Goal: Task Accomplishment & Management: Complete application form

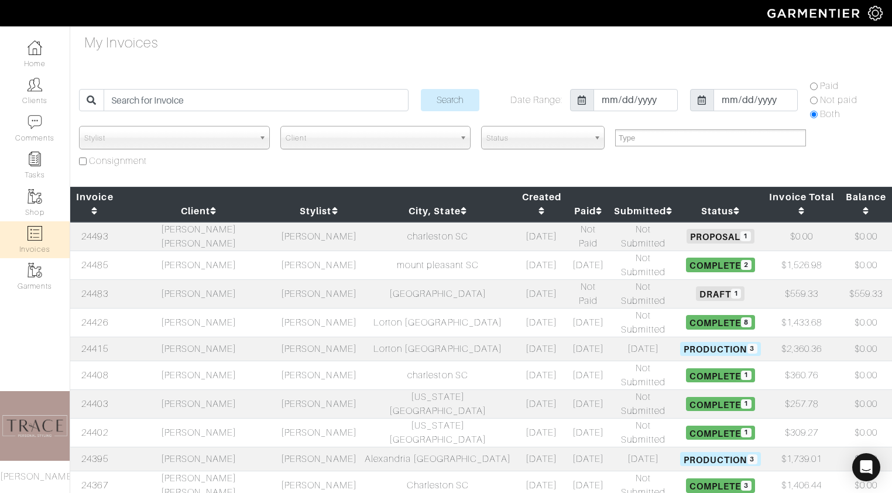
select select
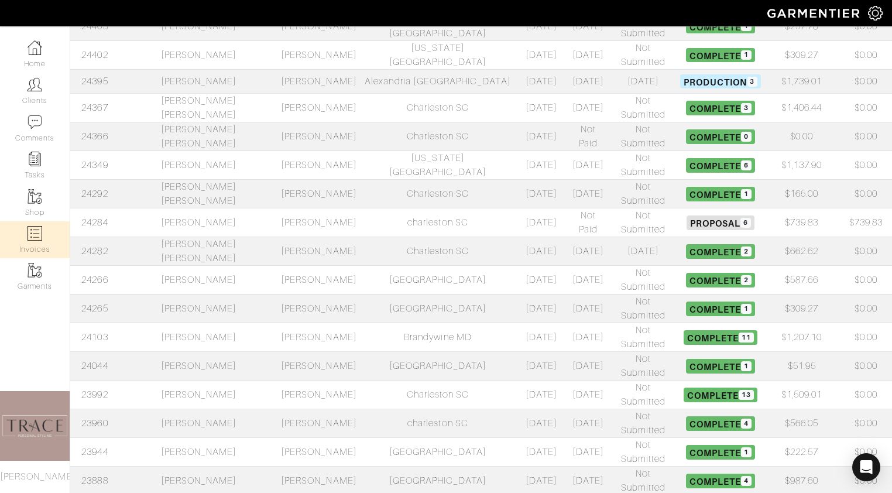
scroll to position [381, 0]
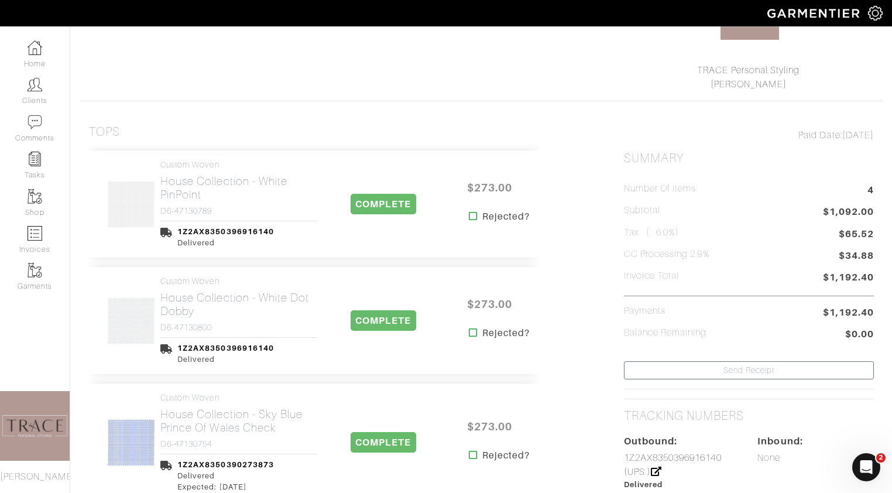
scroll to position [170, 0]
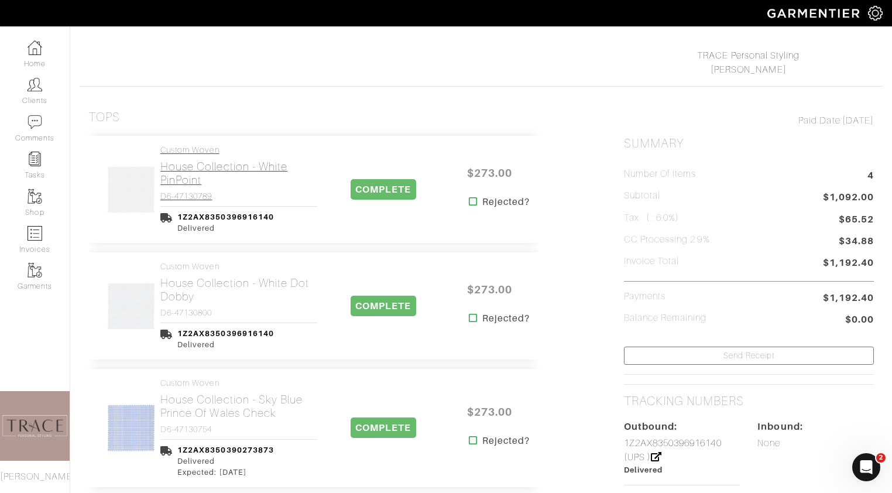
click at [197, 170] on h2 "House Collection - White PinPoint" at bounding box center [238, 173] width 157 height 27
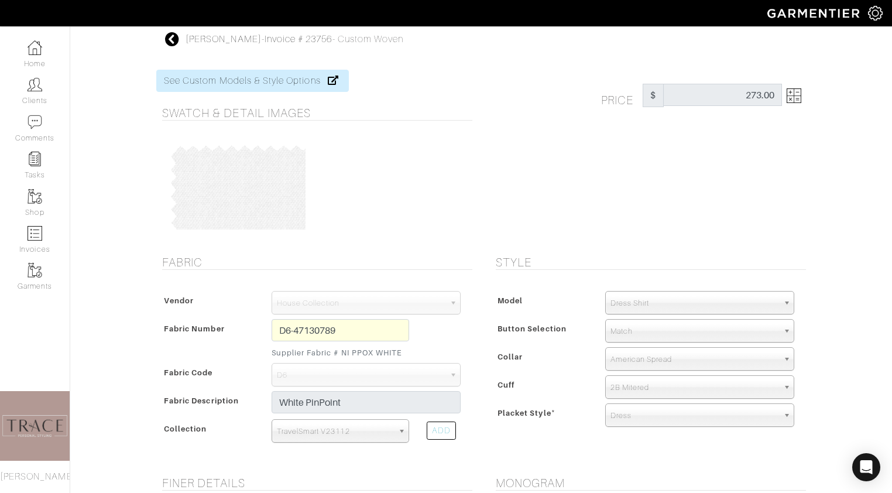
click at [269, 324] on div "D6-47130789 Supplier Fabric # NI PPOX WHITE" at bounding box center [340, 341] width 155 height 44
click at [168, 35] on icon at bounding box center [172, 39] width 15 height 14
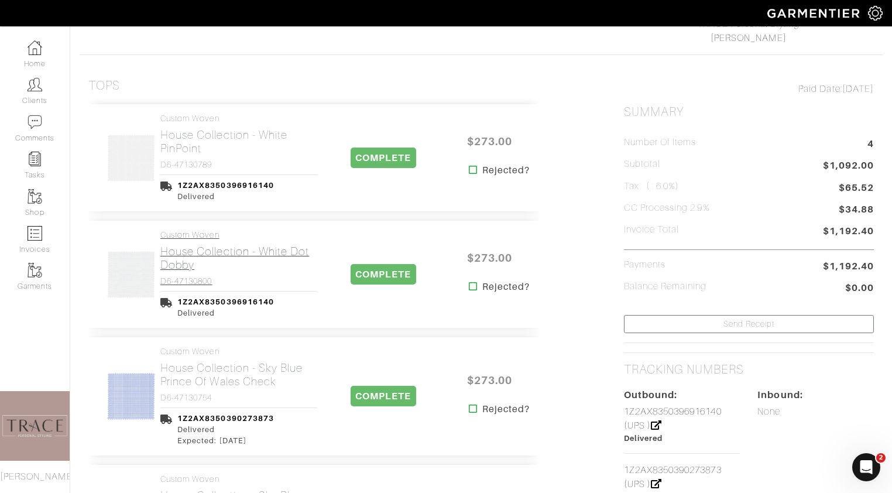
click at [190, 263] on h2 "House Collection - White Dot Dobby" at bounding box center [238, 258] width 157 height 27
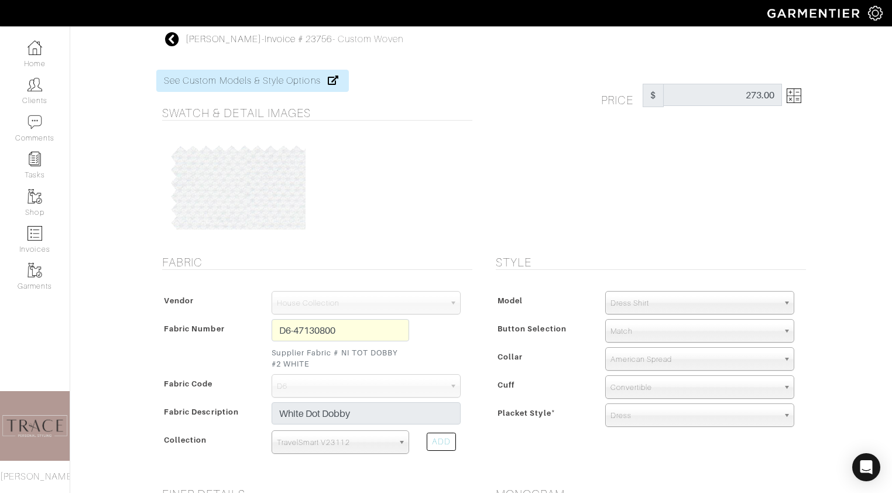
click at [170, 40] on icon at bounding box center [172, 39] width 15 height 14
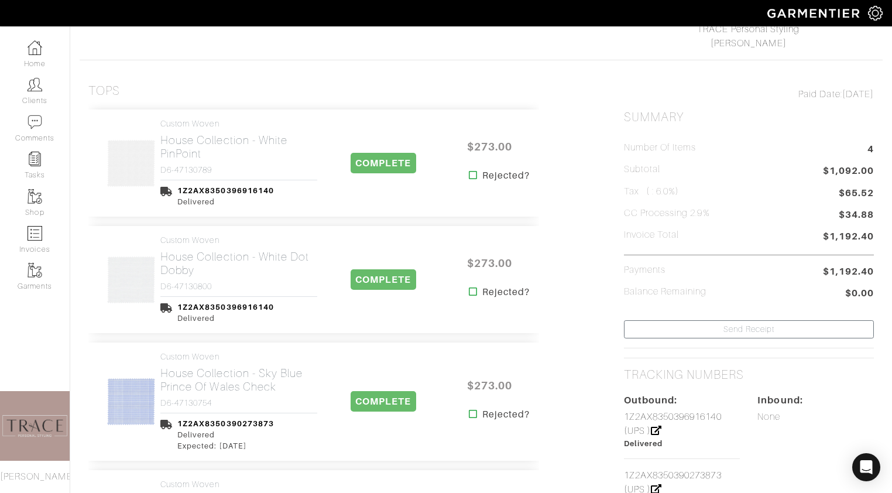
scroll to position [207, 0]
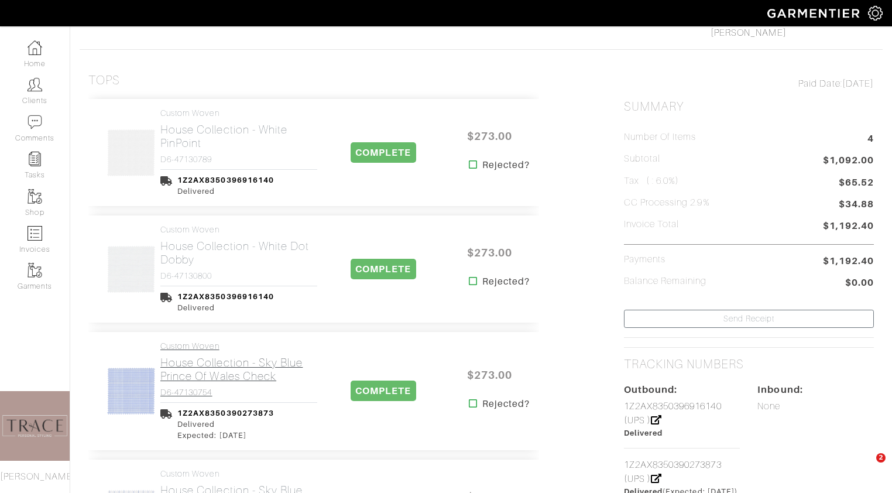
click at [208, 372] on h2 "House Collection - Sky Blue Prince of Wales Check" at bounding box center [238, 369] width 157 height 27
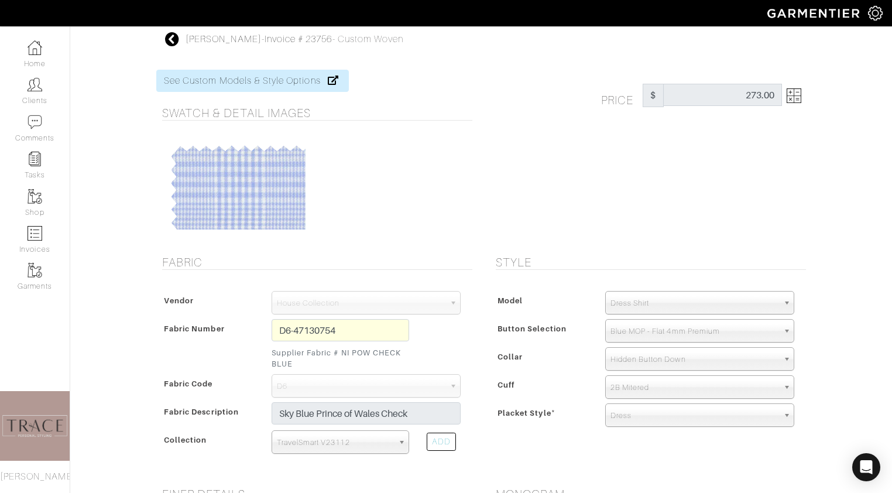
click at [367, 216] on div at bounding box center [391, 186] width 155 height 88
click at [168, 37] on icon at bounding box center [172, 39] width 15 height 14
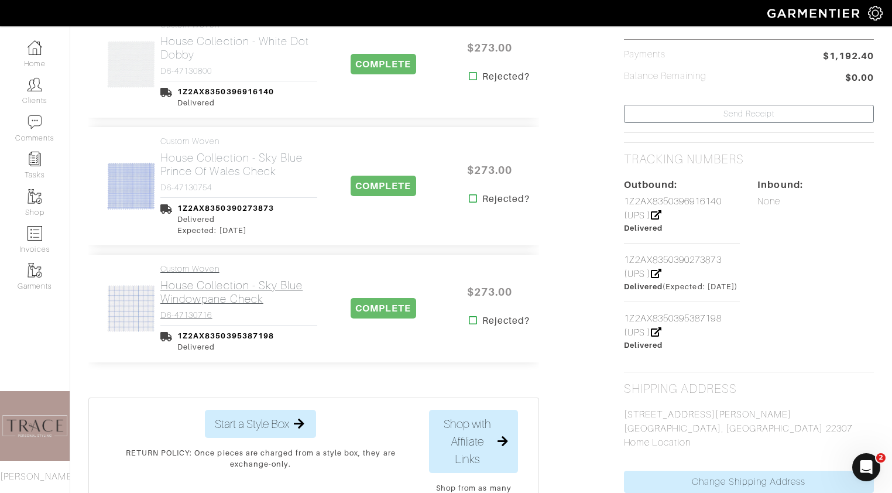
click at [203, 300] on h2 "House Collection - Sky Blue Windowpane Check" at bounding box center [238, 292] width 157 height 27
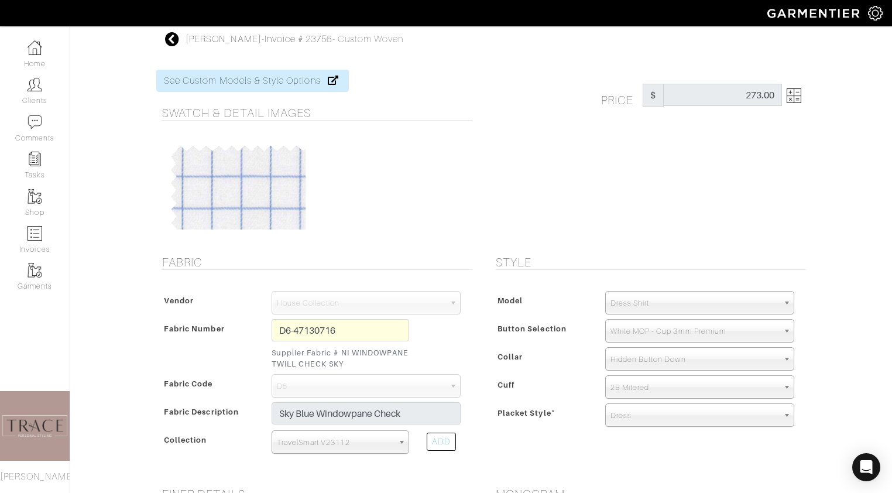
click at [269, 328] on div "D6-47130716 Supplier Fabric # NI WINDOWPANE TWILL CHECK SKY" at bounding box center [340, 346] width 155 height 55
click at [318, 235] on div at bounding box center [314, 185] width 316 height 111
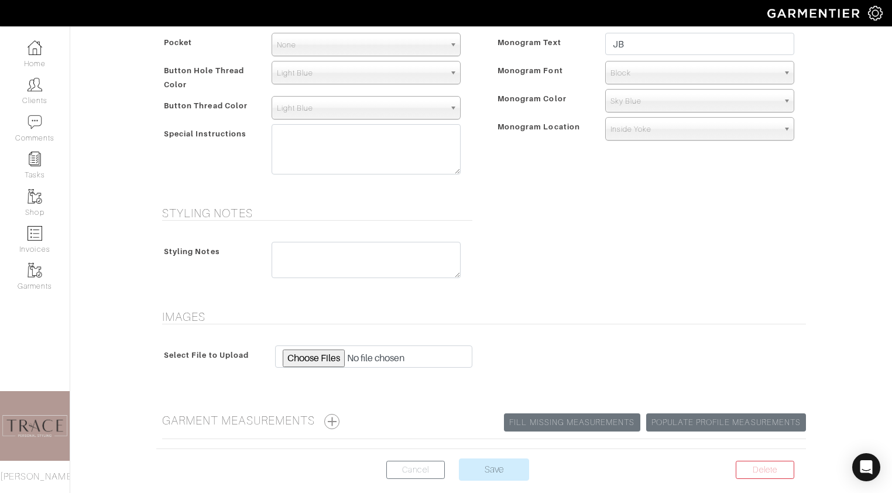
scroll to position [499, 0]
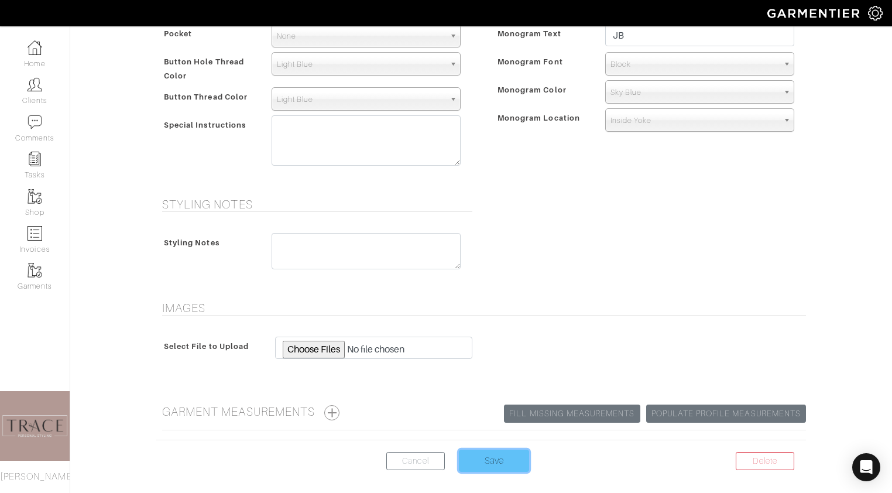
click at [498, 467] on input "Save" at bounding box center [494, 461] width 70 height 22
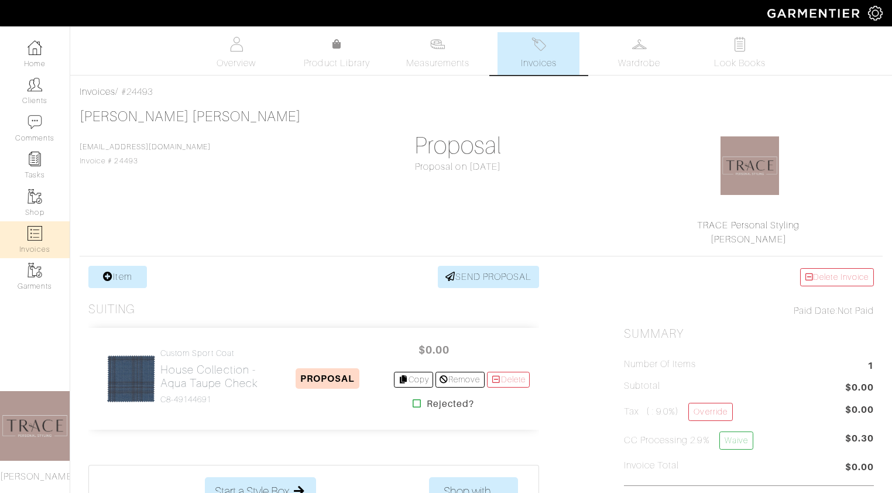
click at [33, 231] on img at bounding box center [35, 233] width 15 height 15
select select
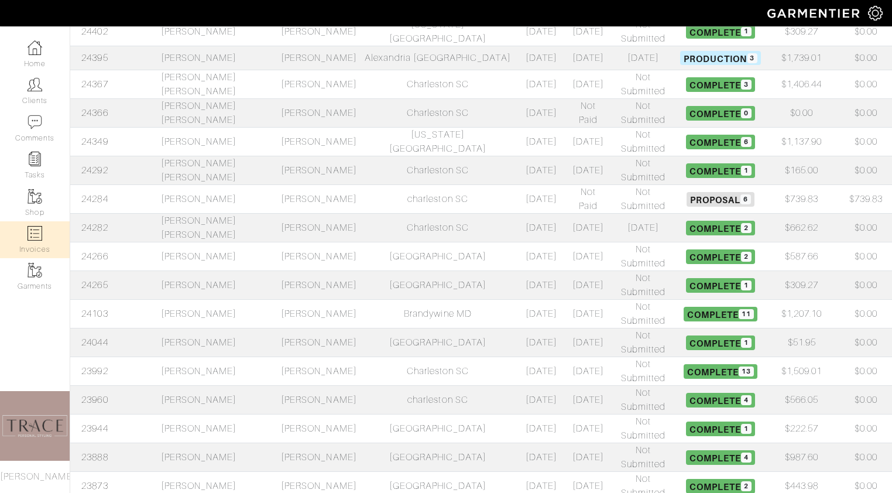
scroll to position [408, 0]
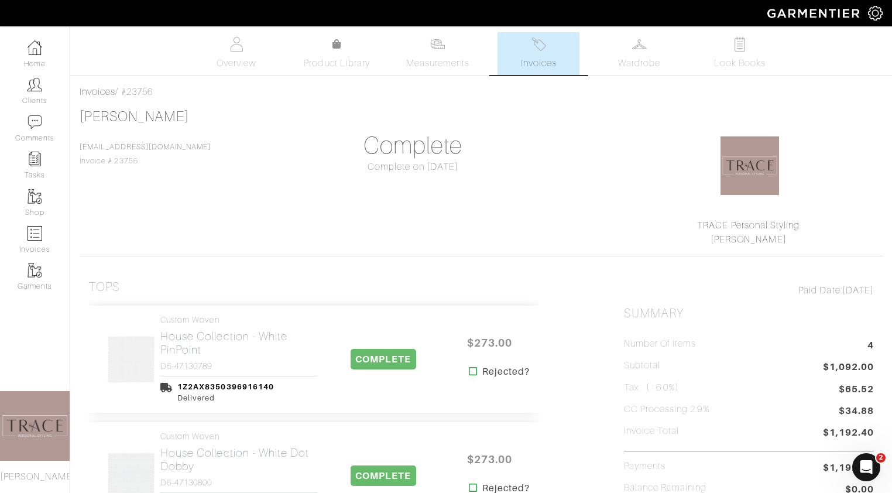
click at [566, 67] on link "Invoices" at bounding box center [539, 53] width 82 height 43
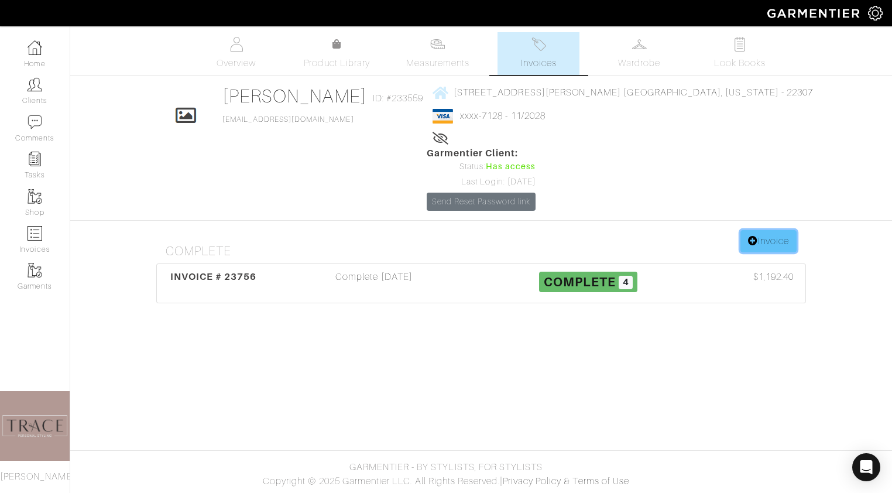
click at [770, 230] on link "Invoice" at bounding box center [769, 241] width 56 height 22
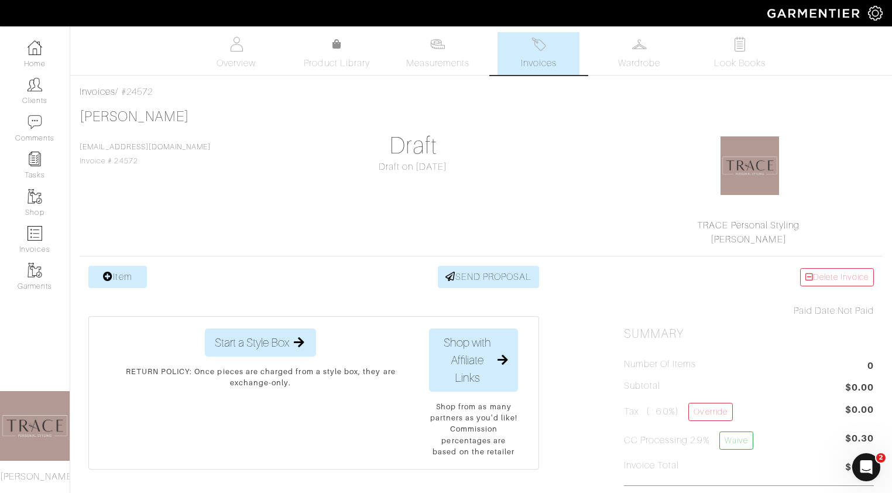
click at [117, 280] on link "Item" at bounding box center [117, 277] width 59 height 22
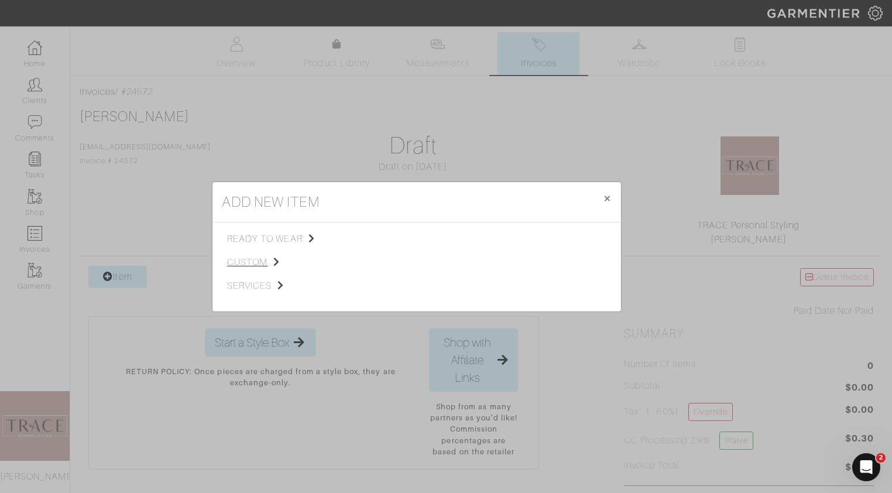
click at [260, 259] on span "custom" at bounding box center [286, 262] width 118 height 14
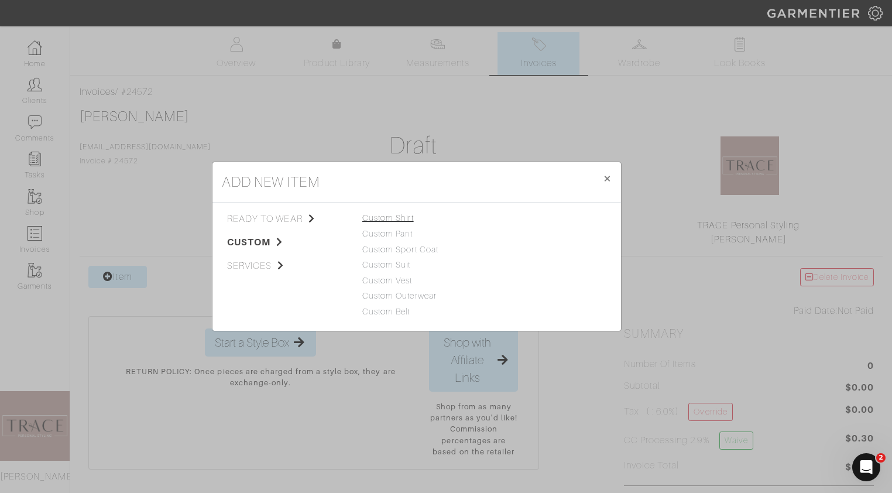
click at [411, 219] on link "Custom Shirt" at bounding box center [388, 217] width 52 height 9
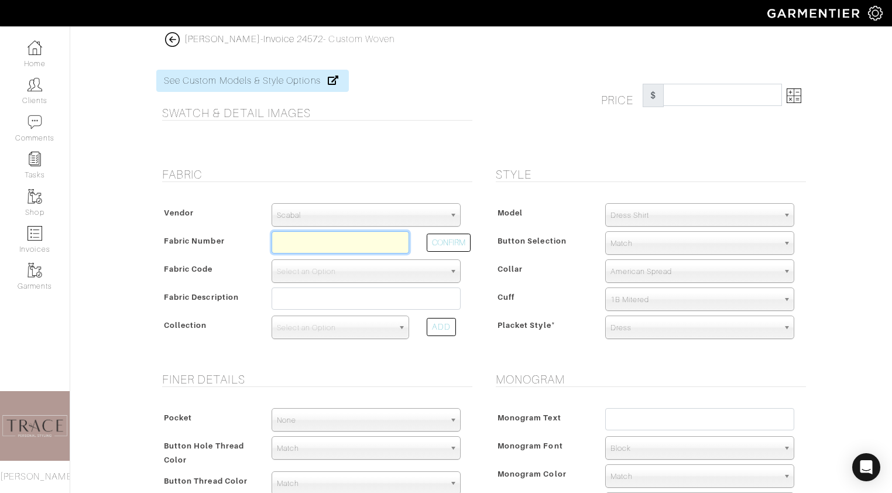
click at [367, 239] on input "text" at bounding box center [341, 242] width 138 height 22
paste input "D6-47130789"
type input "D6-47130789"
click at [348, 207] on span "Scabal" at bounding box center [361, 215] width 168 height 23
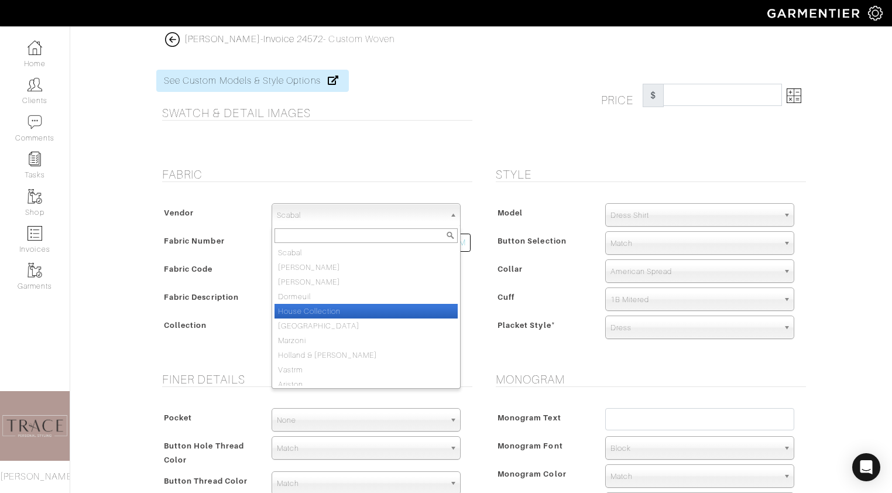
click at [339, 309] on li "House Collection" at bounding box center [366, 311] width 183 height 15
select select "75"
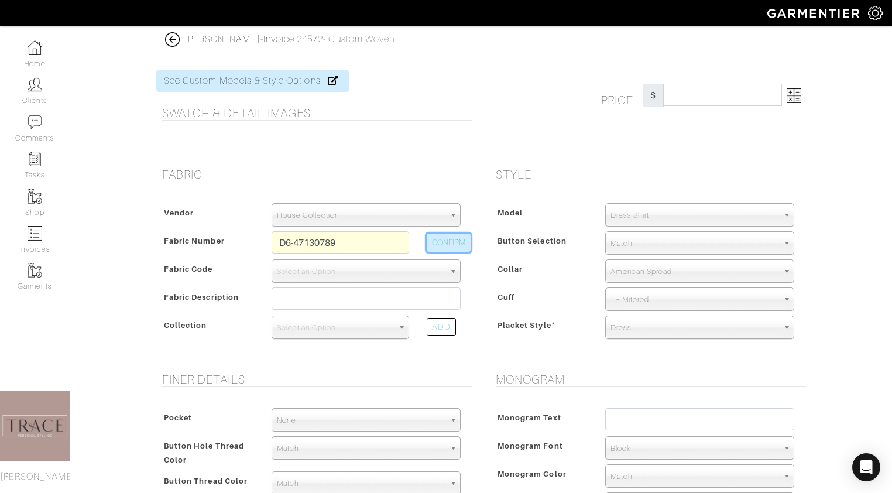
click at [442, 244] on button "CONFIRM" at bounding box center [449, 243] width 44 height 18
select select "876"
type input "White PinPoint"
select select
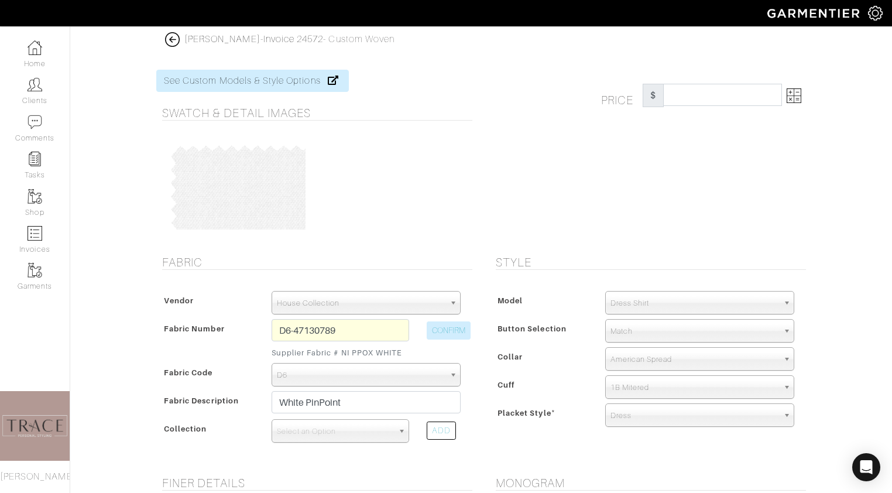
type input "279.31"
click at [331, 431] on span "Select an Option" at bounding box center [335, 431] width 117 height 23
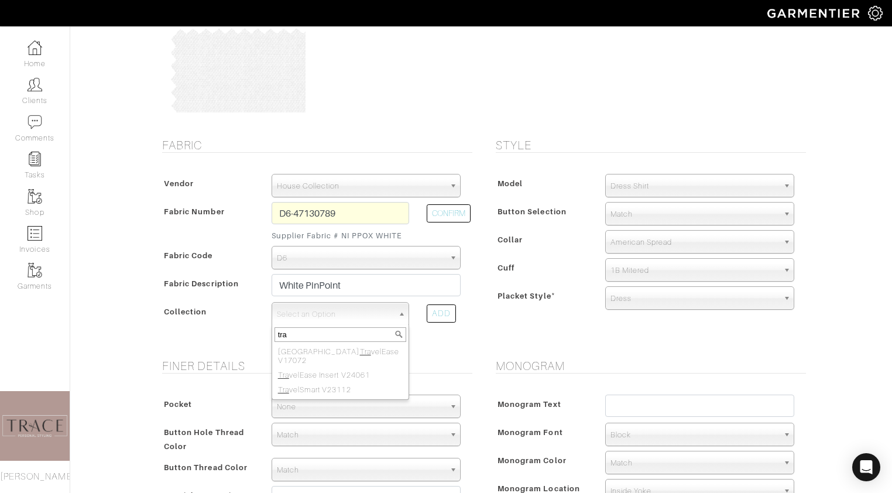
scroll to position [118, 0]
type input "tra"
click at [344, 382] on li "Tra velSmart V23112" at bounding box center [341, 389] width 132 height 15
select select "807"
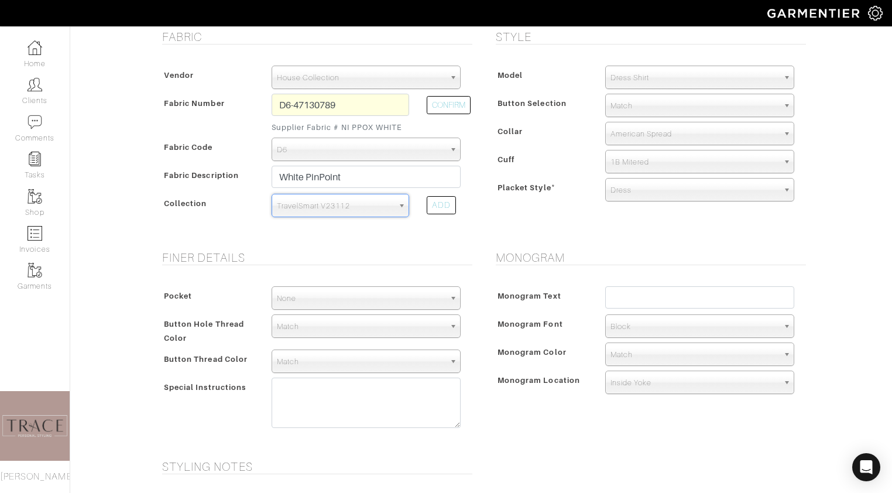
scroll to position [223, 0]
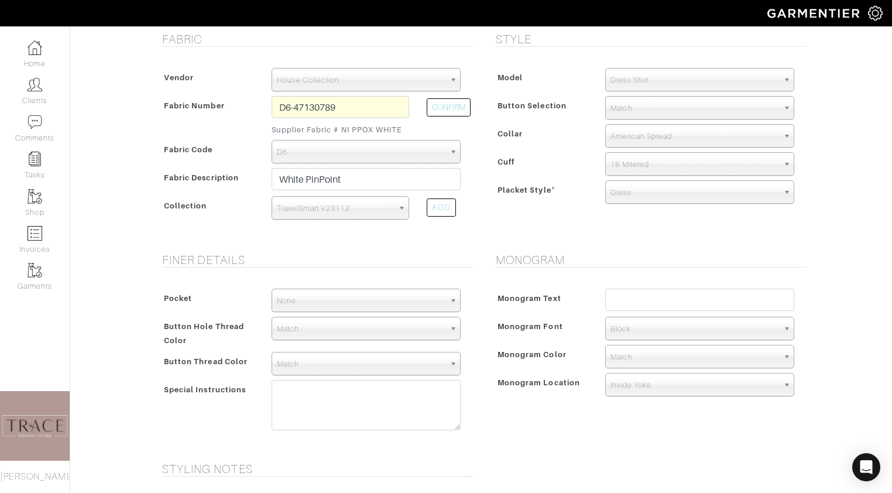
click at [684, 159] on span "1B Mitered" at bounding box center [695, 164] width 168 height 23
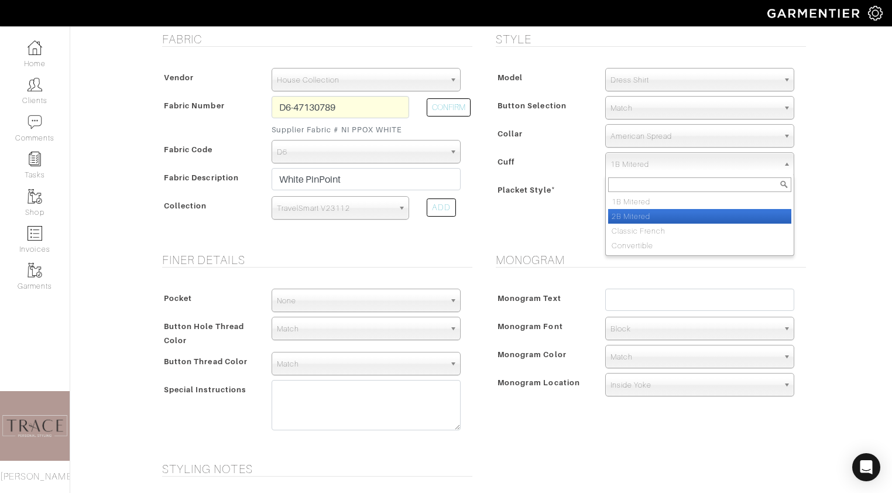
click at [670, 210] on li "2B Mitered" at bounding box center [699, 216] width 183 height 15
select select "2B Mitered"
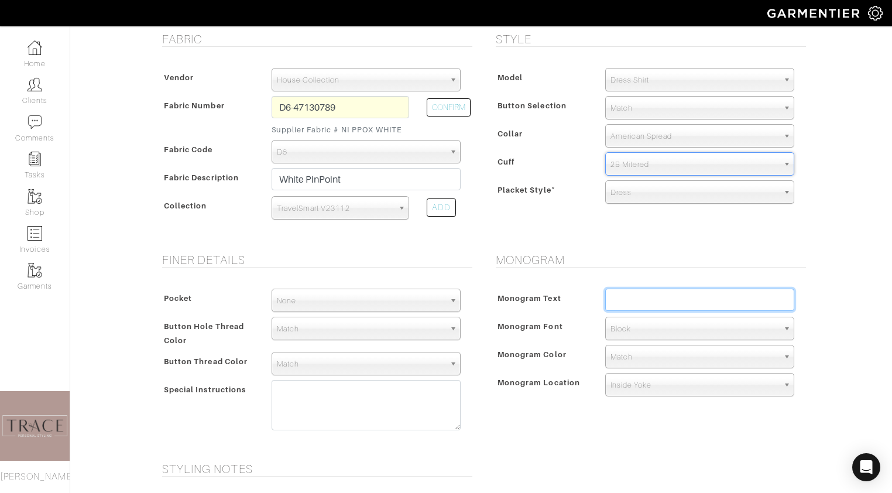
click at [660, 299] on input "text" at bounding box center [699, 300] width 189 height 22
type input "JB"
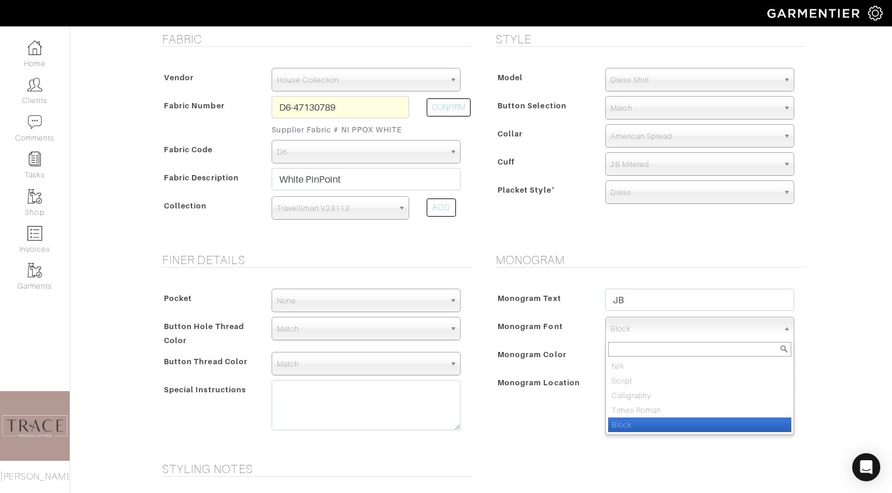
click at [674, 323] on span "Block" at bounding box center [695, 328] width 168 height 23
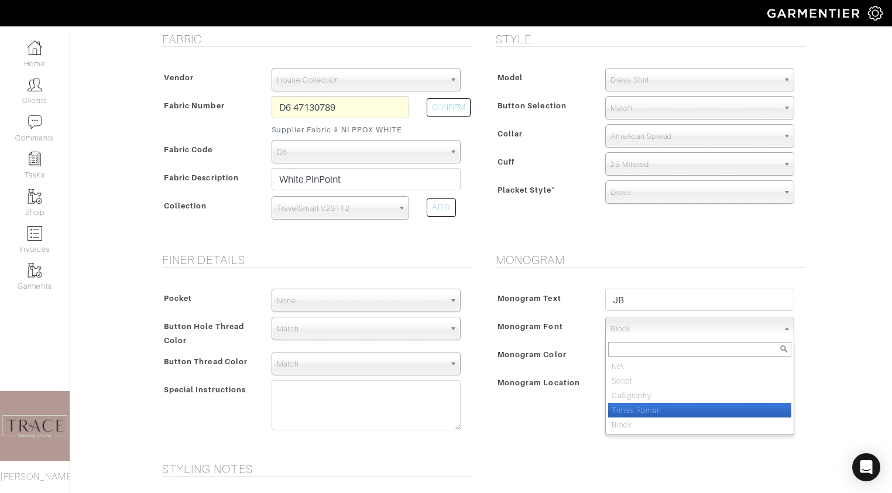
click at [662, 406] on li "Times Roman" at bounding box center [699, 410] width 183 height 15
select select "Times Roman"
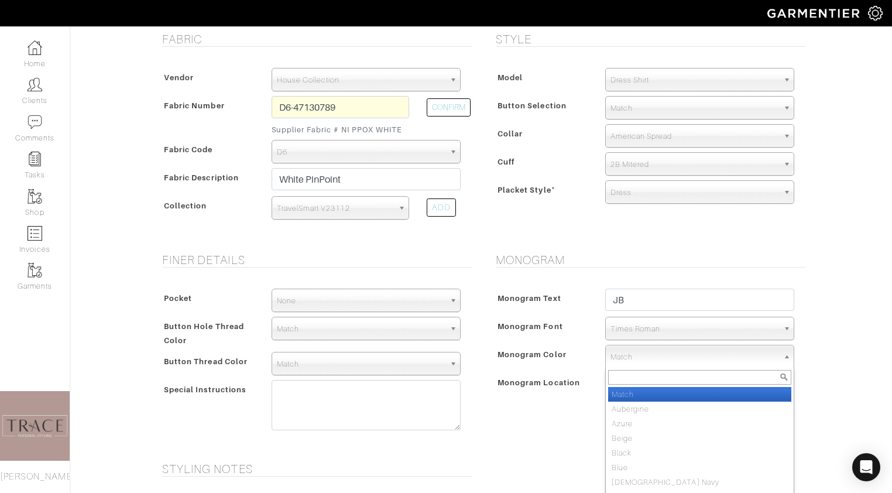
click at [675, 355] on span "Match" at bounding box center [695, 356] width 168 height 23
type input "white"
click at [670, 392] on li "White" at bounding box center [699, 394] width 183 height 15
select select "1"
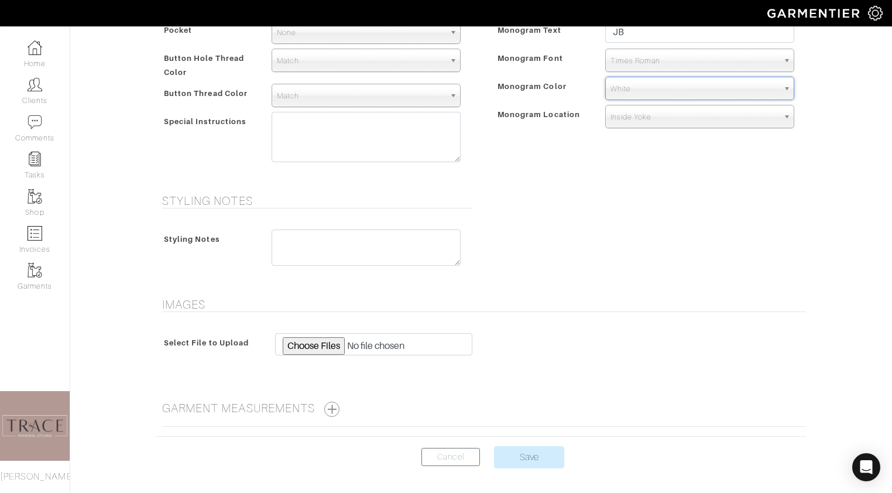
scroll to position [494, 0]
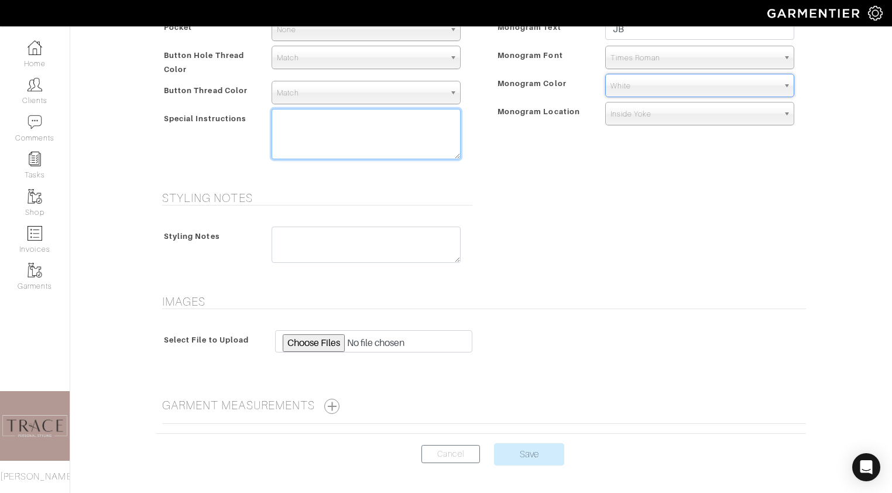
click at [326, 128] on textarea at bounding box center [366, 134] width 189 height 50
type textarea "C"
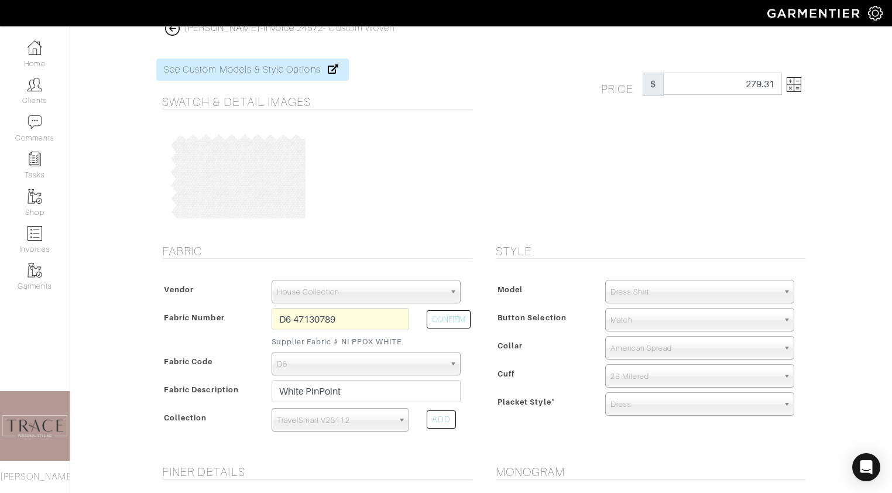
scroll to position [11, 0]
type textarea "Factory remake"
click at [794, 84] on img at bounding box center [794, 85] width 15 height 15
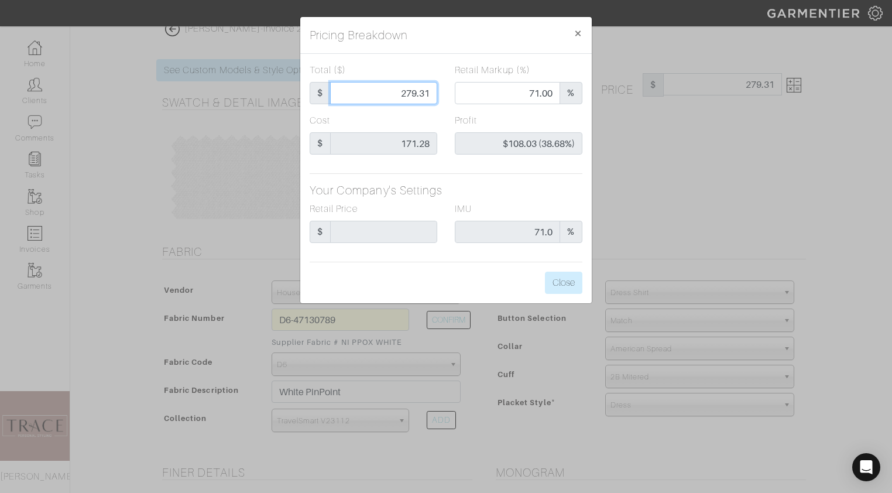
click at [431, 94] on input "279.31" at bounding box center [383, 93] width 107 height 22
type input "279.3"
type input "$108.02 (38.68%)"
type input "279."
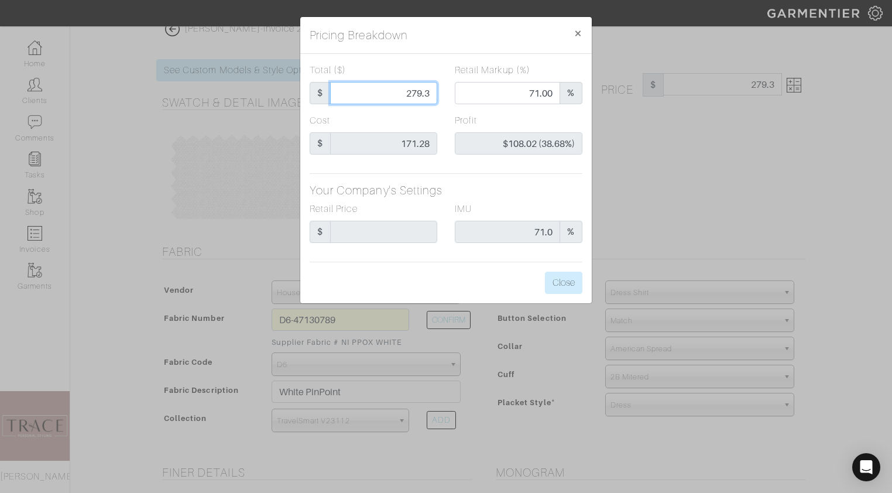
type input "279."
type input "70.97"
type input "$107.72 (38.61%)"
type input "279"
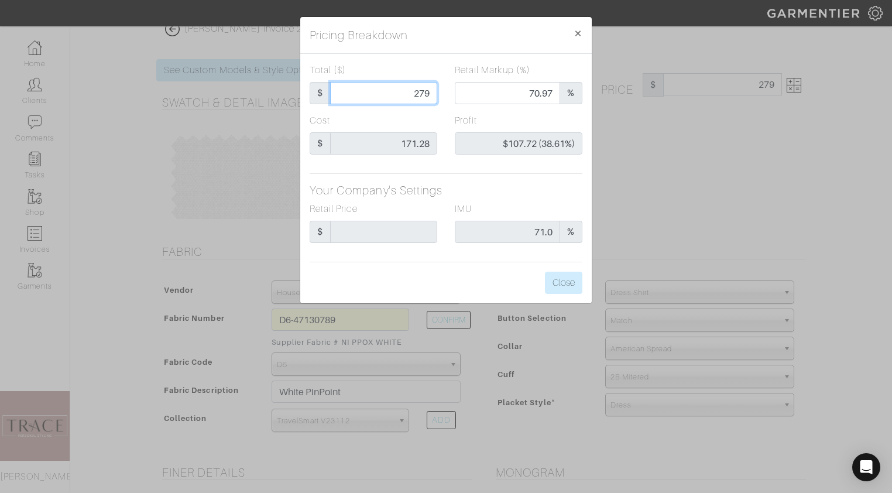
type input "27"
type input "0.00"
type input "-$144.28 (-534.37%)"
type input "2"
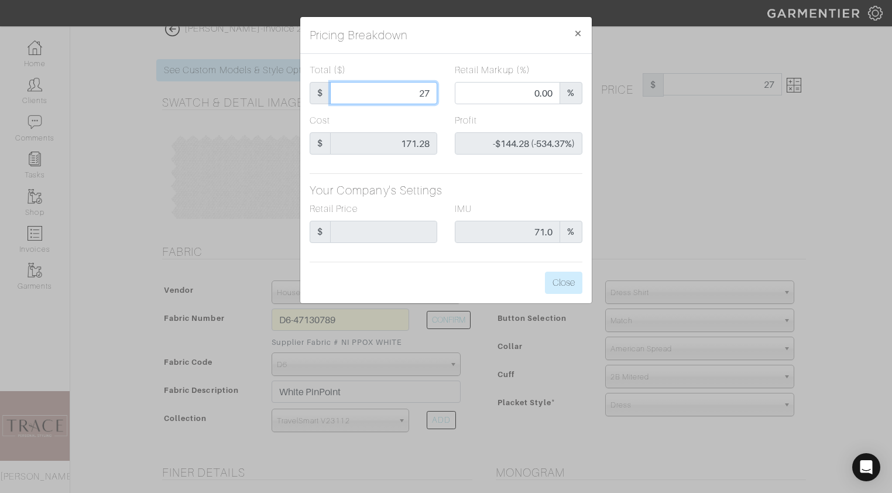
type input "2"
type input "-$169.28 (-8464.00%)"
type input "0"
type input "0.00"
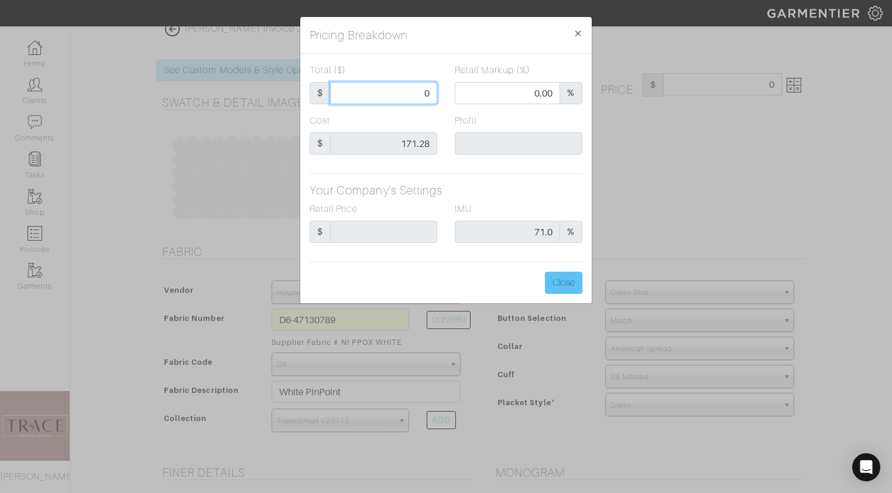
type input "0"
type input "0.00"
click at [567, 286] on button "Close" at bounding box center [563, 283] width 37 height 22
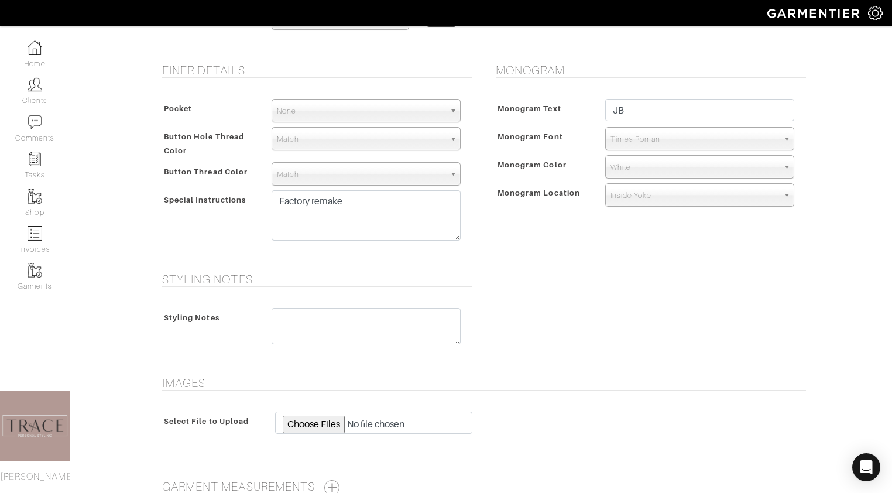
scroll to position [536, 0]
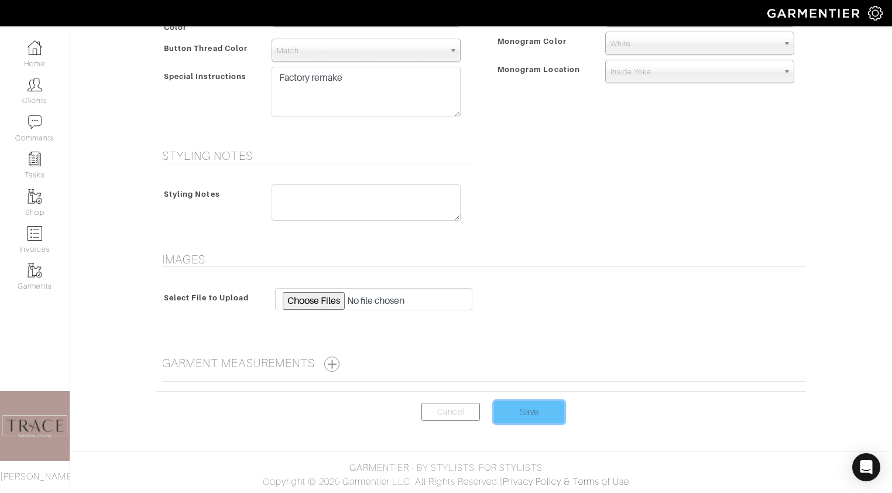
click at [533, 415] on input "Save" at bounding box center [529, 412] width 70 height 22
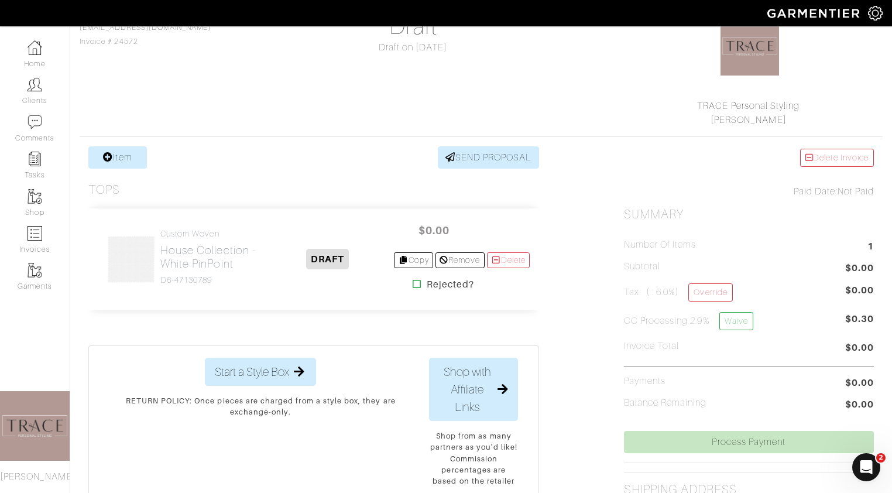
scroll to position [121, 0]
click at [129, 155] on link "Item" at bounding box center [117, 156] width 59 height 22
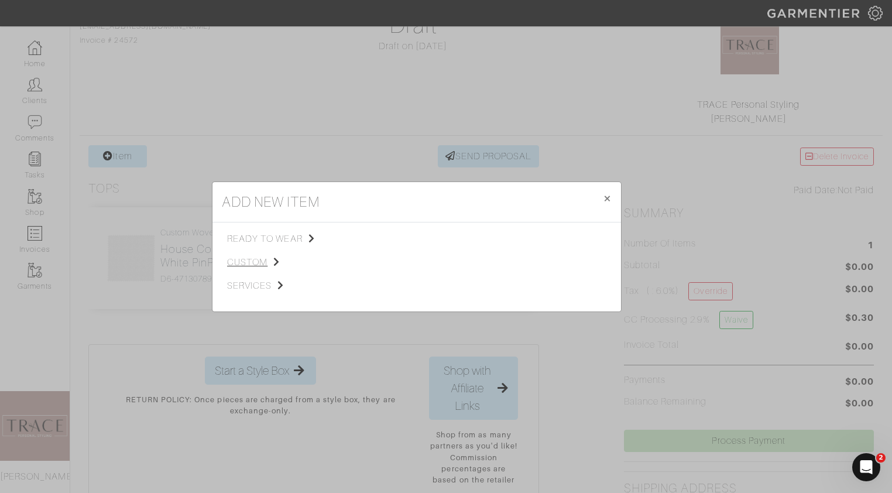
click at [256, 263] on span "custom" at bounding box center [286, 262] width 118 height 14
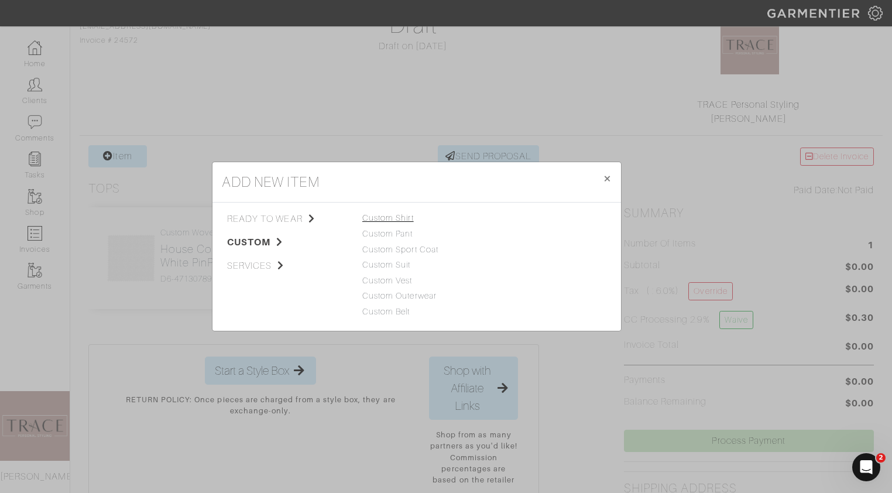
click at [399, 221] on link "Custom Shirt" at bounding box center [388, 217] width 52 height 9
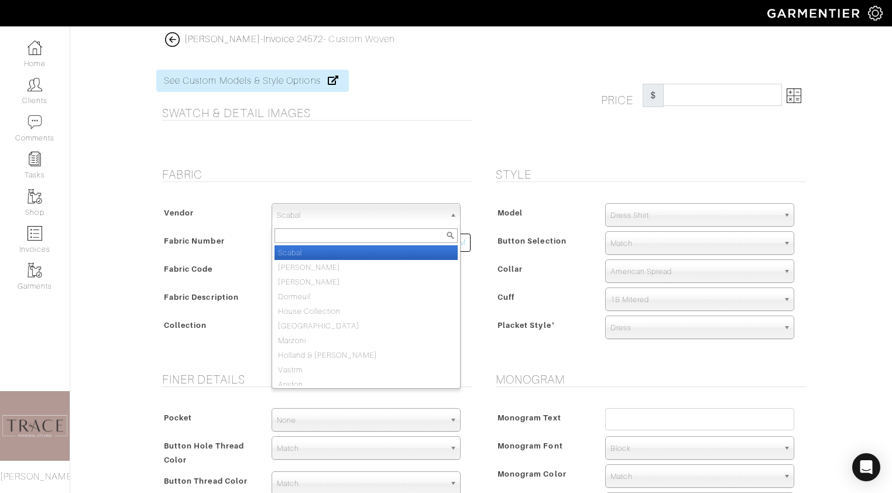
click at [401, 215] on span "Scabal" at bounding box center [361, 215] width 168 height 23
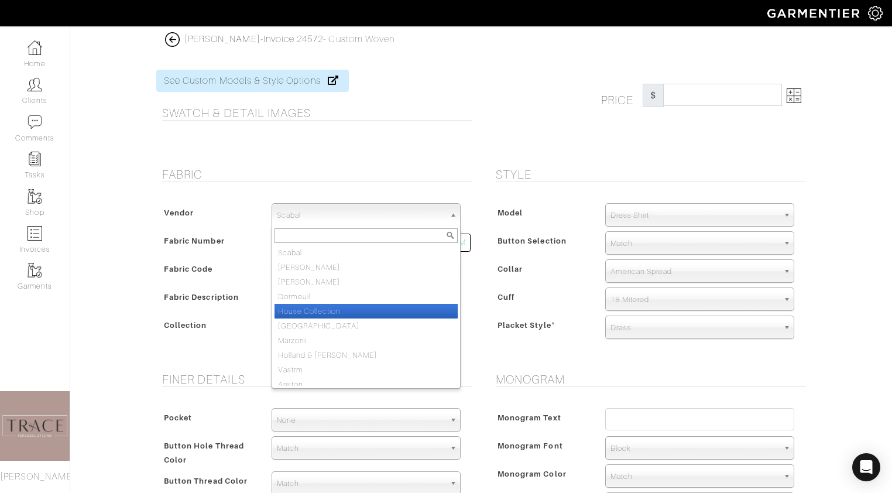
click at [396, 309] on li "House Collection" at bounding box center [366, 311] width 183 height 15
select select "75"
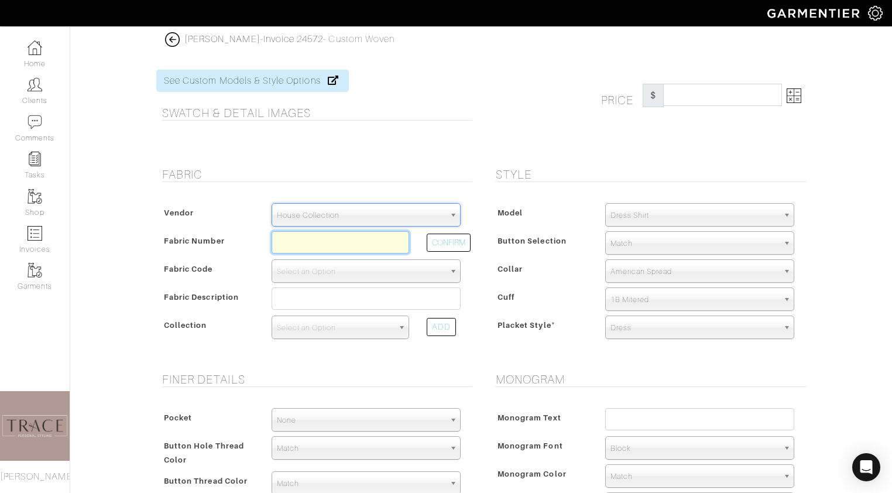
click at [348, 238] on input "text" at bounding box center [341, 242] width 138 height 22
paste input "D6-47130800"
type input "D6-47130800"
click at [449, 241] on button "CONFIRM" at bounding box center [449, 243] width 44 height 18
select select "876"
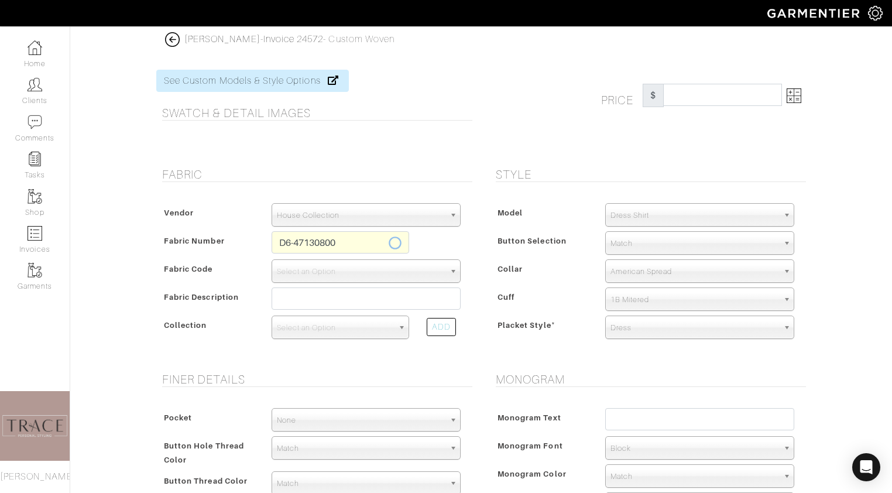
type input "White Dot Dobby"
select select
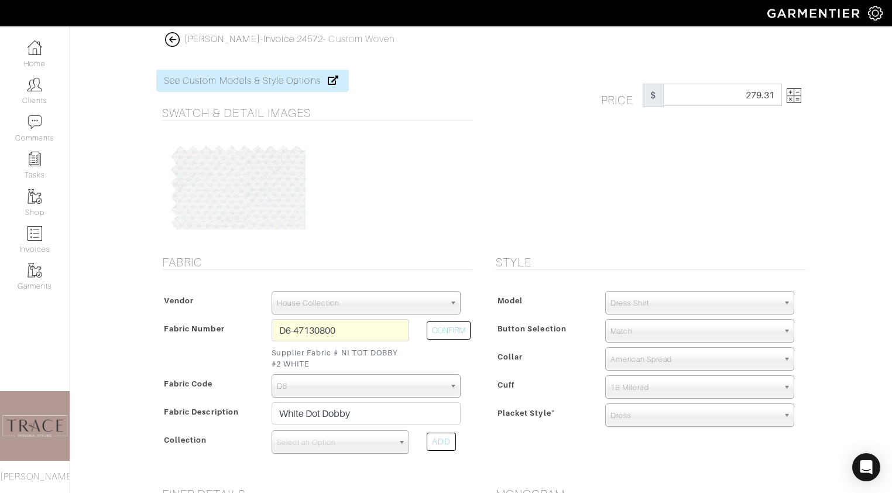
click at [796, 95] on img at bounding box center [794, 95] width 15 height 15
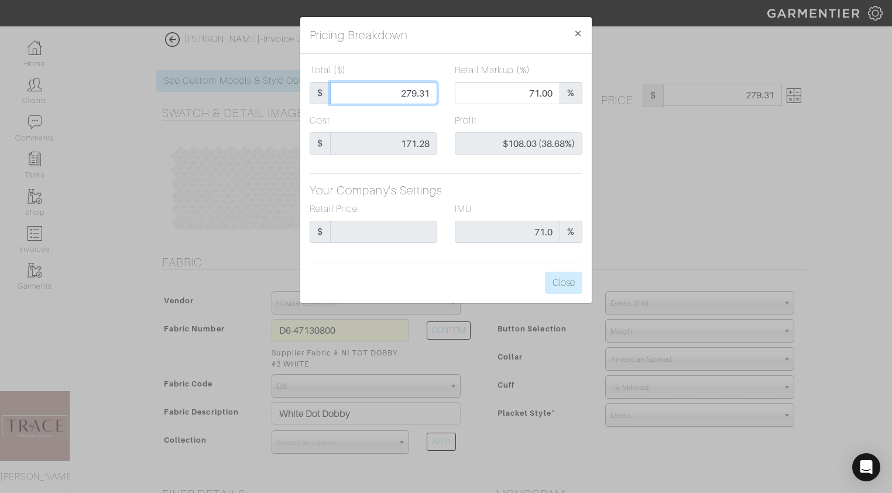
click at [433, 94] on input "279.31" at bounding box center [383, 93] width 107 height 22
type input "279.3"
type input "$108.02 (38.68%)"
type input "279."
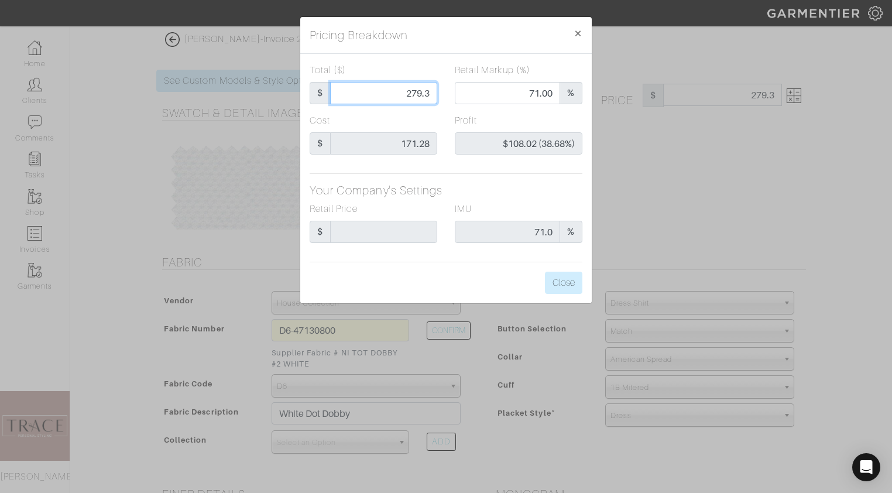
type input "279."
type input "70.97"
type input "$107.72 (38.61%)"
type input "279"
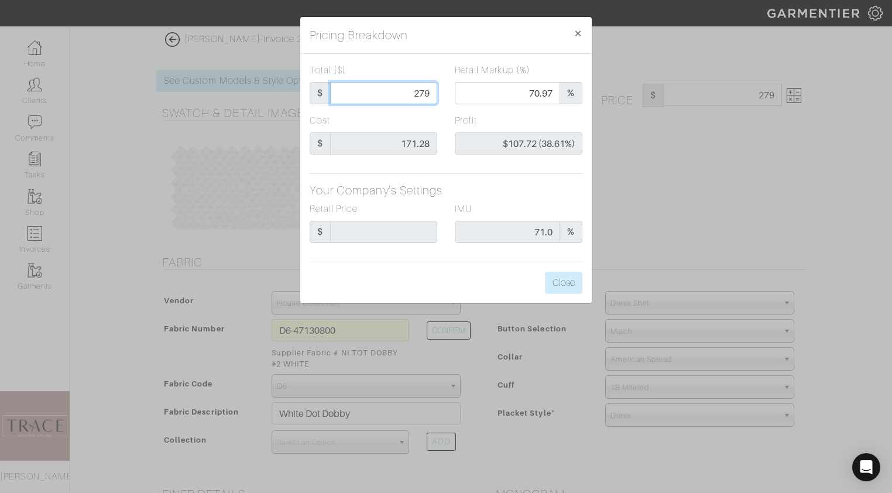
type input "27"
type input "0.00"
type input "-$144.28 (-534.37%)"
type input "2"
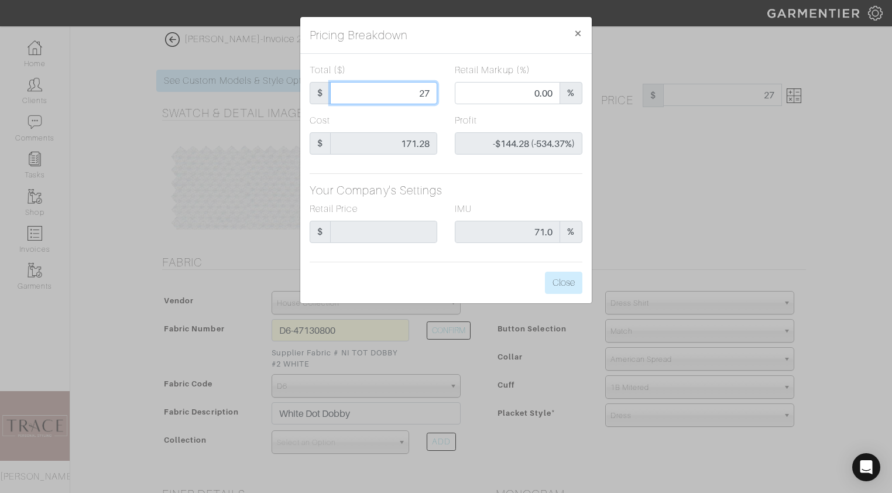
type input "2"
type input "-$169.28 (-8464.00%)"
type input "0"
type input "0.00"
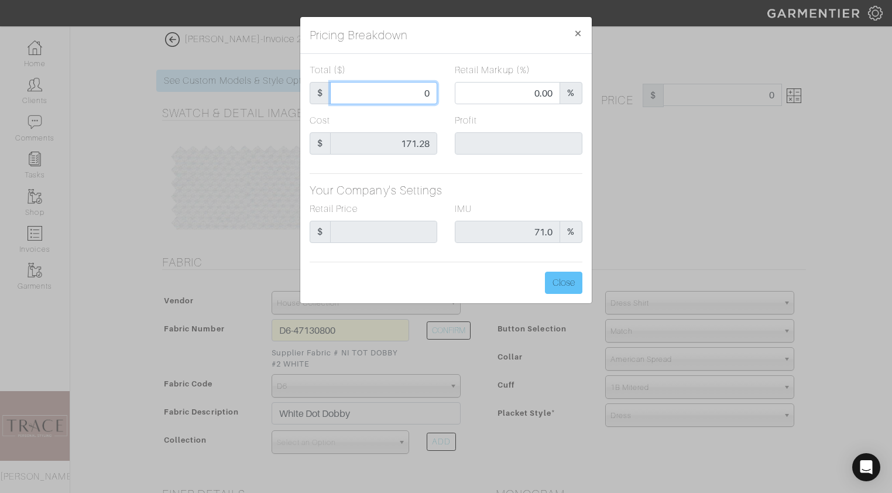
type input "0"
type input "0.00"
click at [574, 290] on button "Close" at bounding box center [563, 283] width 37 height 22
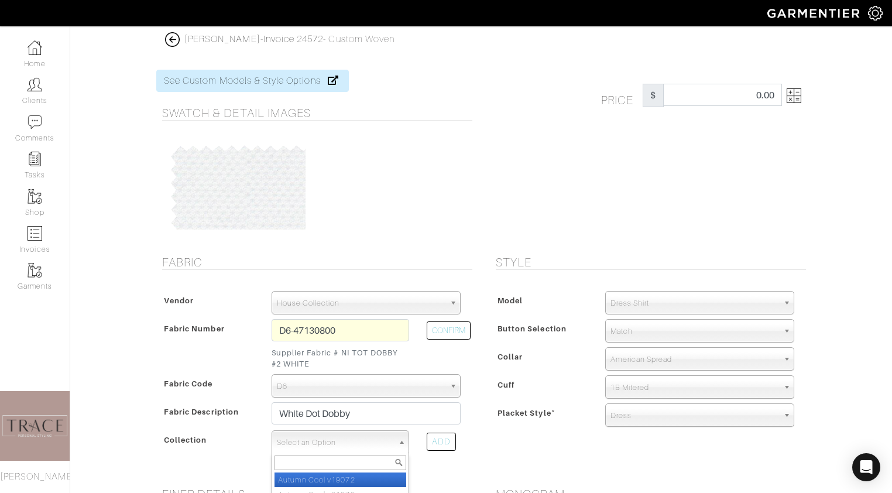
click at [387, 443] on span "Select an Option" at bounding box center [335, 442] width 117 height 23
click at [330, 443] on span "Select an Option" at bounding box center [335, 442] width 117 height 23
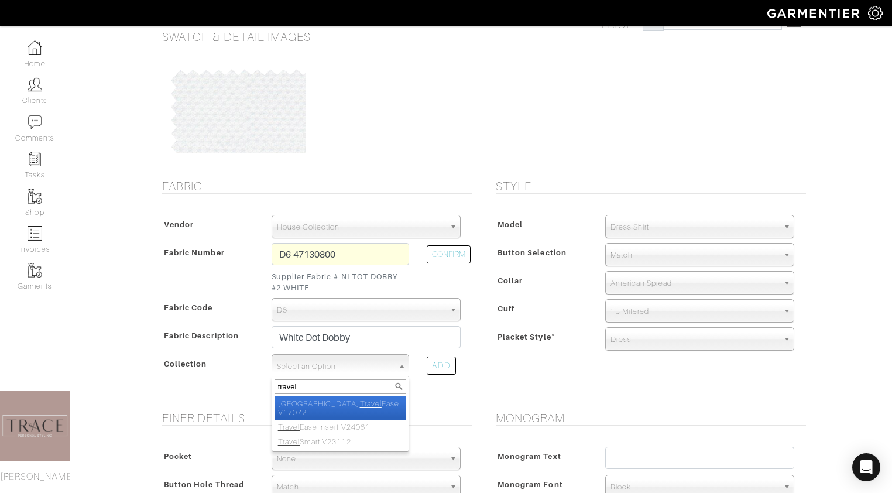
scroll to position [78, 0]
type input "travel"
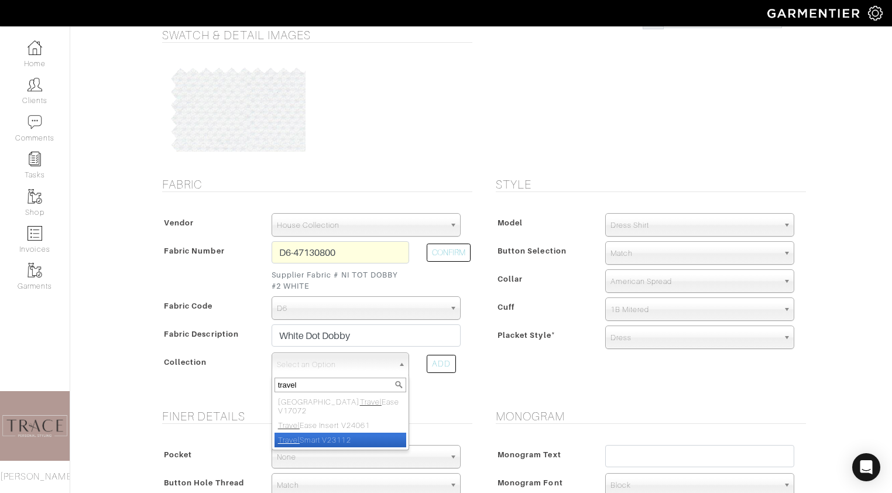
click at [308, 436] on li "Travel Smart V23112" at bounding box center [341, 440] width 132 height 15
select select "807"
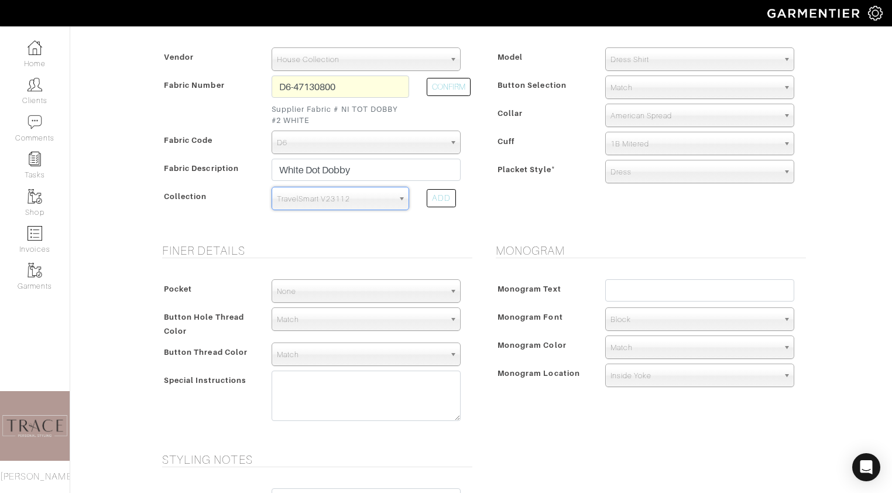
scroll to position [244, 0]
click at [715, 141] on span "1B Mitered" at bounding box center [695, 143] width 168 height 23
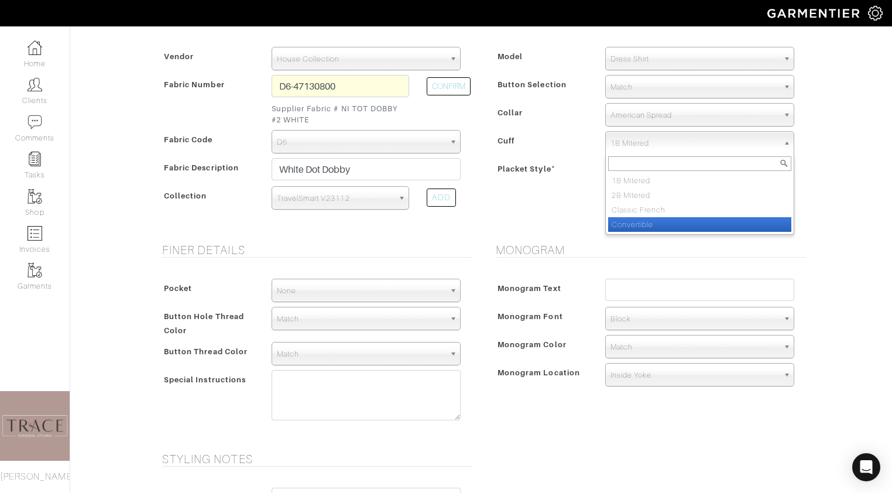
click at [690, 224] on li "Convertible" at bounding box center [699, 224] width 183 height 15
select select "Convertible"
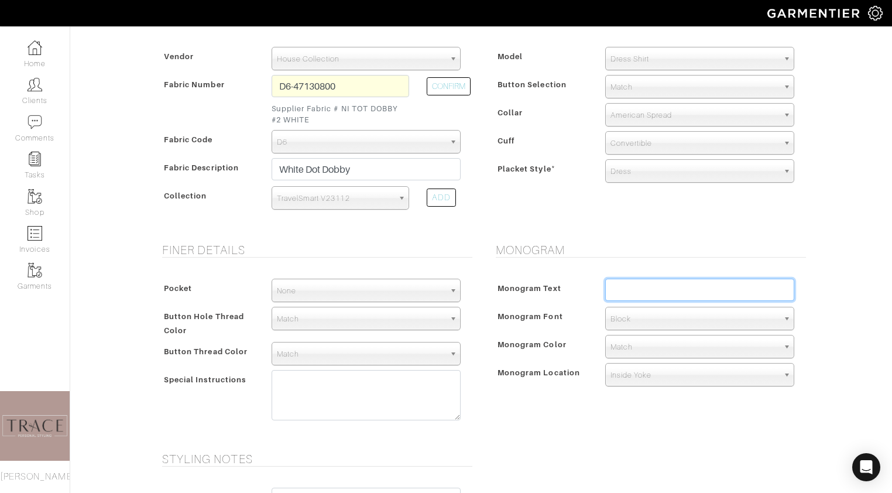
click at [680, 293] on input "text" at bounding box center [699, 290] width 189 height 22
type input "JB"
click at [649, 351] on span "Match" at bounding box center [695, 346] width 168 height 23
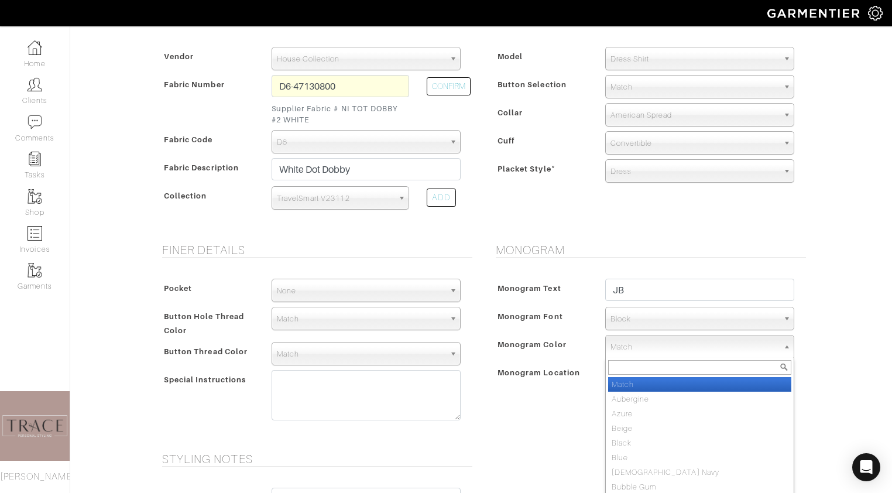
click at [646, 351] on span "Match" at bounding box center [695, 346] width 168 height 23
type input "whit"
click at [633, 384] on li "Whit e" at bounding box center [699, 384] width 183 height 15
select select "1"
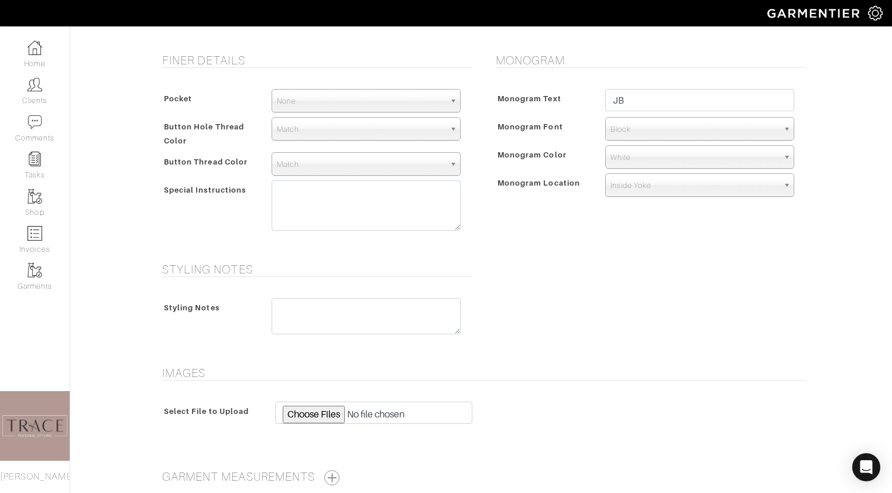
scroll to position [434, 0]
click at [304, 198] on textarea at bounding box center [366, 205] width 189 height 50
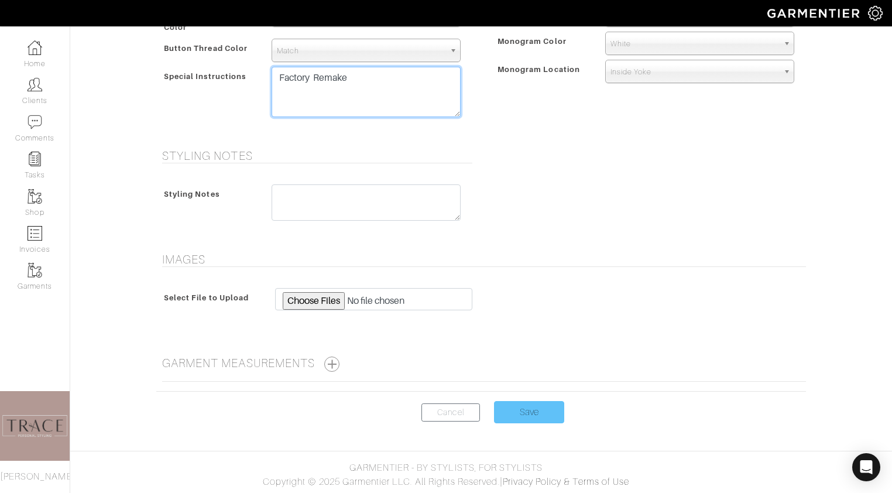
type textarea "Factory Remake"
click at [522, 415] on input "Save" at bounding box center [529, 412] width 70 height 22
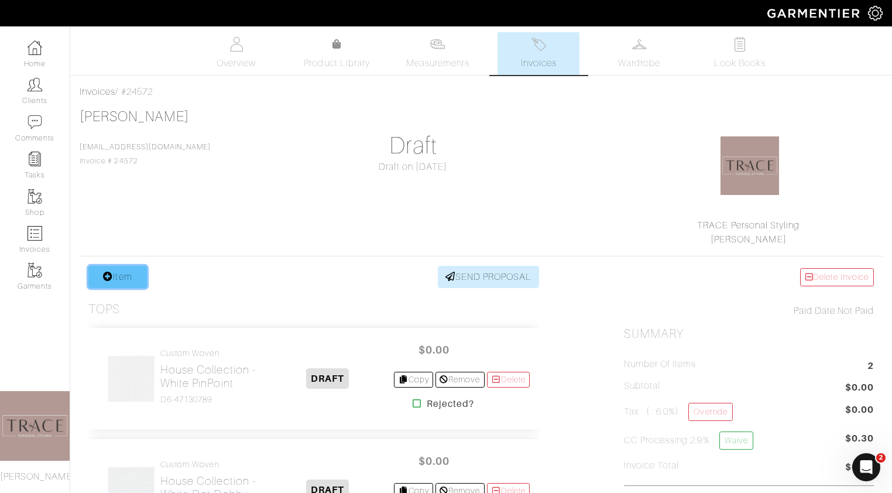
click at [126, 279] on link "Item" at bounding box center [117, 277] width 59 height 22
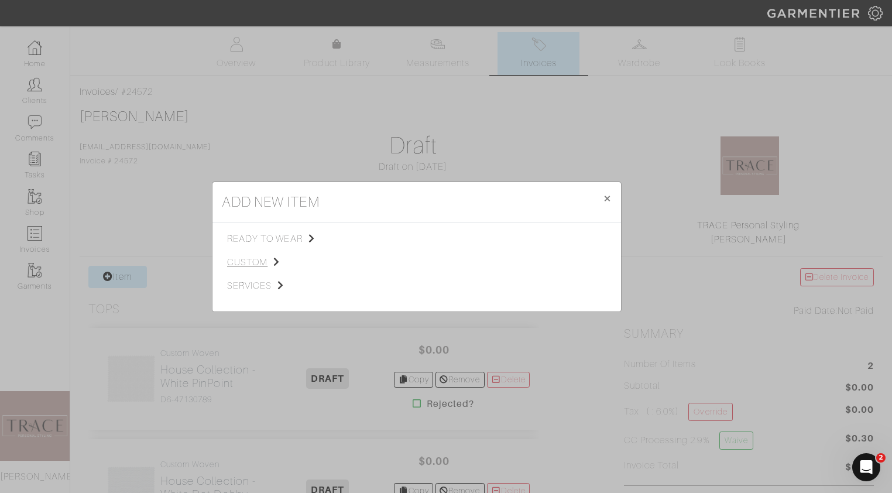
click at [242, 264] on span "custom" at bounding box center [286, 262] width 118 height 14
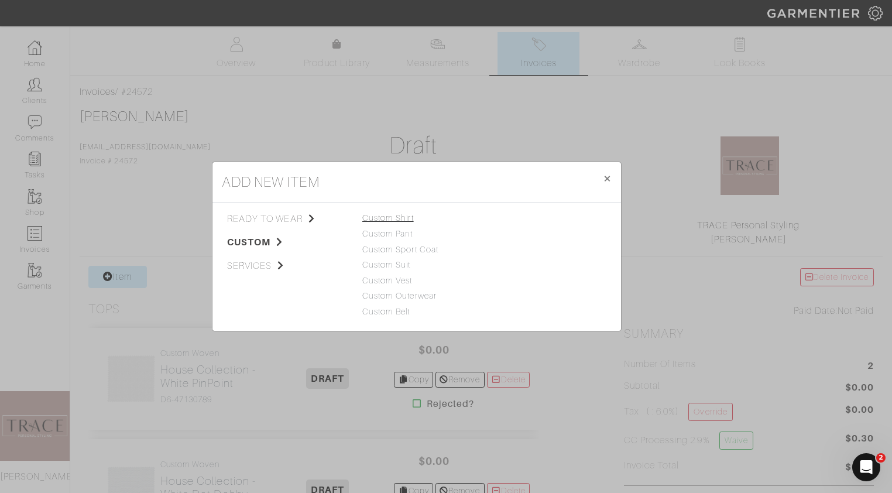
click at [368, 215] on link "Custom Shirt" at bounding box center [388, 217] width 52 height 9
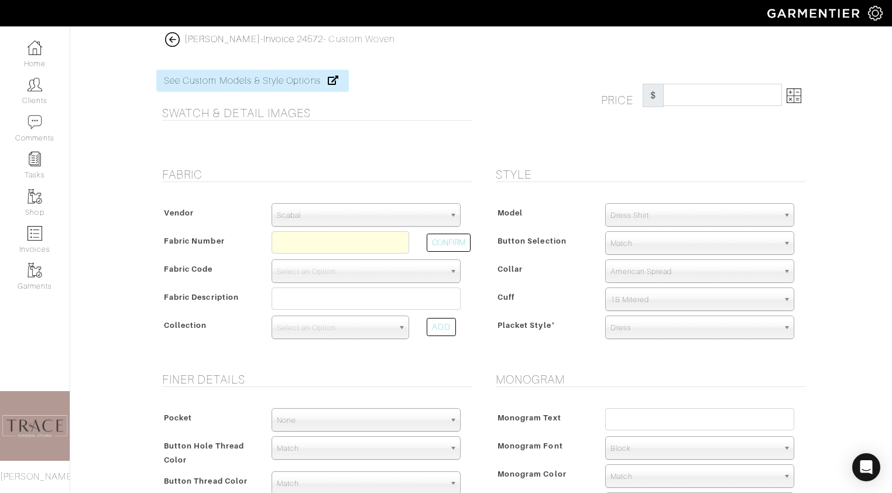
click at [399, 208] on span "Scabal" at bounding box center [361, 215] width 168 height 23
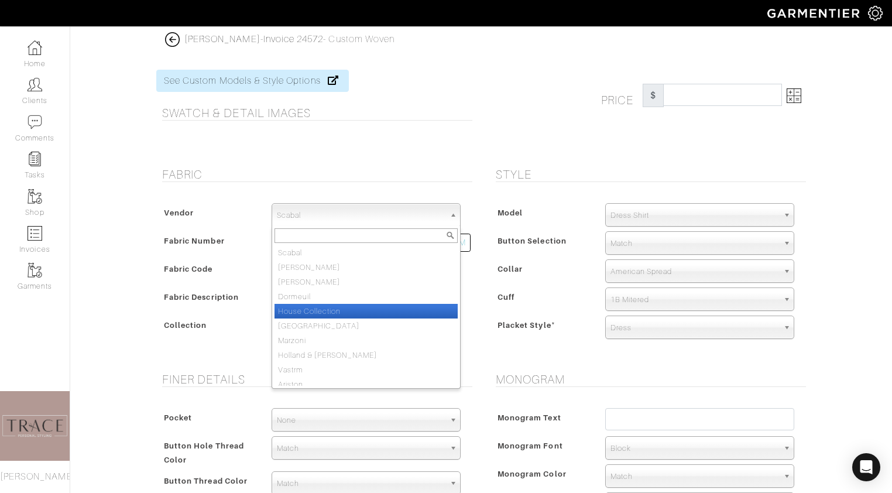
click at [376, 305] on li "House Collection" at bounding box center [366, 311] width 183 height 15
select select "75"
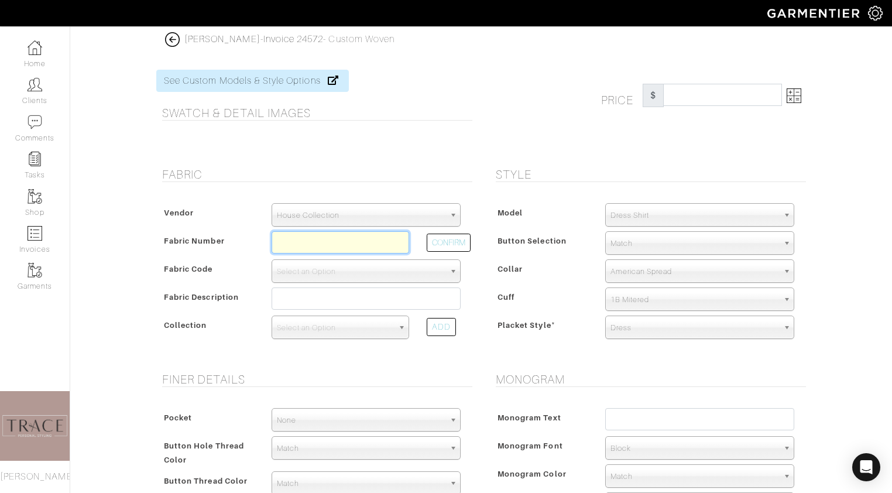
click at [306, 248] on input "text" at bounding box center [341, 242] width 138 height 22
paste input "D6-47130754"
type input "D6-47130754"
click at [454, 243] on button "CONFIRM" at bounding box center [449, 243] width 44 height 18
select select "876"
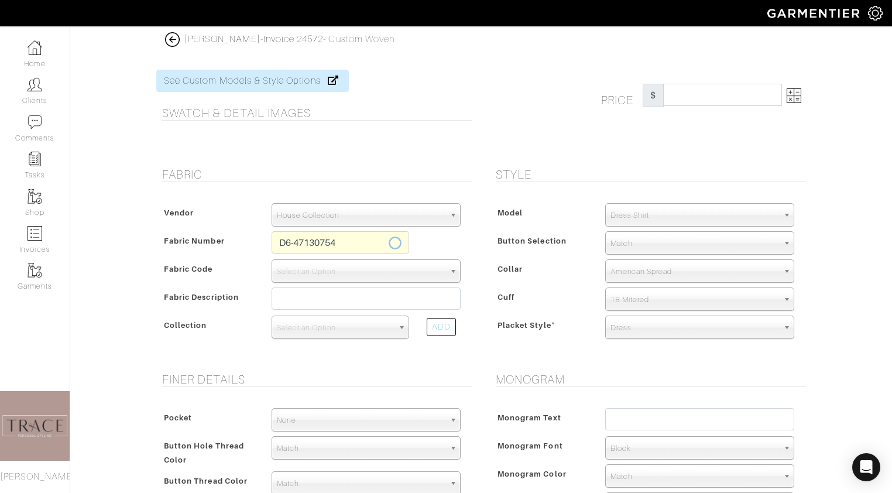
type input "Sky Blue Prince of Wales Check"
select select
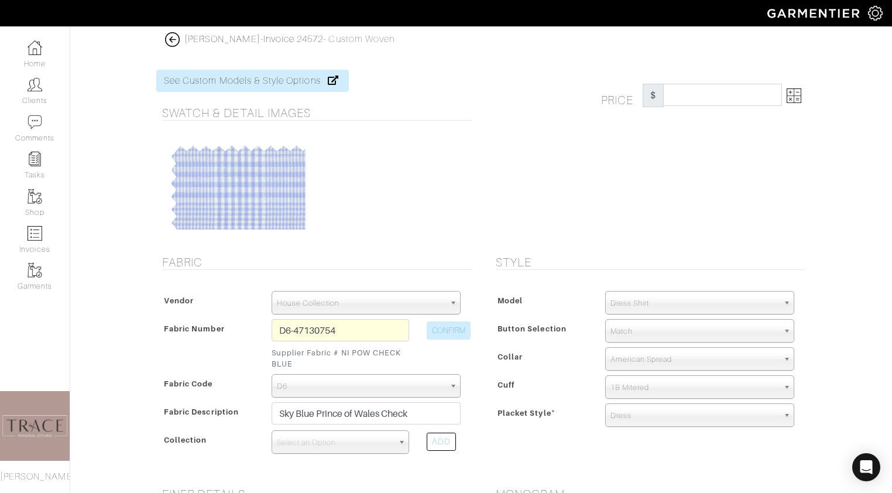
type input "279.31"
click at [792, 97] on img at bounding box center [794, 95] width 15 height 15
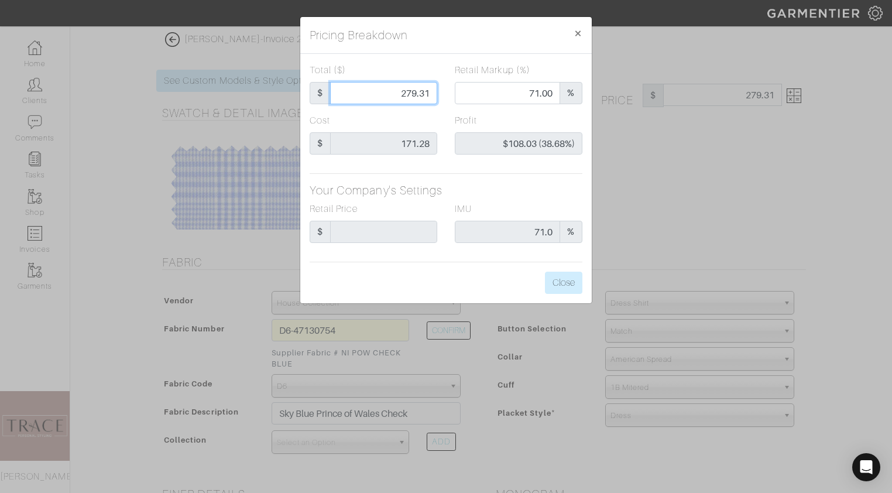
drag, startPoint x: 431, startPoint y: 91, endPoint x: 379, endPoint y: 91, distance: 51.5
click at [379, 91] on input "279.31" at bounding box center [383, 93] width 107 height 22
type input "0"
type input "0.00"
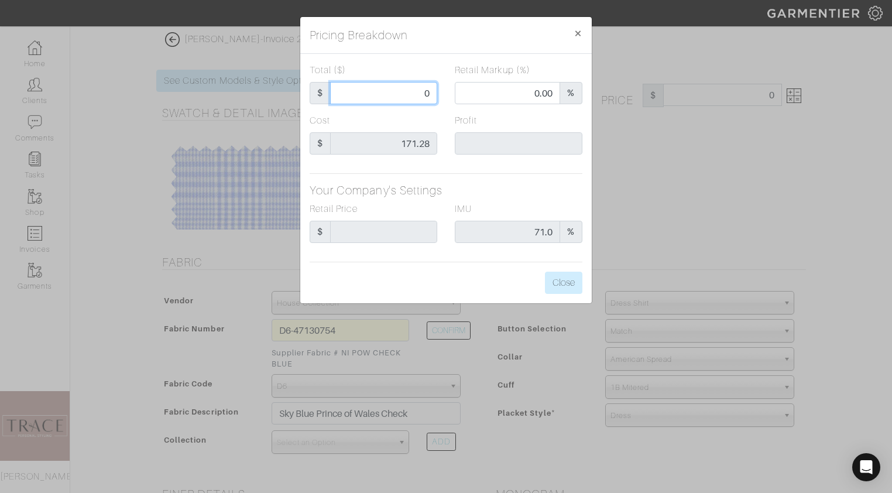
type input "0"
type input "0.00"
click at [471, 165] on div "Total ($) $ 0.00 Retail Markup (%) 0.00 % Cost $ 171.28 Profit Your Company's S…" at bounding box center [446, 178] width 292 height 249
click at [568, 274] on button "Close" at bounding box center [563, 283] width 37 height 22
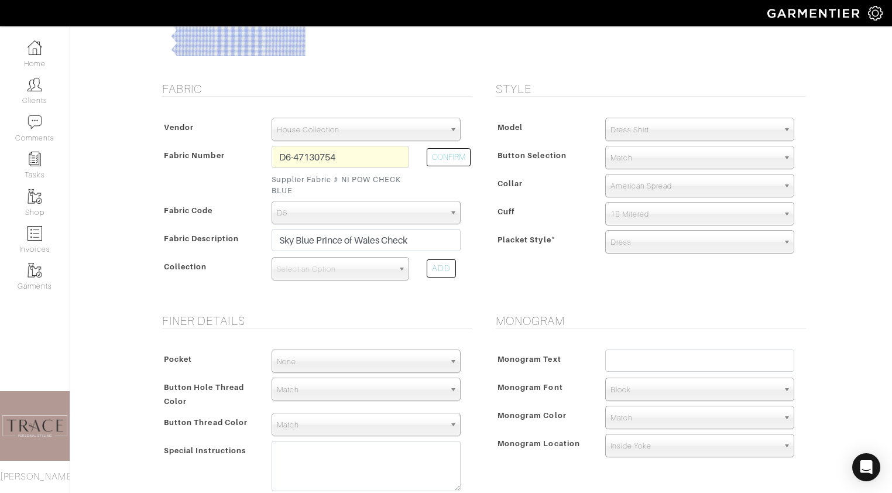
scroll to position [176, 0]
click at [343, 466] on textarea at bounding box center [366, 464] width 189 height 50
type textarea "Factory Remake"
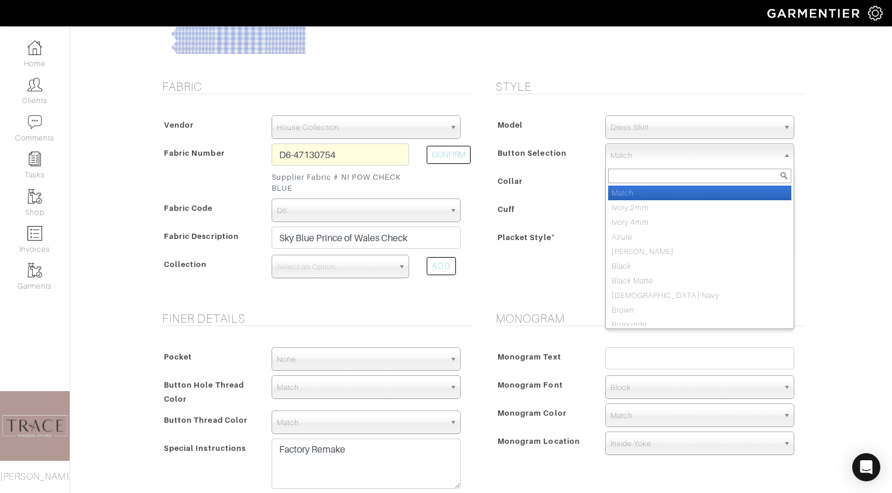
click at [649, 155] on span "Match" at bounding box center [695, 155] width 168 height 23
type input "m"
click at [693, 153] on span "Match" at bounding box center [695, 155] width 168 height 23
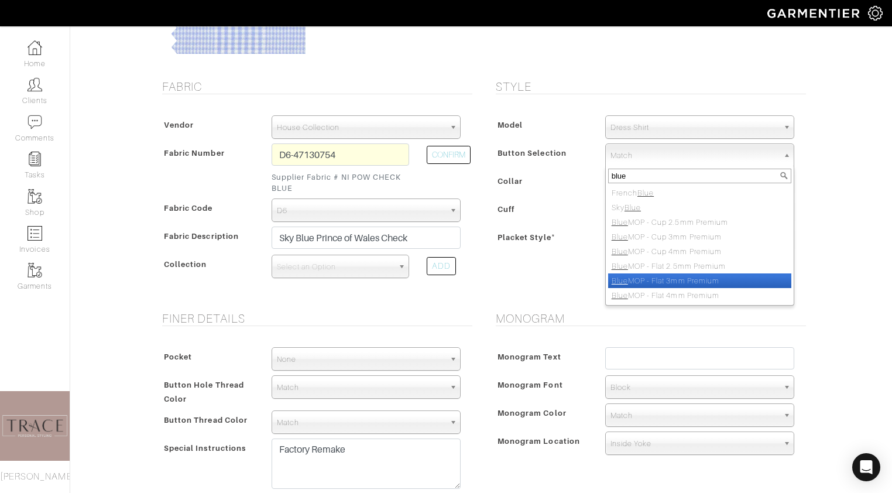
type input "blue"
click at [713, 278] on li "Blue MOP - Flat 3mm Premium" at bounding box center [699, 280] width 183 height 15
select select "51"
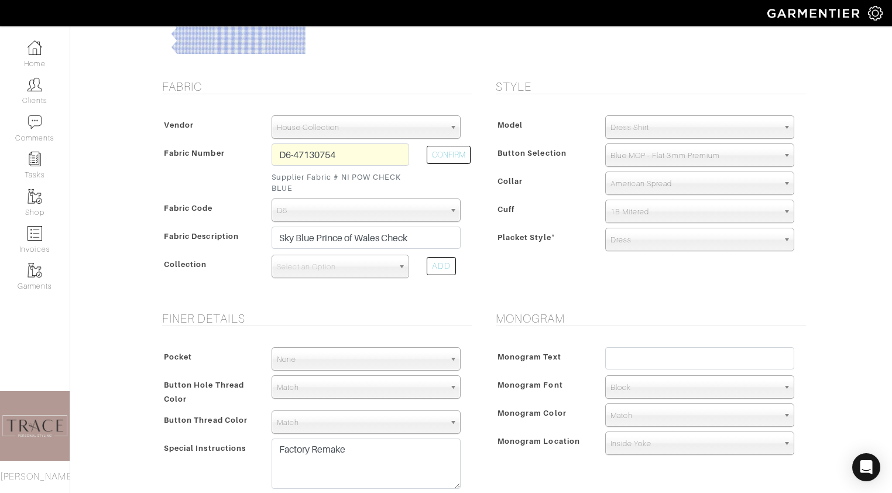
click at [761, 152] on span "Blue MOP - Flat 3mm Premium" at bounding box center [695, 155] width 168 height 23
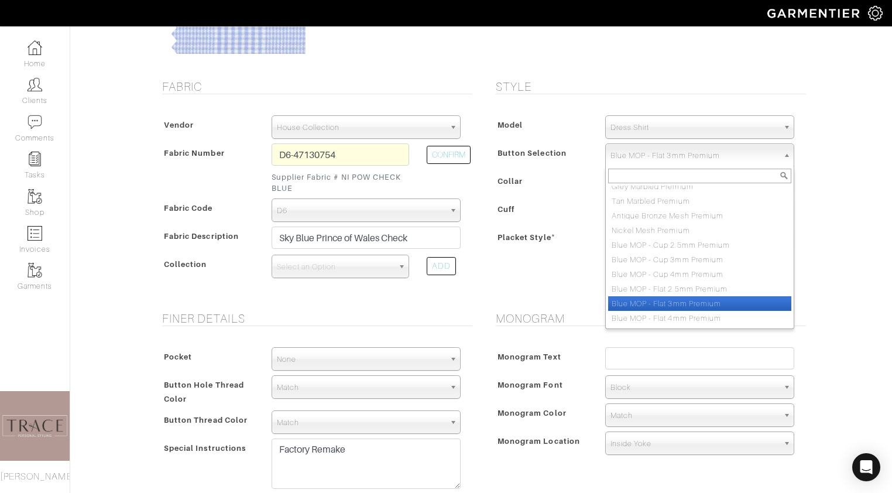
scroll to position [700, 0]
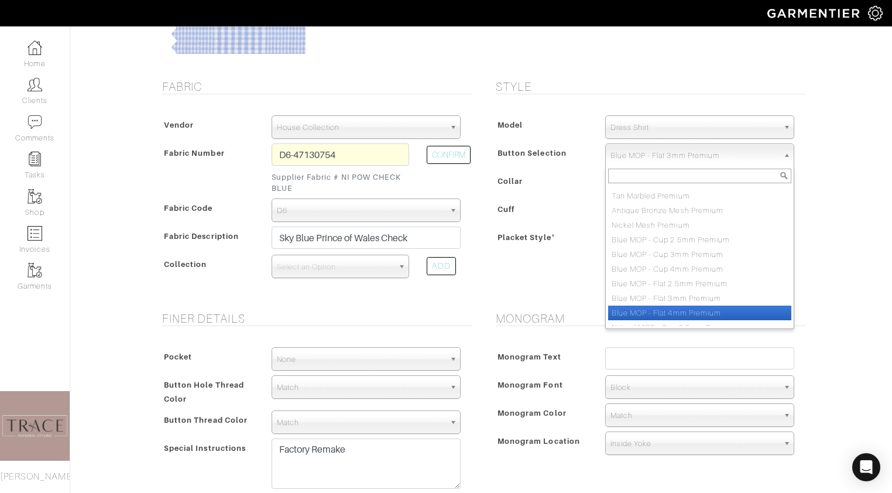
click at [711, 307] on li "Blue MOP - Flat 4mm Premium" at bounding box center [699, 313] width 183 height 15
select select "52"
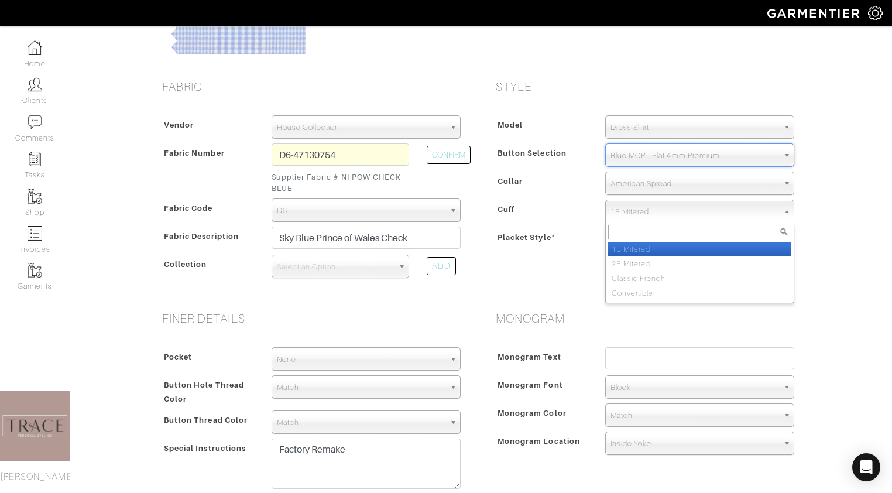
click at [655, 211] on span "1B Mitered" at bounding box center [695, 211] width 168 height 23
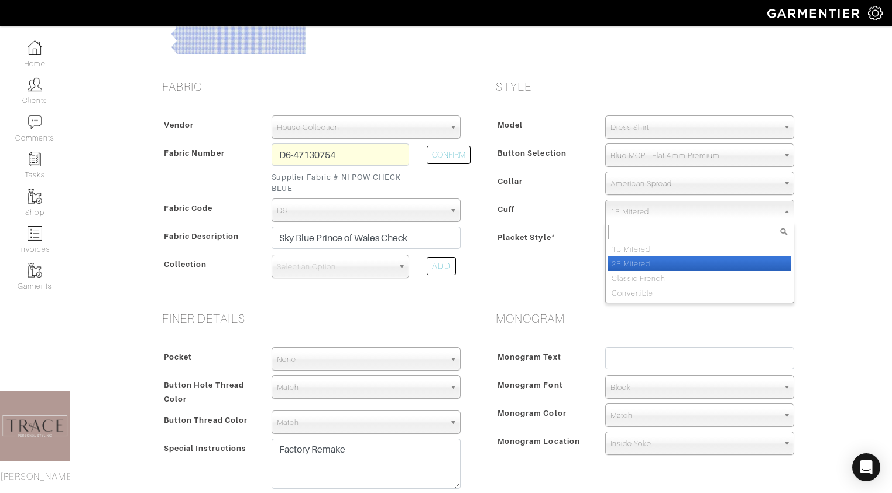
click at [648, 266] on li "2B Mitered" at bounding box center [699, 263] width 183 height 15
select select "2B Mitered"
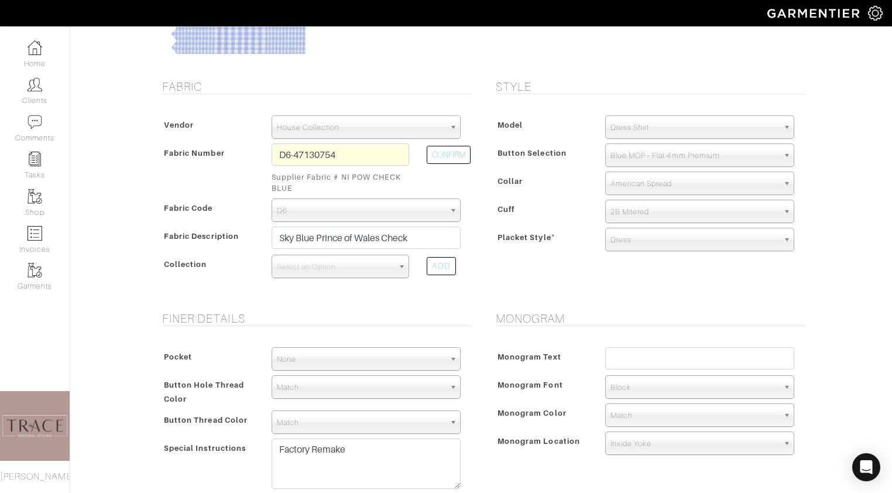
click at [675, 186] on span "American Spread" at bounding box center [695, 183] width 168 height 23
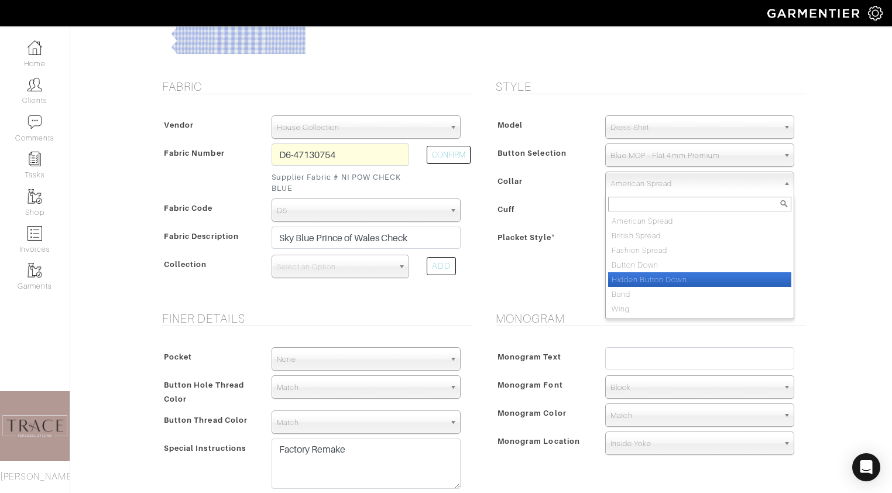
click at [676, 276] on li "Hidden Button Down" at bounding box center [699, 279] width 183 height 15
select select "Hidden Button Down"
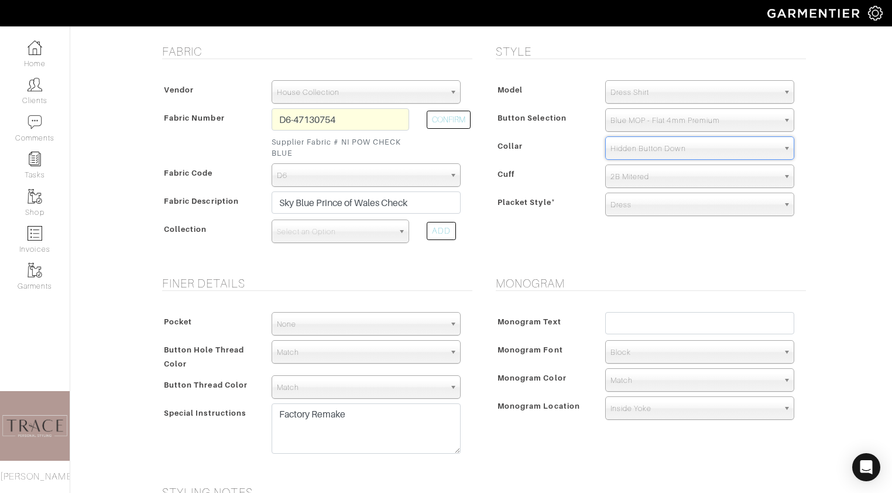
scroll to position [221, 0]
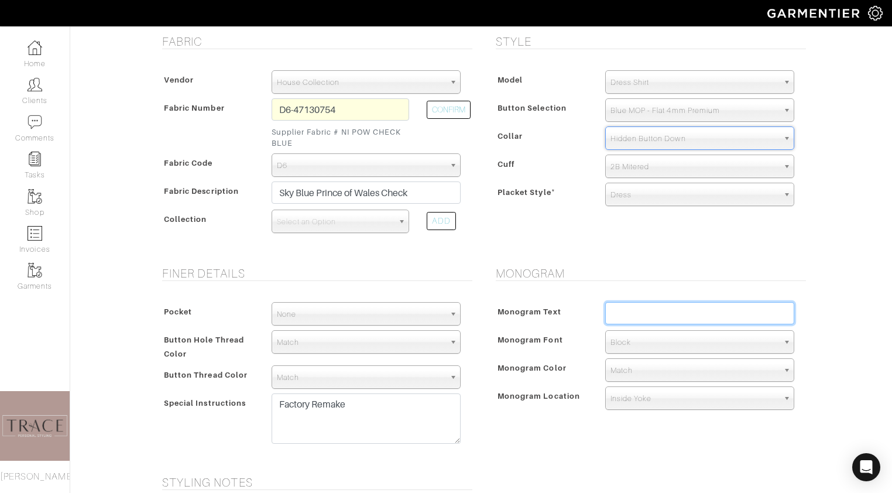
click at [662, 313] on input "text" at bounding box center [699, 313] width 189 height 22
type input "JB"
click at [660, 370] on span "Match" at bounding box center [695, 370] width 168 height 23
click at [628, 374] on span "Match" at bounding box center [695, 370] width 168 height 23
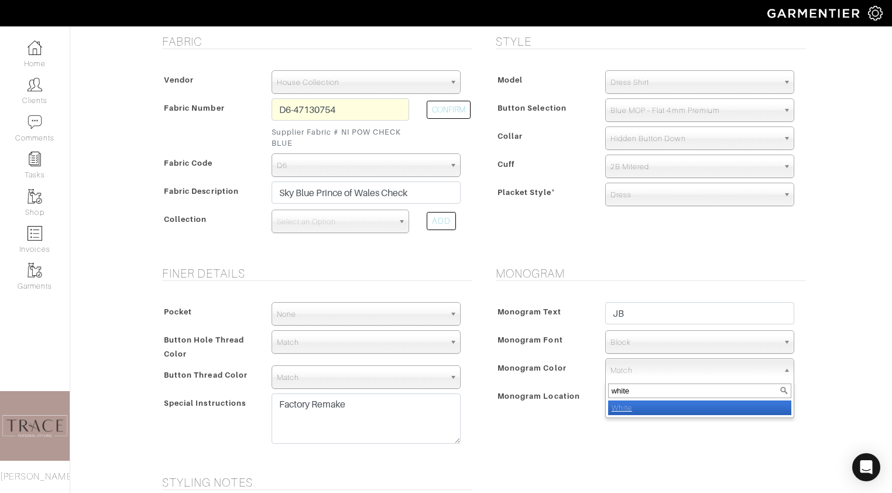
type input "white"
click at [633, 407] on li "White" at bounding box center [699, 407] width 183 height 15
select select "1"
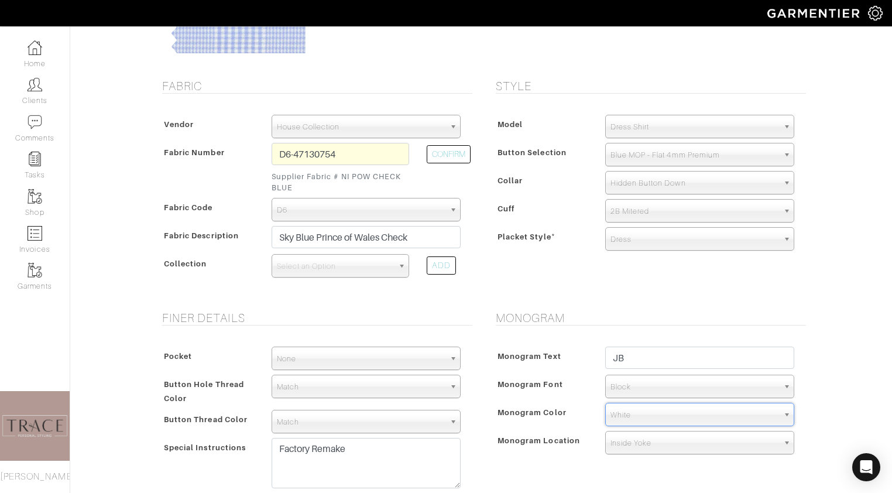
scroll to position [138, 0]
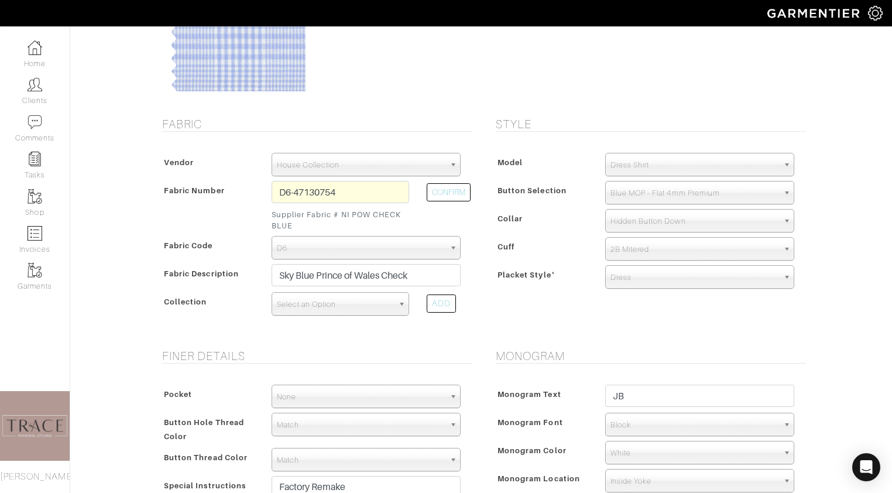
click at [320, 307] on span "Select an Option" at bounding box center [335, 304] width 117 height 23
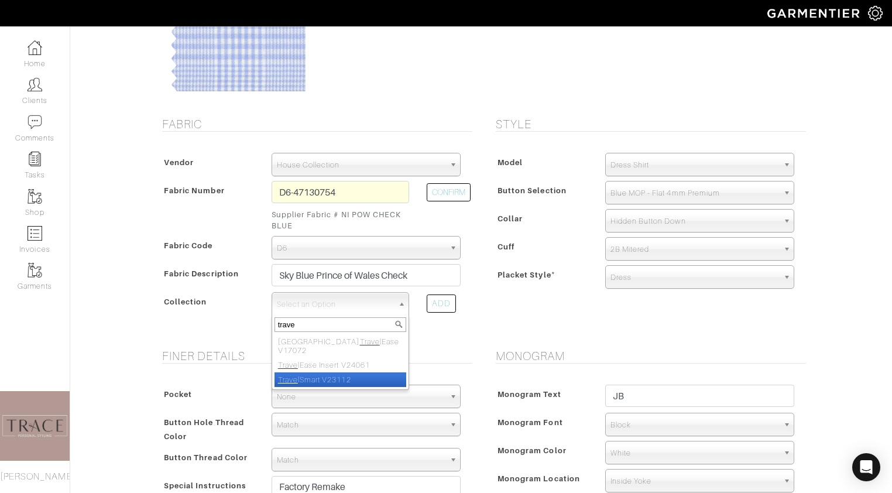
type input "trave"
click at [321, 372] on li "Trave lSmart V23112" at bounding box center [341, 379] width 132 height 15
select select "807"
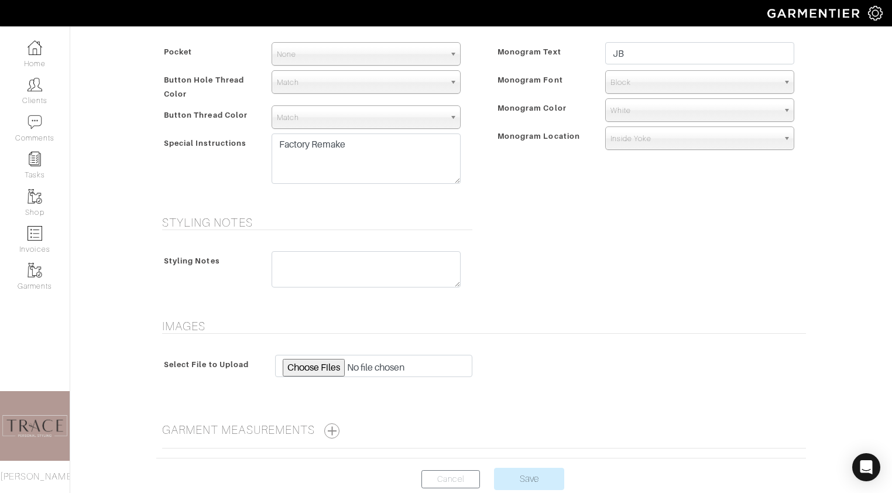
scroll to position [544, 0]
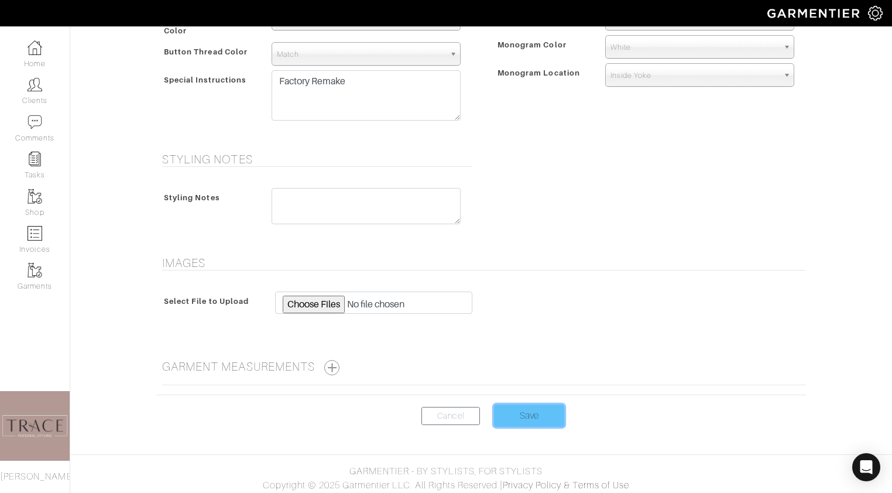
click at [542, 421] on input "Save" at bounding box center [529, 416] width 70 height 22
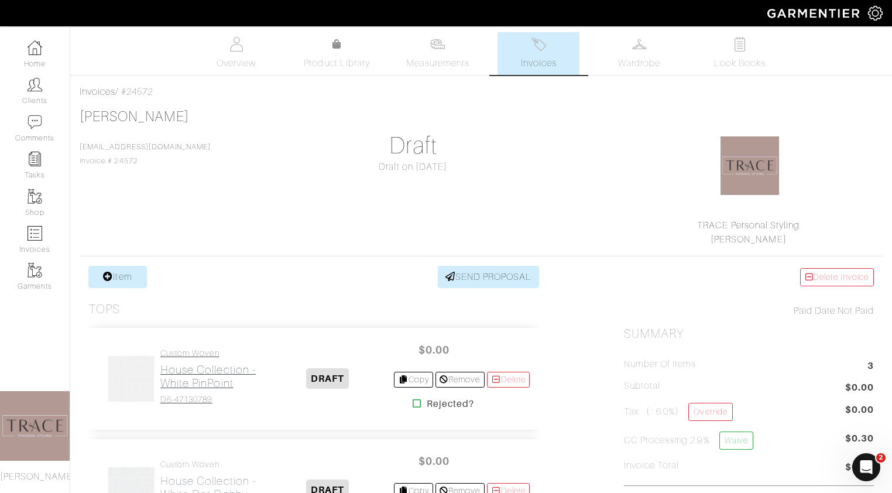
click at [174, 371] on h2 "House Collection - White PinPoint" at bounding box center [210, 376] width 101 height 27
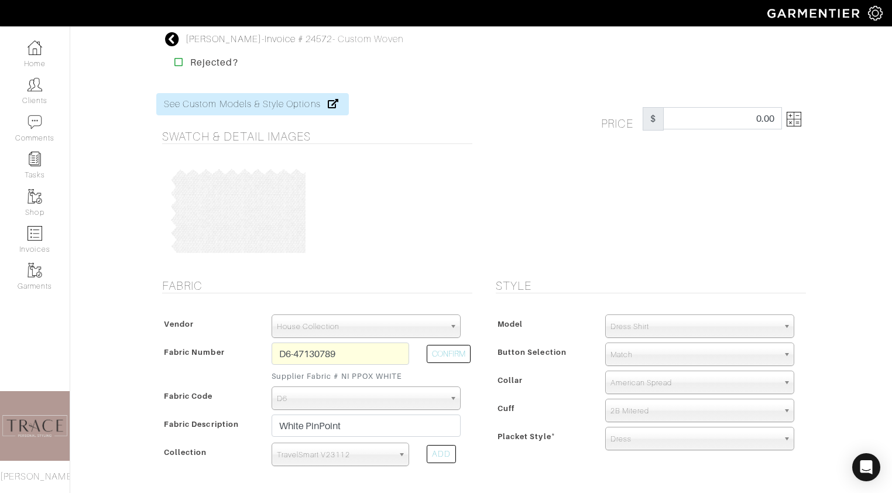
click at [170, 42] on icon at bounding box center [172, 39] width 15 height 14
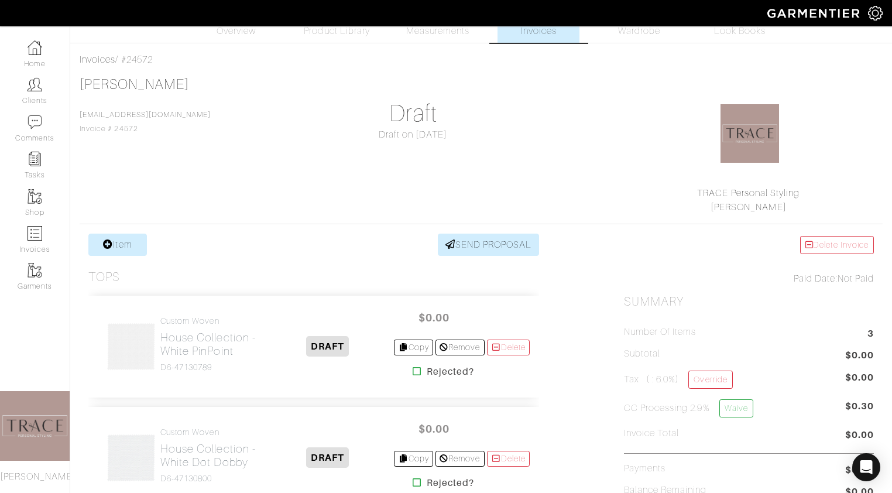
scroll to position [62, 0]
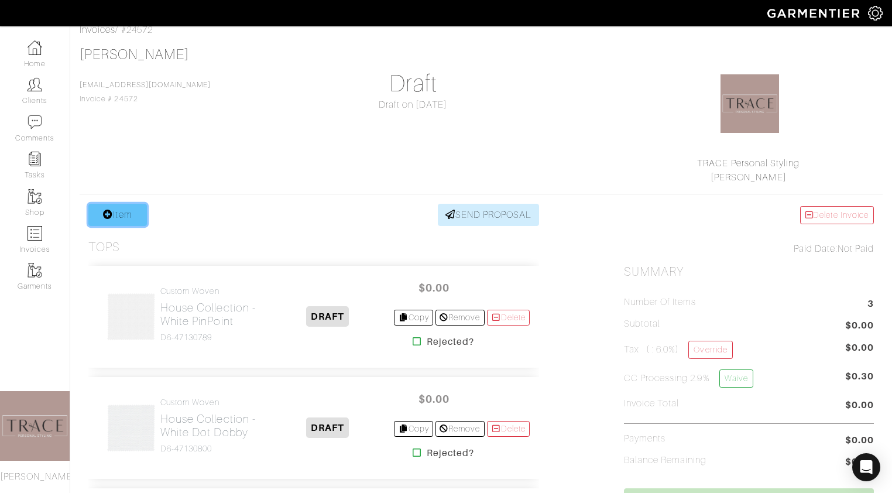
click at [117, 209] on link "Item" at bounding box center [117, 215] width 59 height 22
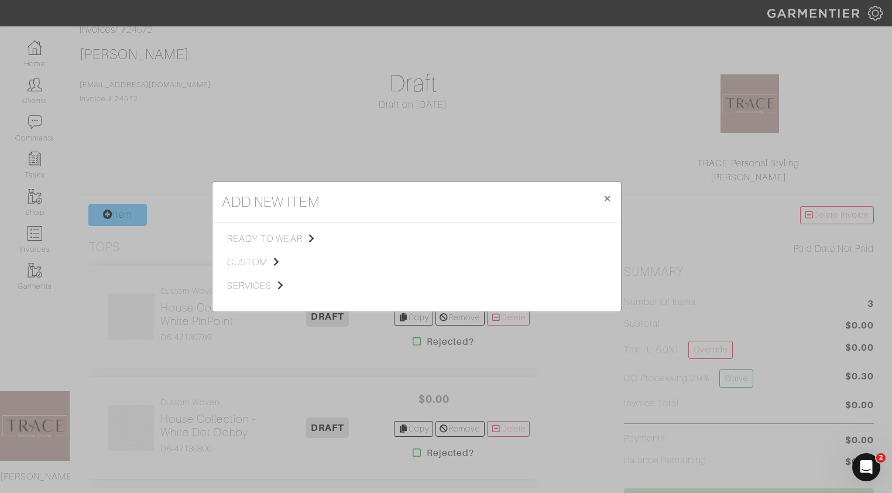
scroll to position [0, 0]
click at [258, 261] on span "custom" at bounding box center [286, 262] width 118 height 14
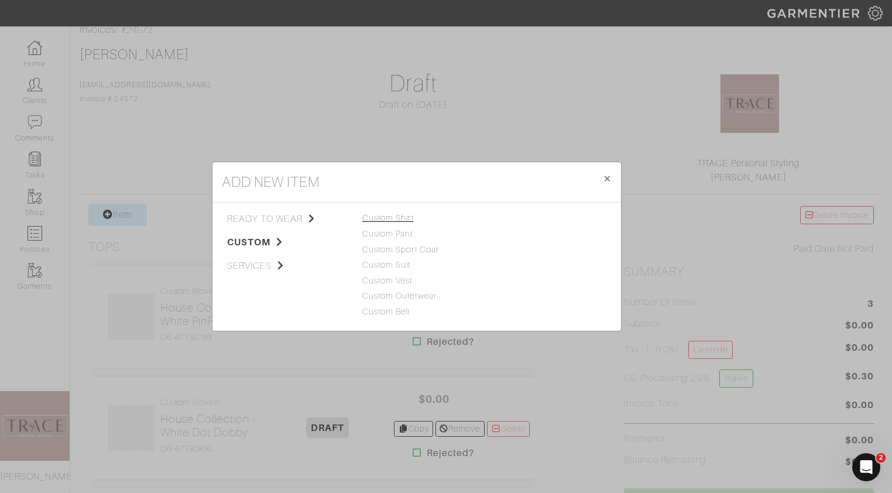
click at [403, 217] on link "Custom Shirt" at bounding box center [388, 217] width 52 height 9
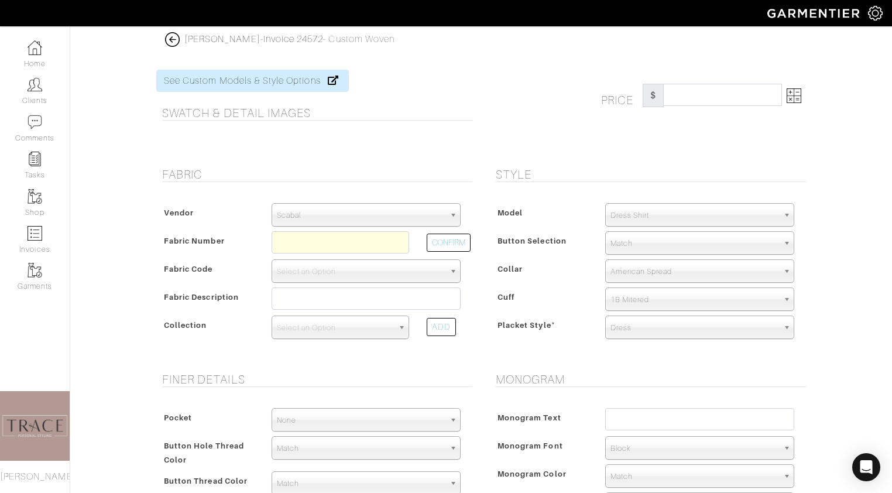
click at [404, 214] on span "Scabal" at bounding box center [361, 215] width 168 height 23
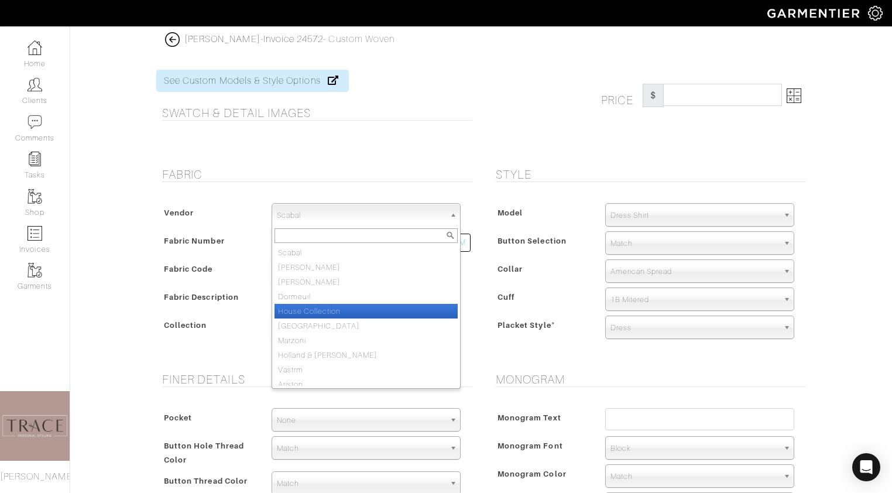
click at [385, 315] on li "House Collection" at bounding box center [366, 311] width 183 height 15
select select "75"
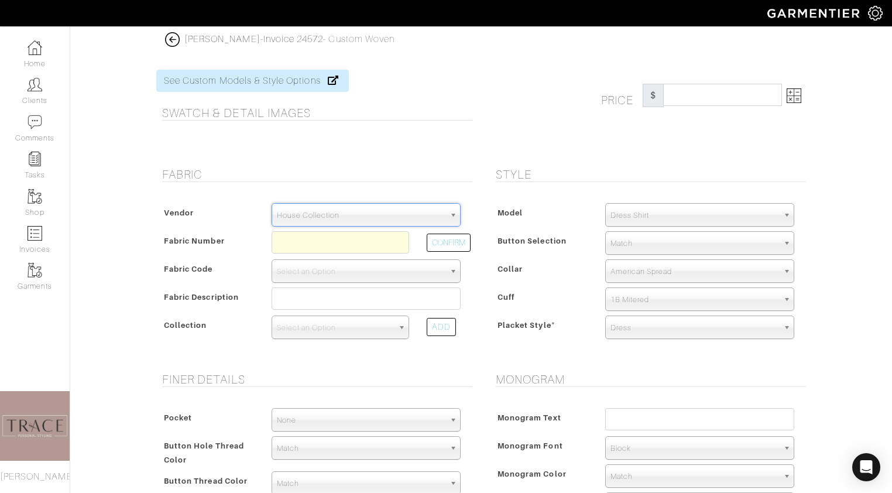
click at [362, 254] on div at bounding box center [340, 245] width 155 height 28
click at [361, 247] on input "text" at bounding box center [341, 242] width 138 height 22
paste input "D6-47130716"
type input "D6-47130716"
click at [448, 242] on button "CONFIRM" at bounding box center [449, 243] width 44 height 18
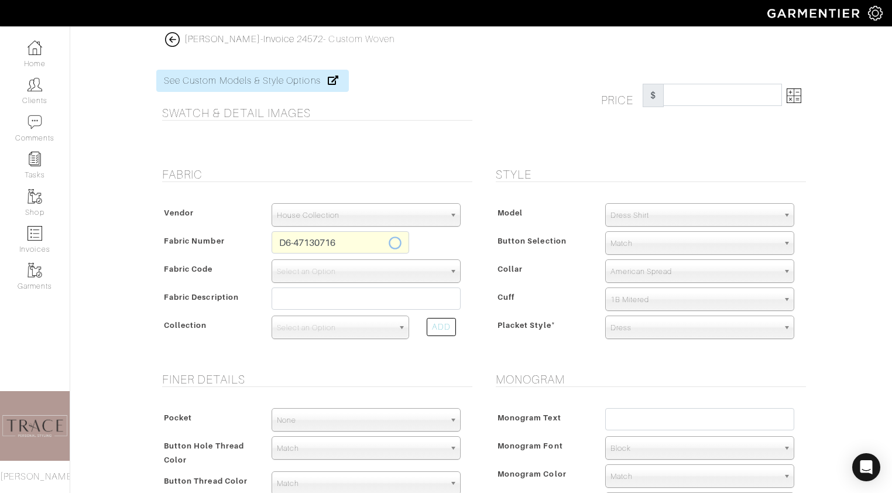
select select "876"
type input "Sky Blue Windowpane Check"
select select
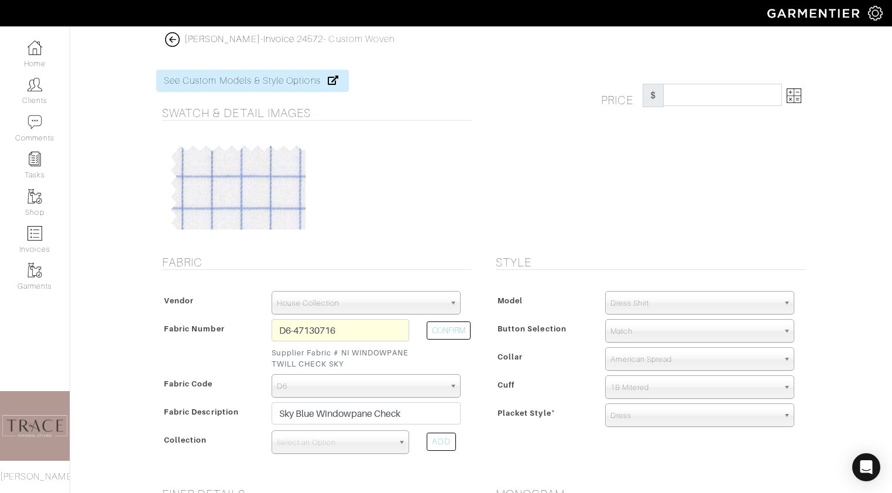
type input "279.31"
click at [799, 95] on img at bounding box center [794, 95] width 15 height 15
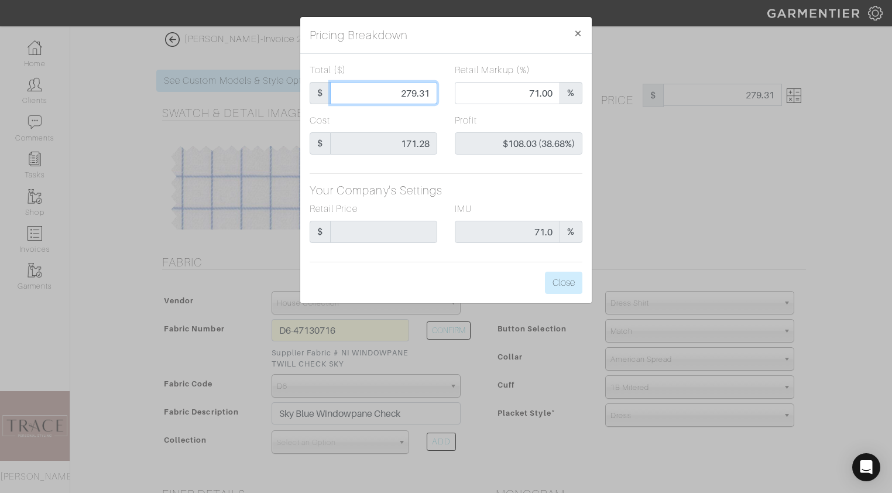
drag, startPoint x: 430, startPoint y: 89, endPoint x: 381, endPoint y: 86, distance: 49.9
click at [381, 87] on input "279.31" at bounding box center [383, 93] width 107 height 22
type input "0"
type input "0.00"
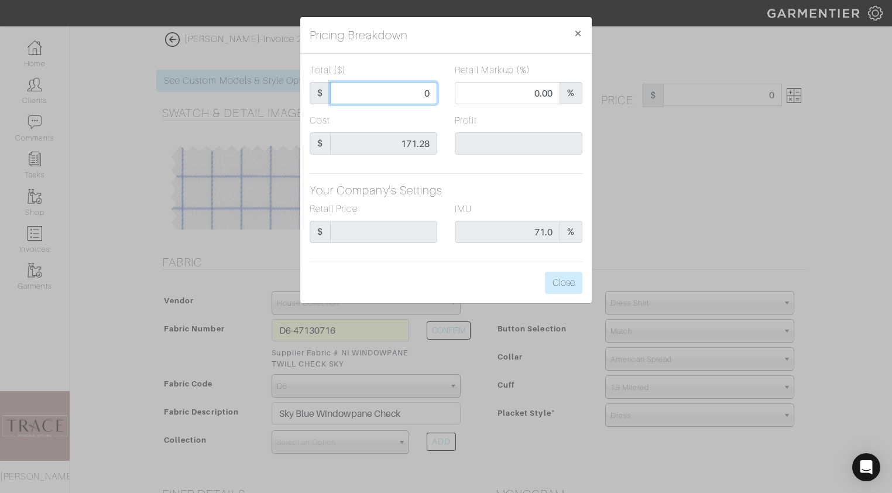
type input "0"
type input "0.00"
click at [431, 204] on div "Retail Price $" at bounding box center [374, 222] width 128 height 41
click at [563, 290] on button "Close" at bounding box center [563, 283] width 37 height 22
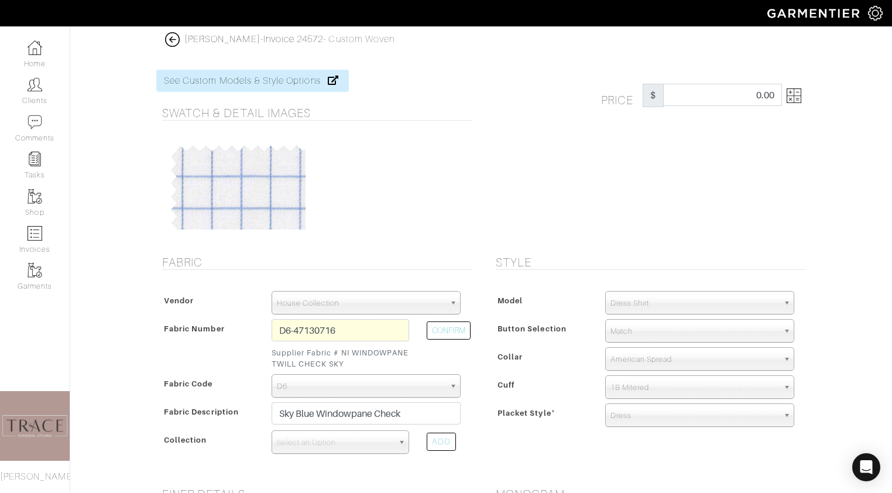
click at [634, 329] on span "Match" at bounding box center [695, 331] width 168 height 23
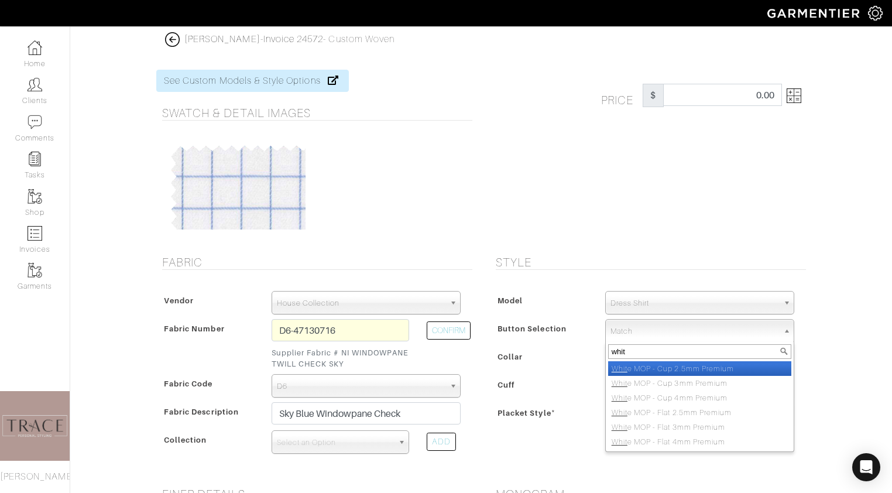
type input "whit"
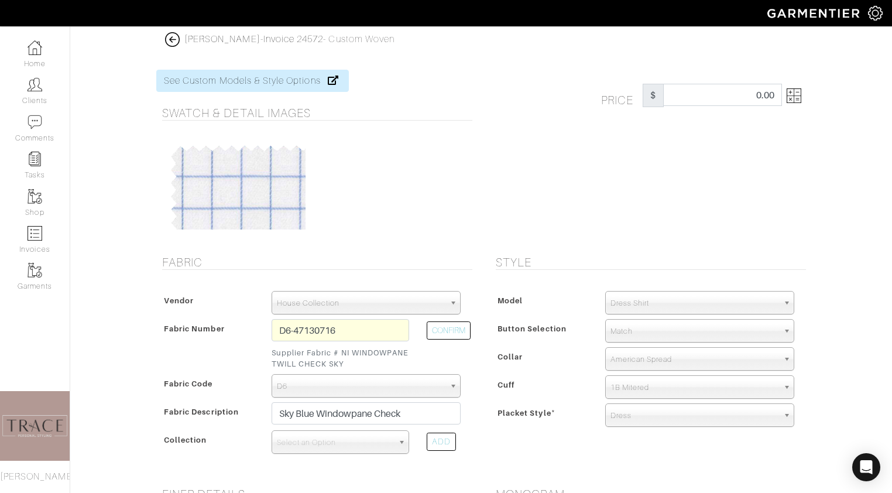
click at [631, 332] on span "Match" at bounding box center [695, 331] width 168 height 23
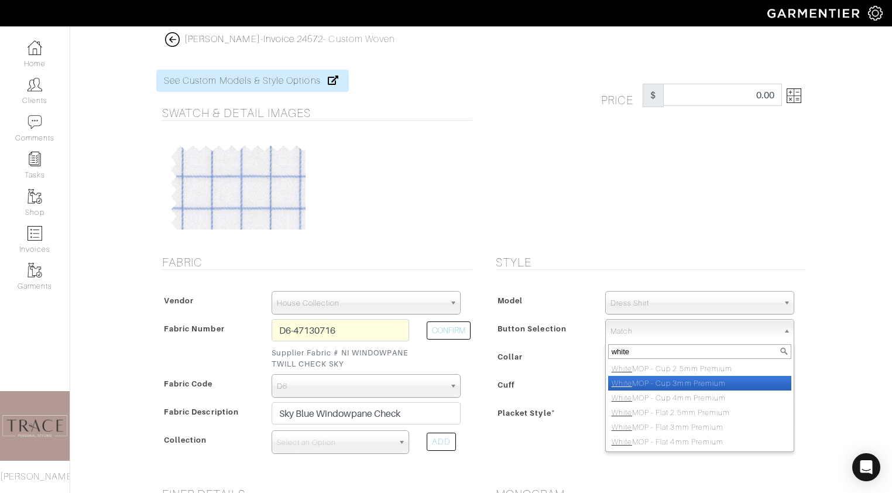
type input "white"
click at [683, 383] on li "White MOP - Cup 3mm Premium" at bounding box center [699, 383] width 183 height 15
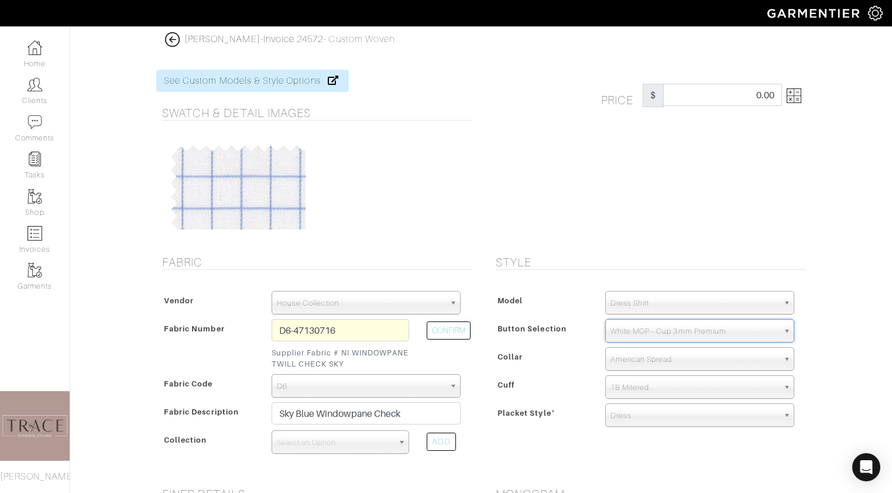
select select "57"
click at [659, 390] on span "1B Mitered" at bounding box center [695, 387] width 168 height 23
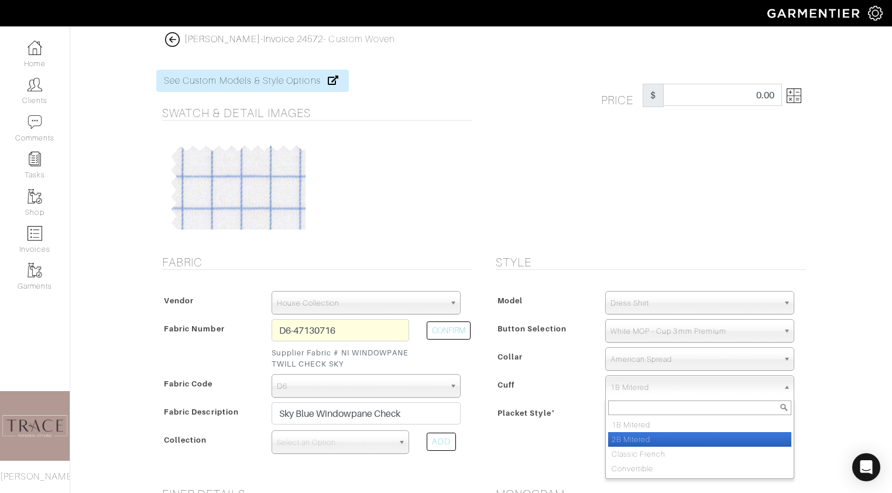
click at [649, 437] on li "2B Mitered" at bounding box center [699, 439] width 183 height 15
select select "2B Mitered"
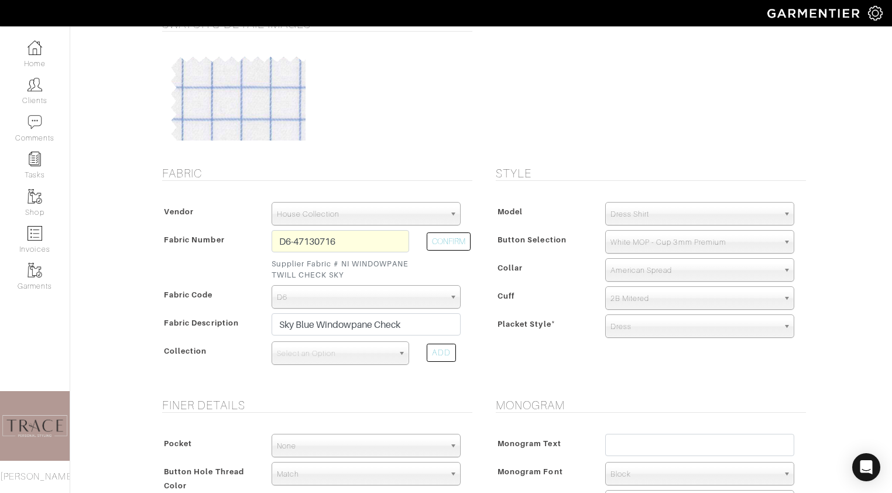
scroll to position [93, 0]
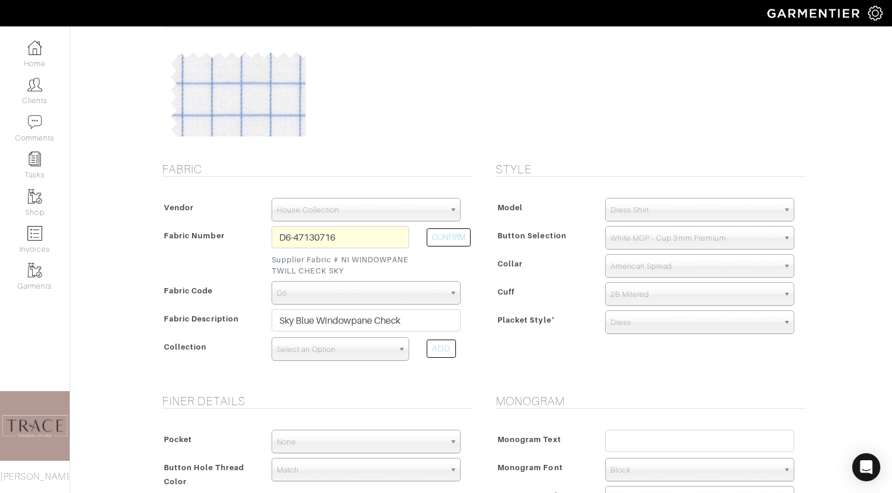
click at [327, 358] on span "Select an Option" at bounding box center [335, 349] width 117 height 23
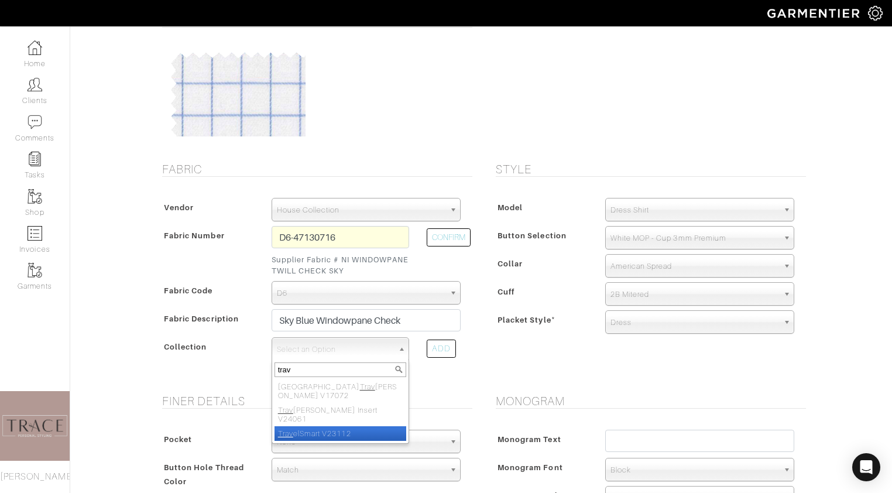
type input "trav"
click at [323, 426] on li "Trav elSmart V23112" at bounding box center [341, 433] width 132 height 15
select select "807"
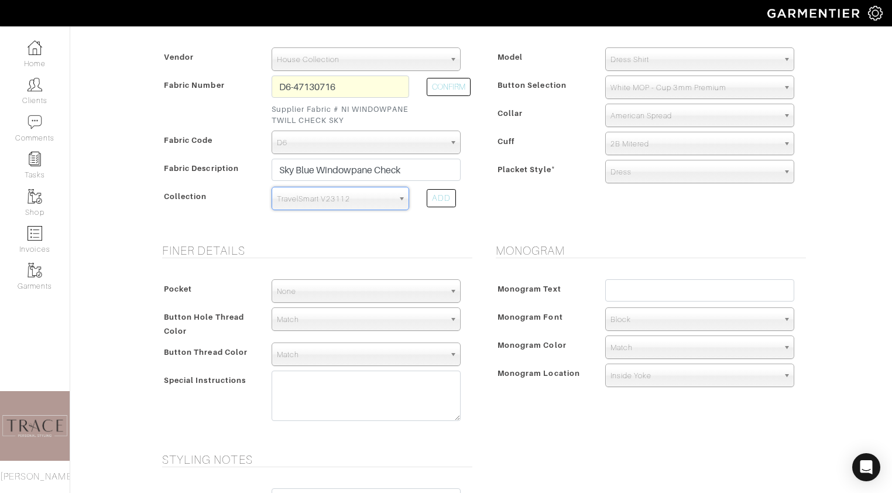
scroll to position [244, 0]
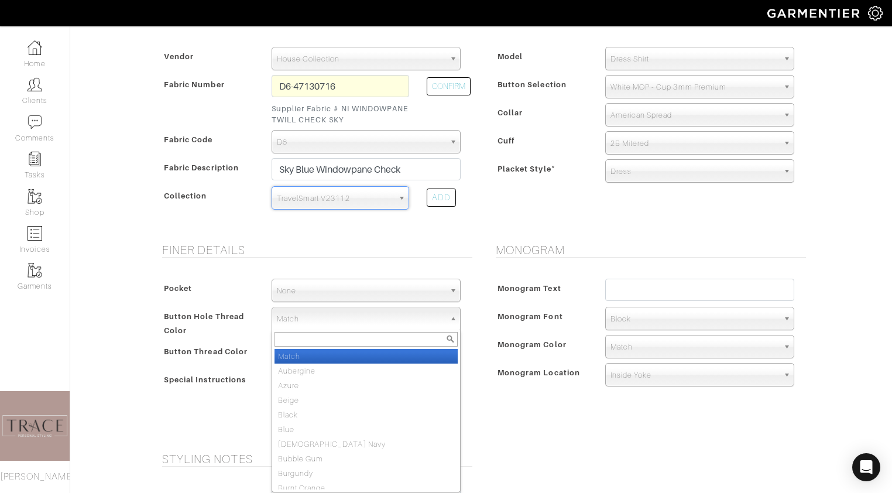
click at [310, 318] on span "Match" at bounding box center [361, 318] width 168 height 23
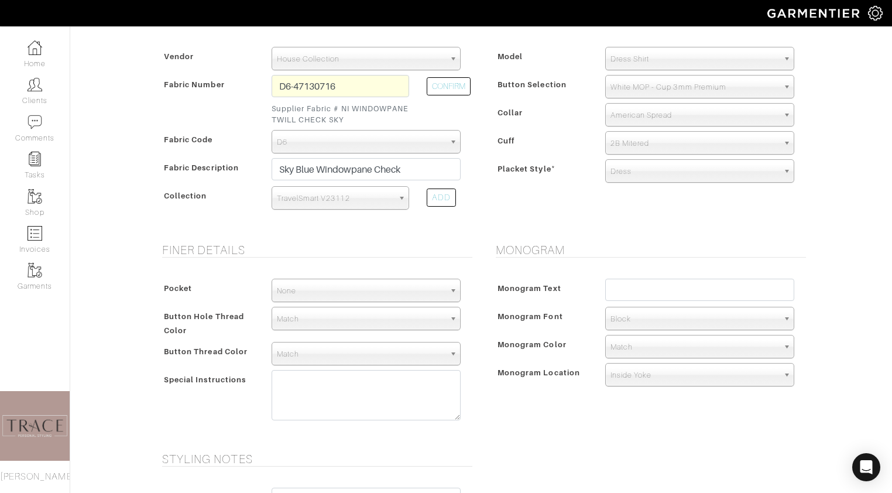
click at [306, 326] on span "Match" at bounding box center [361, 318] width 168 height 23
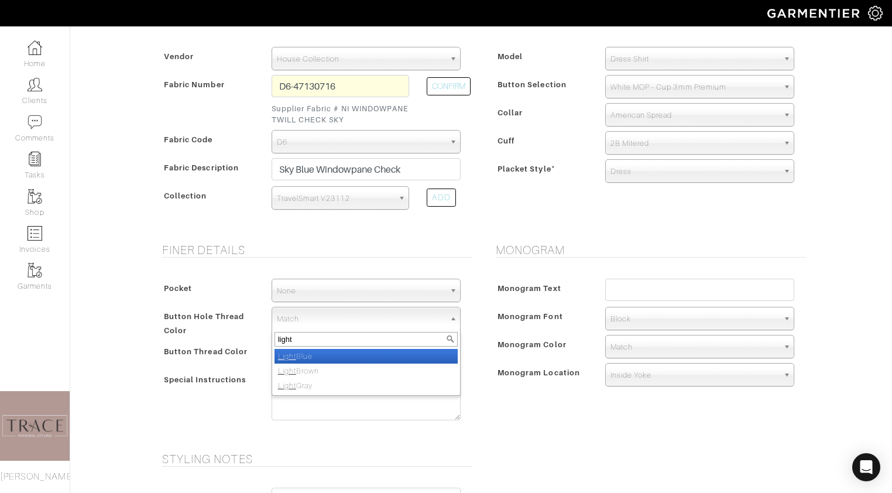
type input "light"
click at [302, 353] on li "Light Blue" at bounding box center [366, 356] width 183 height 15
select select "70"
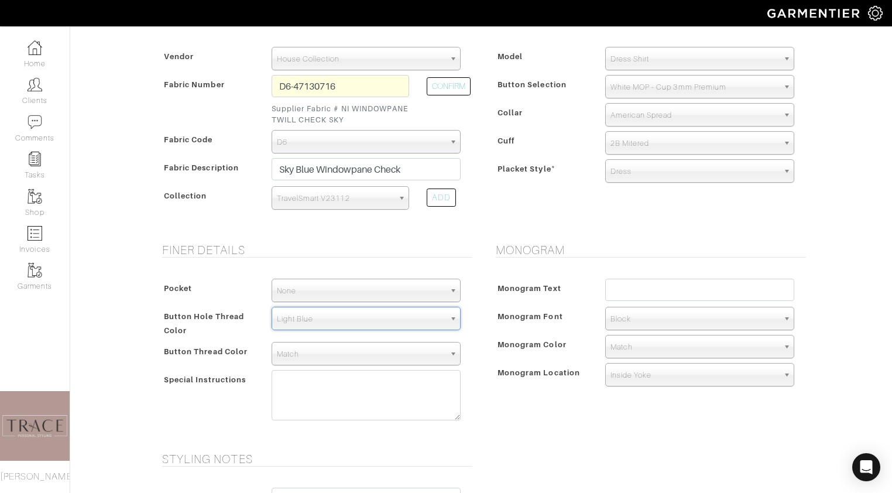
click at [303, 354] on span "Match" at bounding box center [361, 354] width 168 height 23
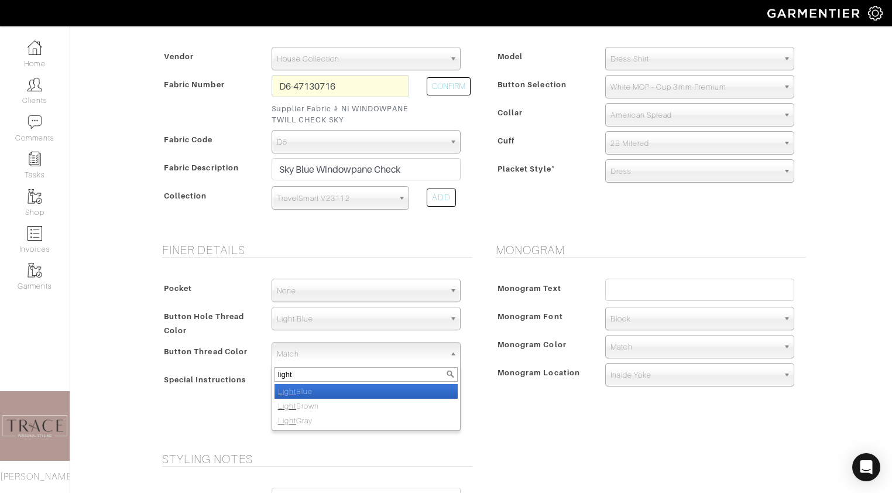
type input "light"
click at [313, 388] on li "Light Blue" at bounding box center [366, 391] width 183 height 15
select select "70"
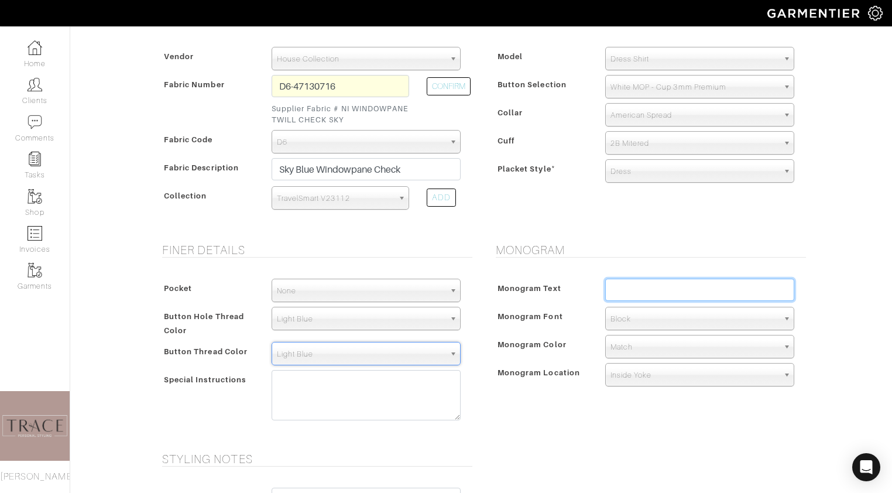
click at [642, 285] on input "text" at bounding box center [699, 290] width 189 height 22
type input "JB"
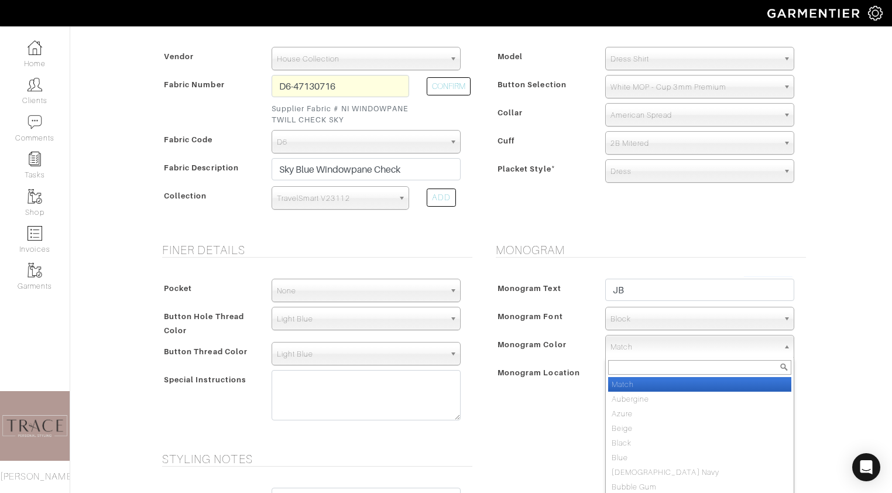
click at [657, 346] on span "Match" at bounding box center [695, 346] width 168 height 23
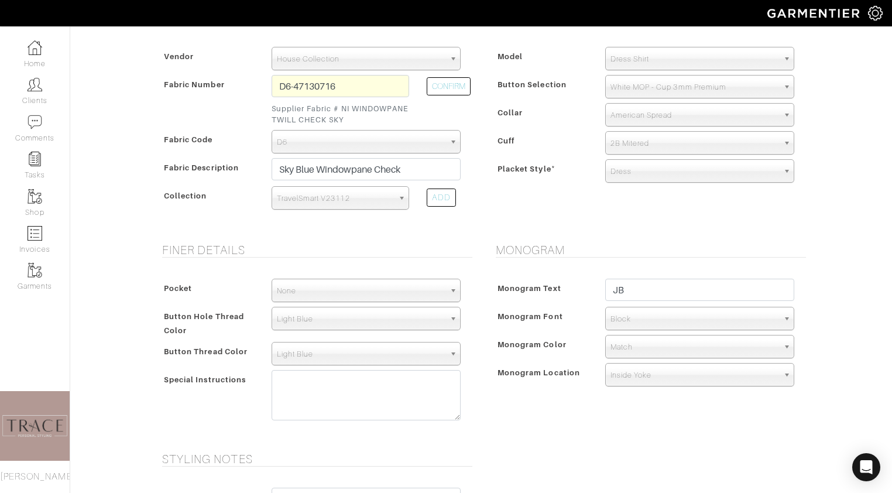
click at [641, 350] on span "Match" at bounding box center [695, 346] width 168 height 23
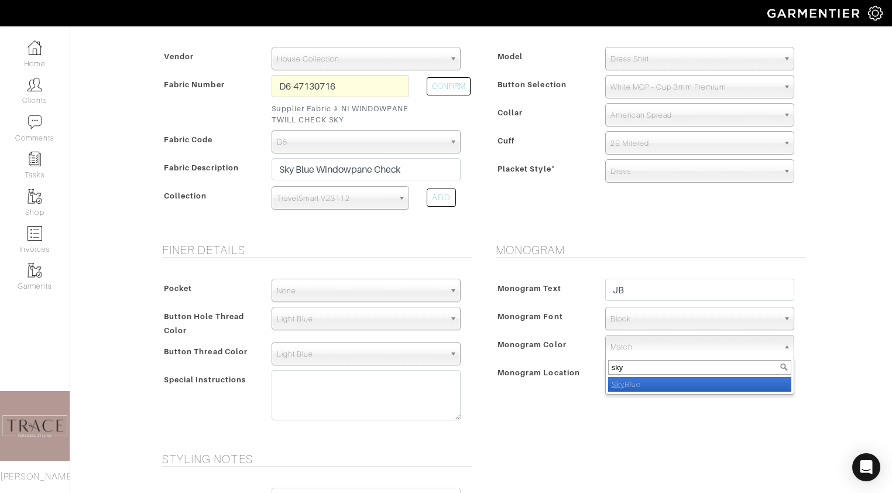
type input "sky"
click at [645, 381] on li "Sky Blue" at bounding box center [699, 384] width 183 height 15
select select "18"
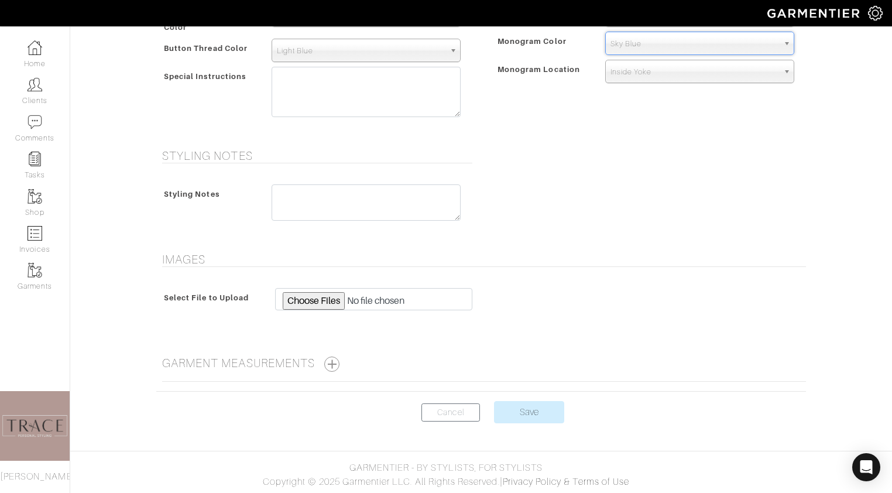
scroll to position [547, 0]
click at [361, 97] on textarea at bounding box center [366, 92] width 189 height 50
type textarea "t"
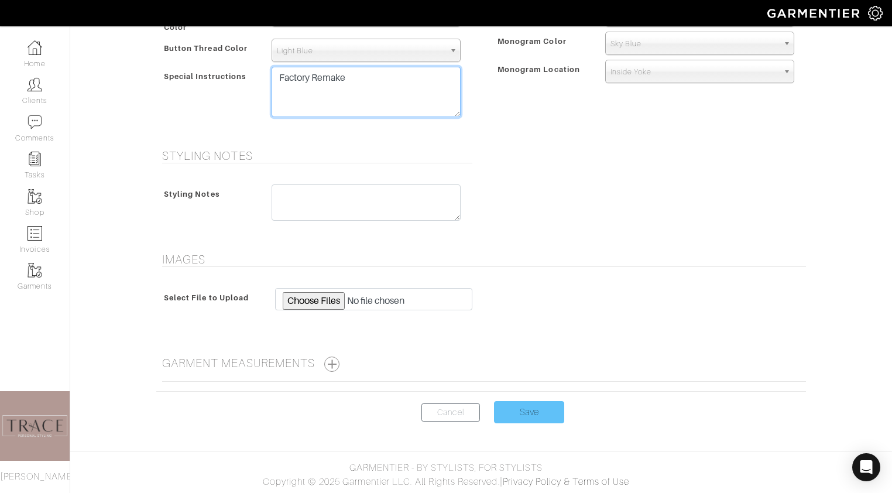
type textarea "Factory Remake"
click at [542, 413] on input "Save" at bounding box center [529, 412] width 70 height 22
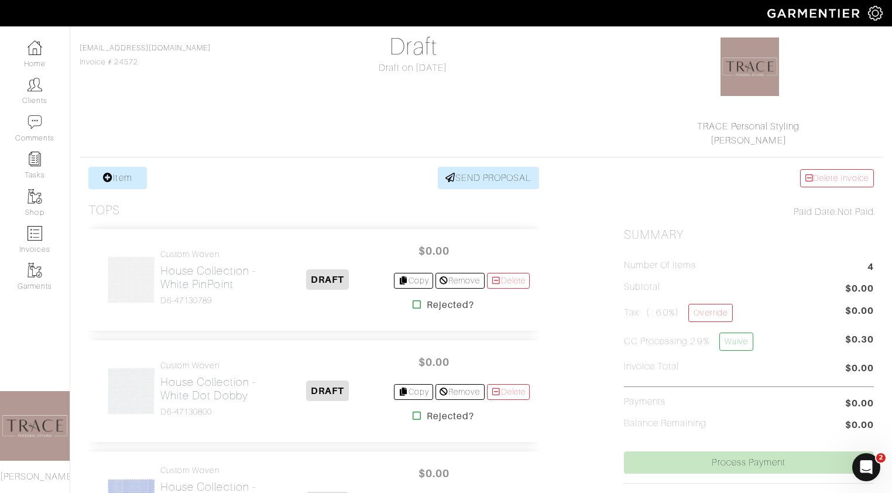
scroll to position [109, 0]
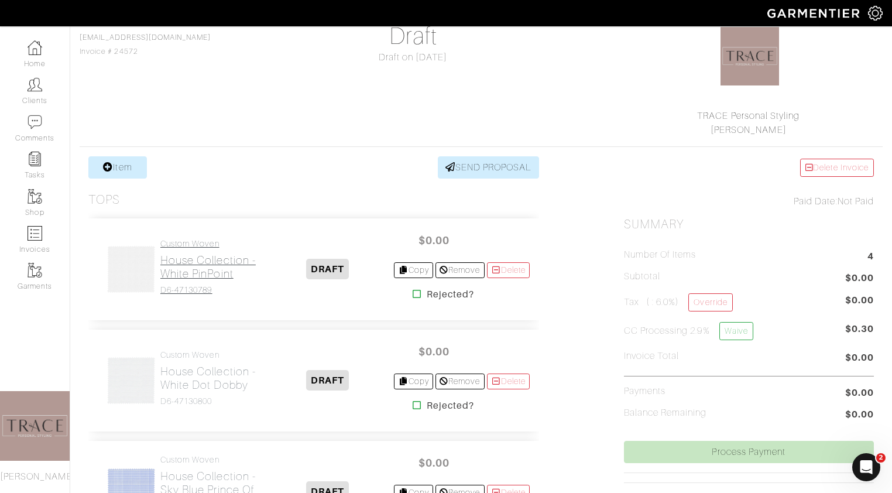
click at [195, 278] on h2 "House Collection - White PinPoint" at bounding box center [210, 267] width 101 height 27
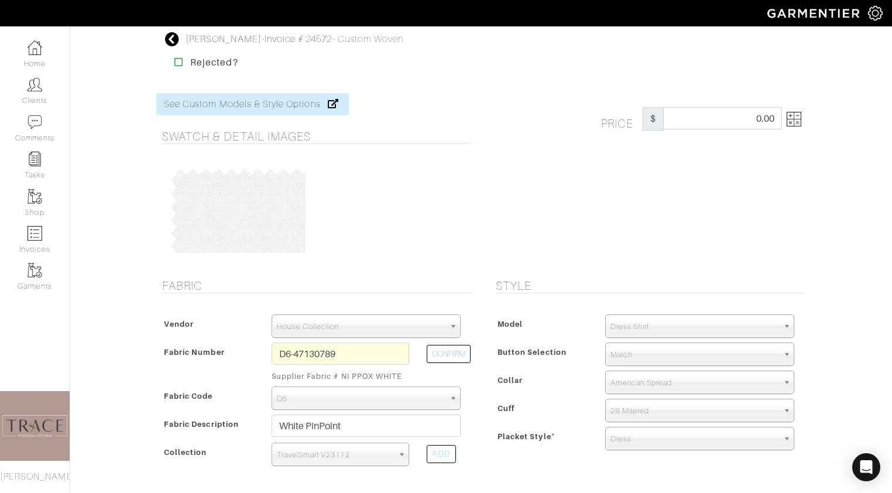
click at [669, 351] on span "Match" at bounding box center [695, 354] width 168 height 23
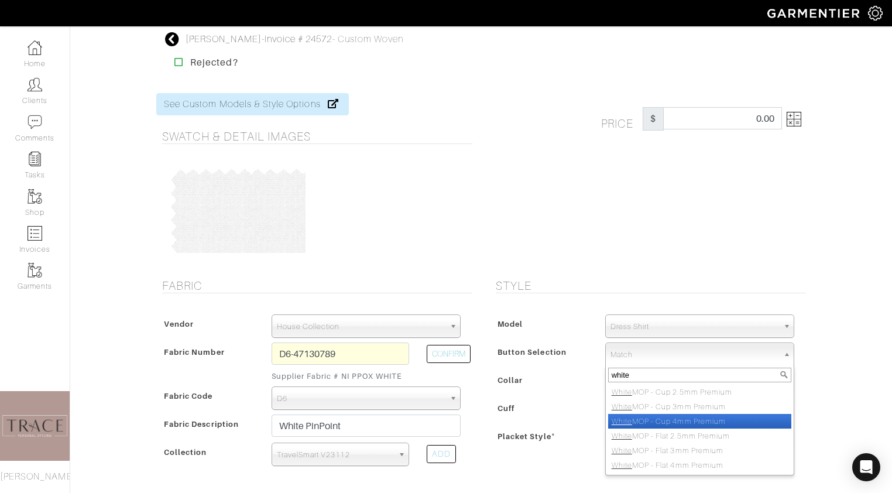
type input "white"
click at [683, 422] on li "White MOP - Cup 4mm Premium" at bounding box center [699, 421] width 183 height 15
select select "58"
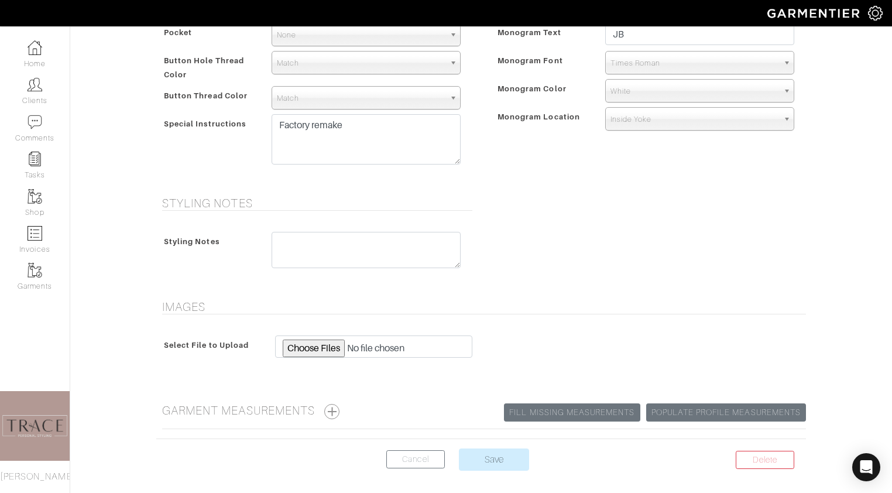
scroll to position [520, 0]
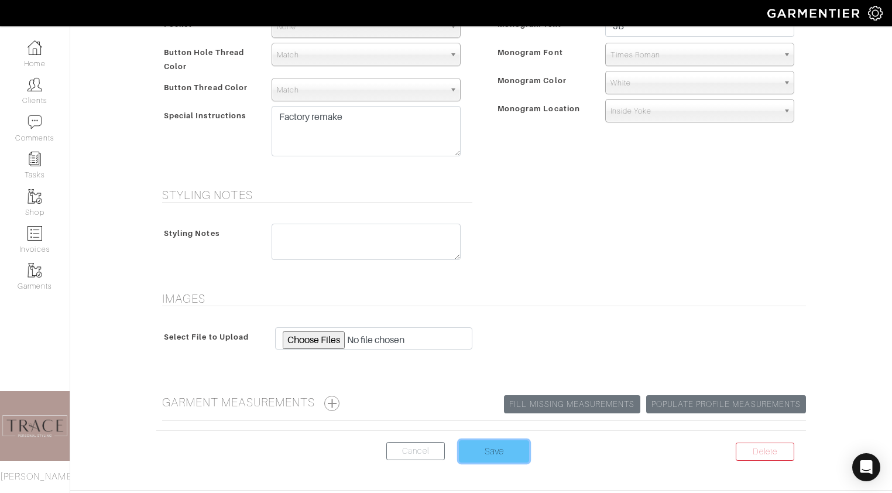
click at [488, 455] on input "Save" at bounding box center [494, 451] width 70 height 22
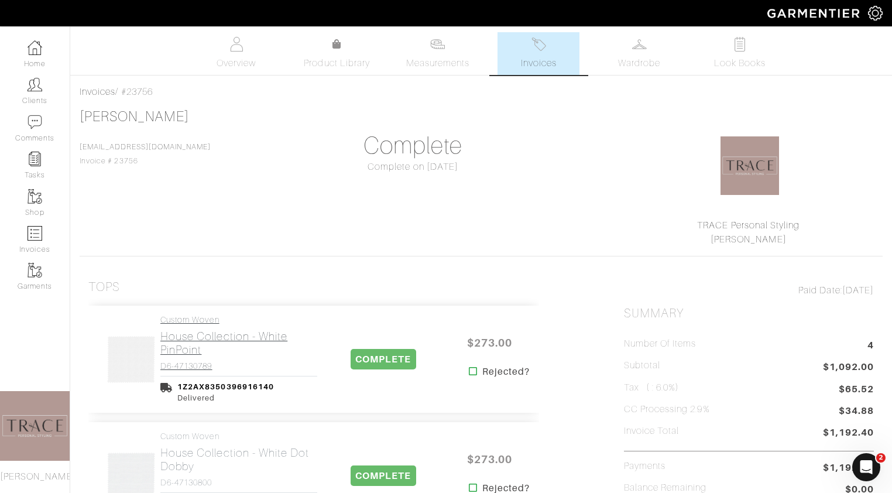
click at [198, 351] on h2 "House Collection - White PinPoint" at bounding box center [238, 343] width 157 height 27
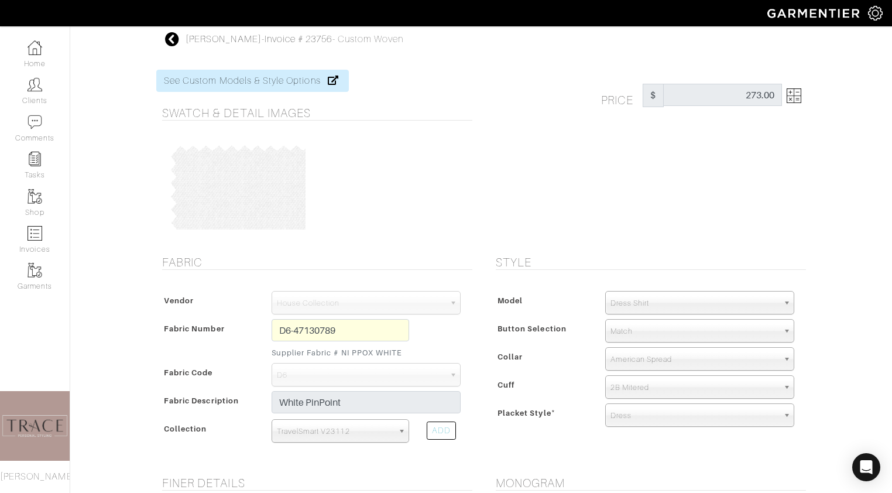
click at [171, 37] on icon at bounding box center [172, 39] width 15 height 14
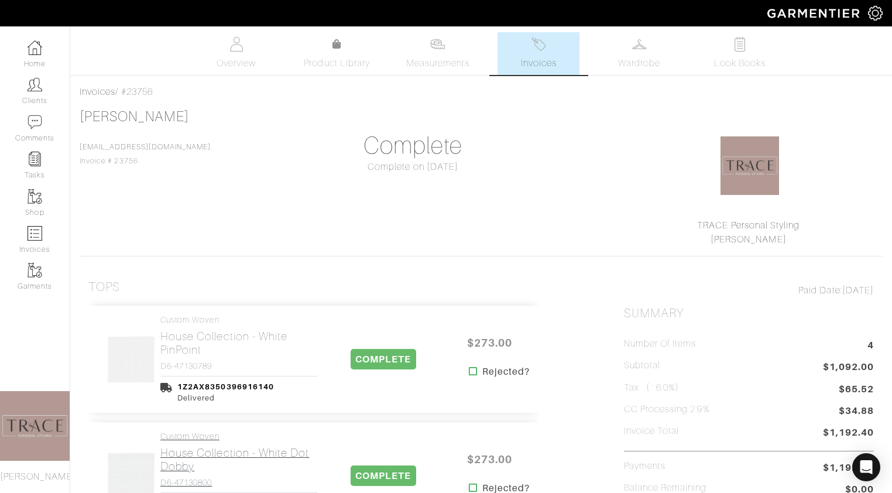
click at [197, 455] on h2 "House Collection - White Dot Dobby" at bounding box center [238, 459] width 157 height 27
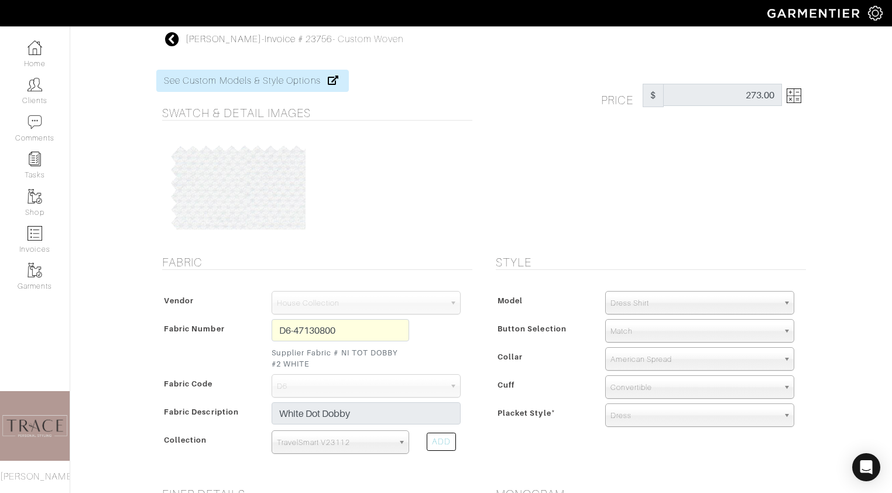
click at [172, 39] on icon at bounding box center [172, 39] width 15 height 14
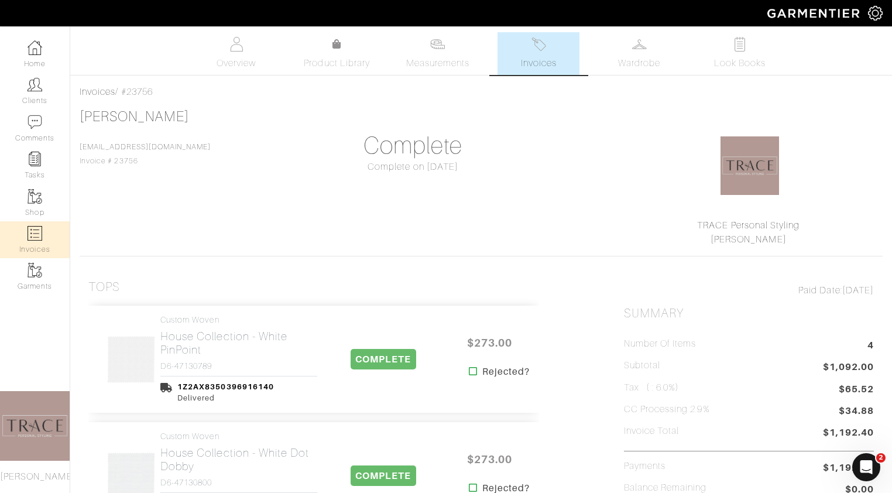
click at [33, 233] on img at bounding box center [35, 233] width 15 height 15
select select
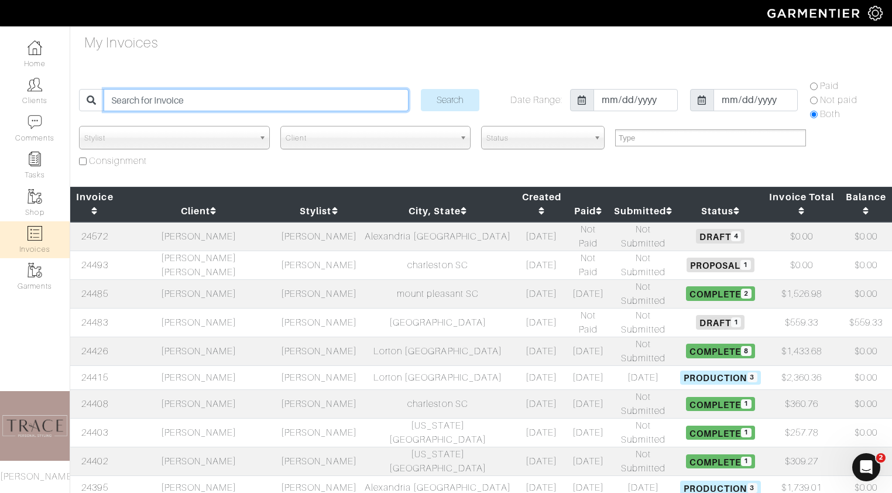
click at [172, 103] on input "search" at bounding box center [256, 100] width 304 height 22
type input "[PERSON_NAME]"
click at [421, 89] on input "Search" at bounding box center [450, 100] width 59 height 22
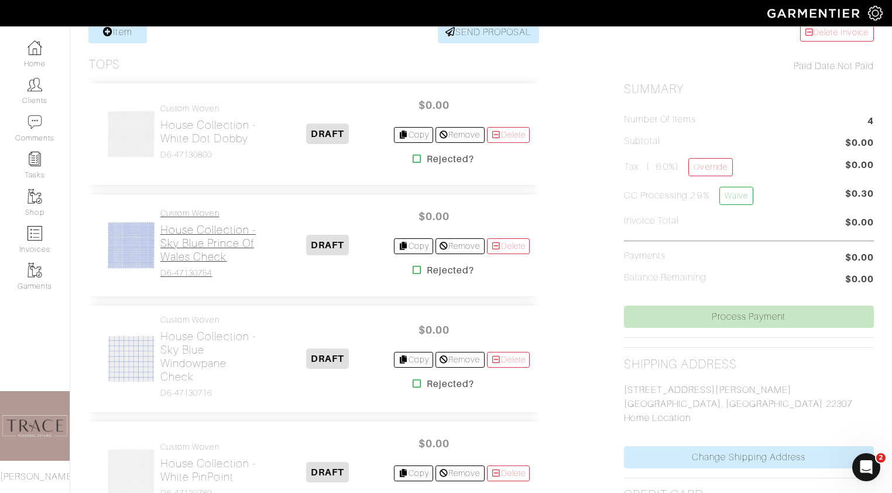
scroll to position [159, 0]
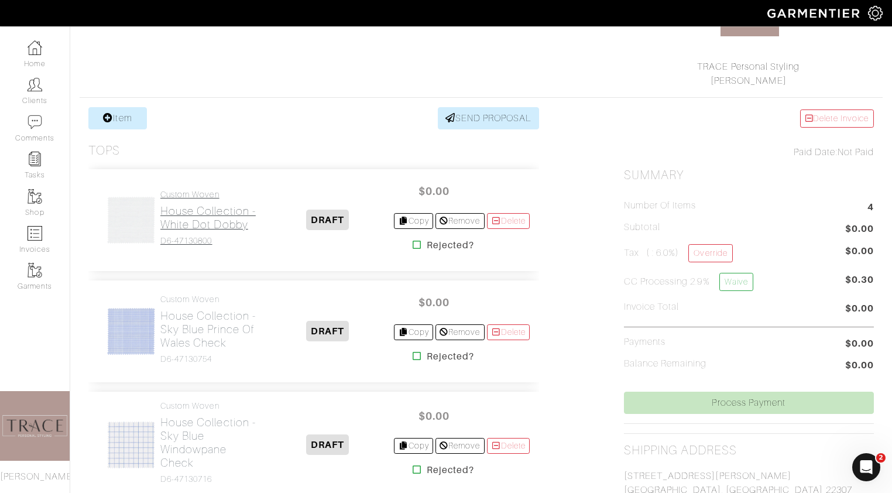
click at [206, 218] on h2 "House Collection - White Dot Dobby" at bounding box center [210, 217] width 101 height 27
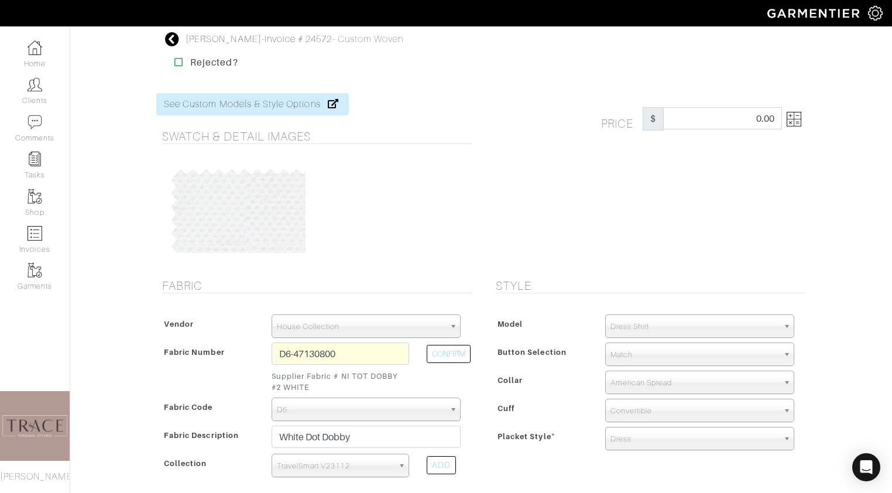
click at [683, 351] on span "Match" at bounding box center [695, 354] width 168 height 23
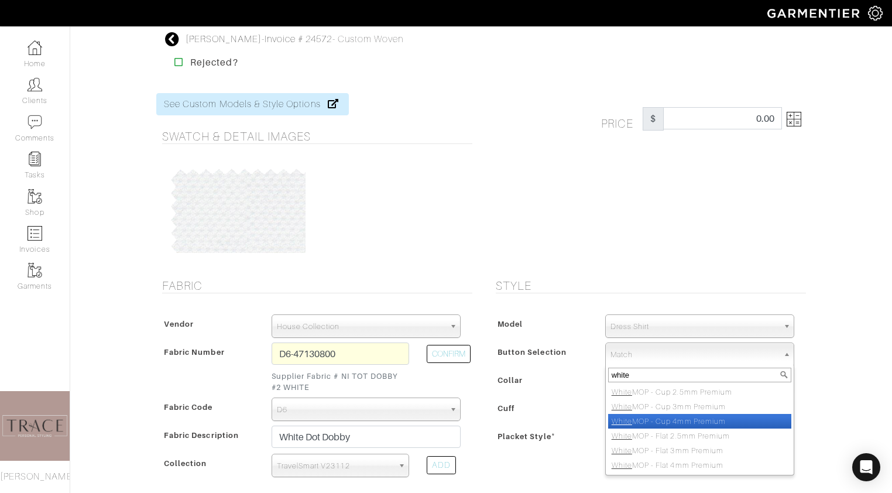
type input "white"
click at [682, 416] on li "White MOP - Cup 4mm Premium" at bounding box center [699, 421] width 183 height 15
select select "58"
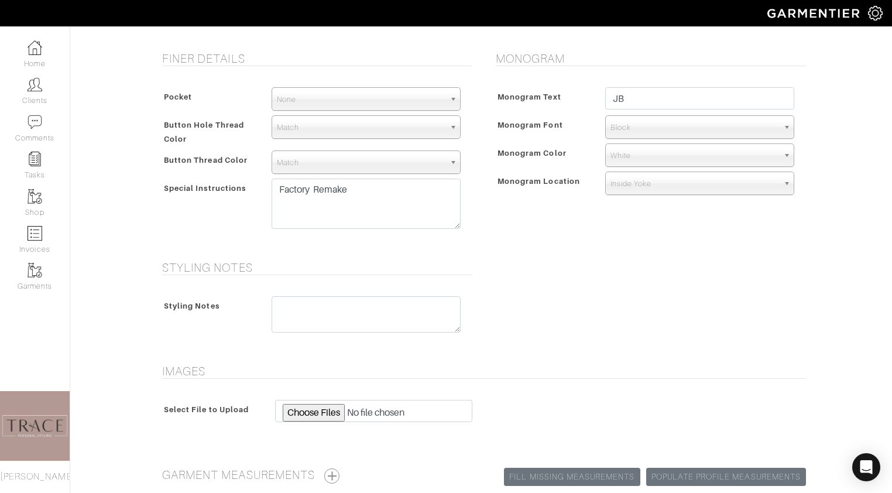
scroll to position [571, 0]
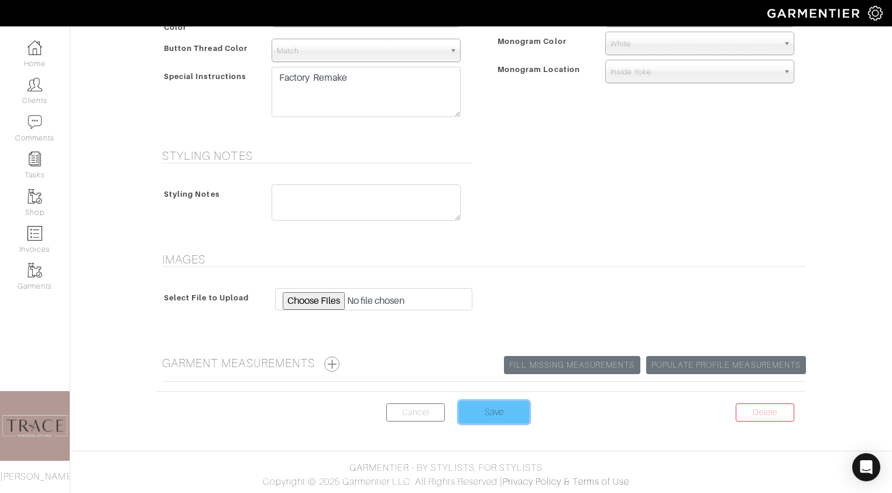
click at [522, 408] on input "Save" at bounding box center [494, 412] width 70 height 22
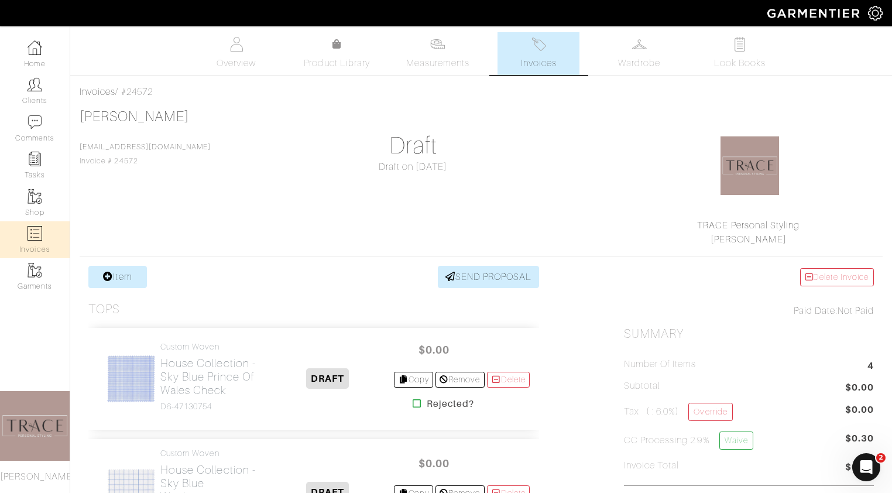
click at [34, 239] on img at bounding box center [35, 233] width 15 height 15
select select
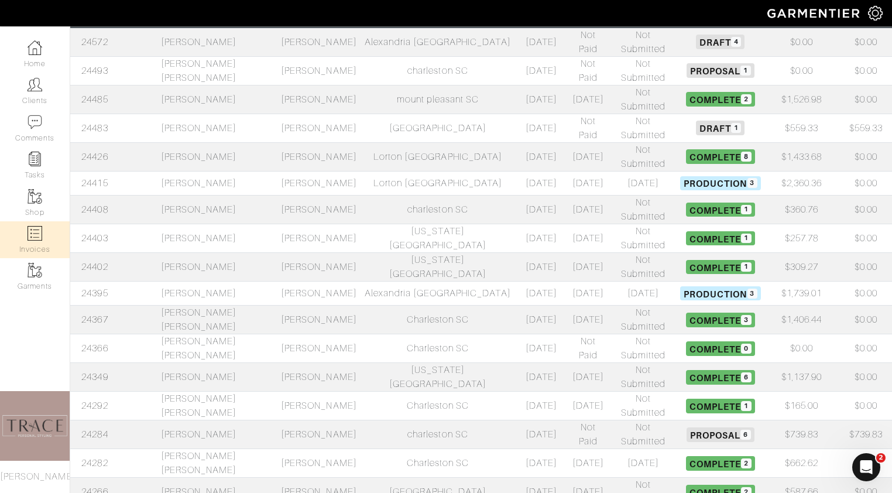
scroll to position [408, 0]
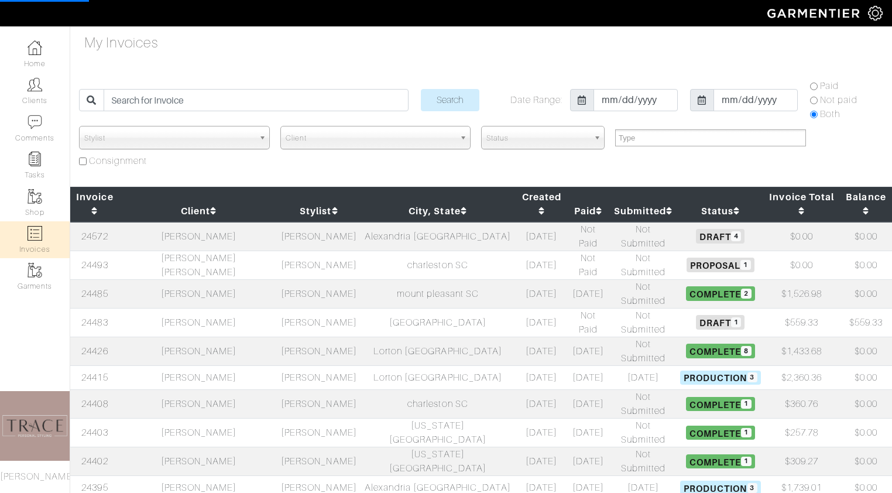
select select
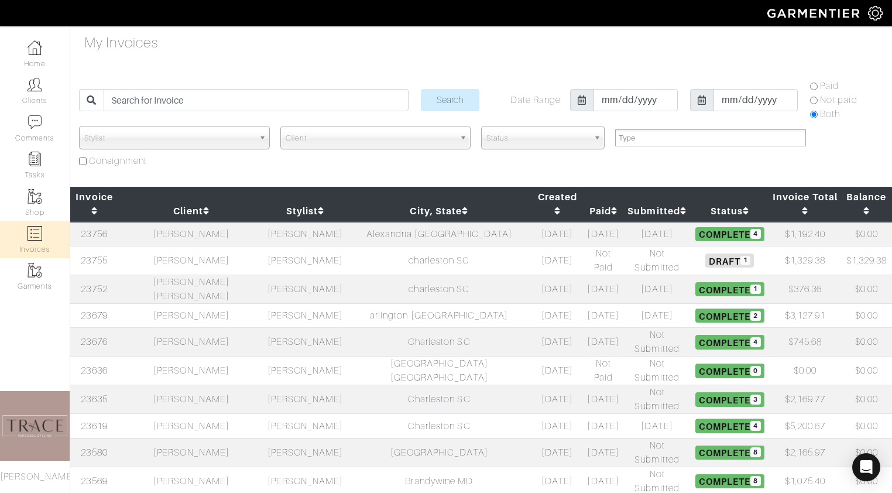
click at [192, 222] on td "[PERSON_NAME]" at bounding box center [191, 234] width 146 height 25
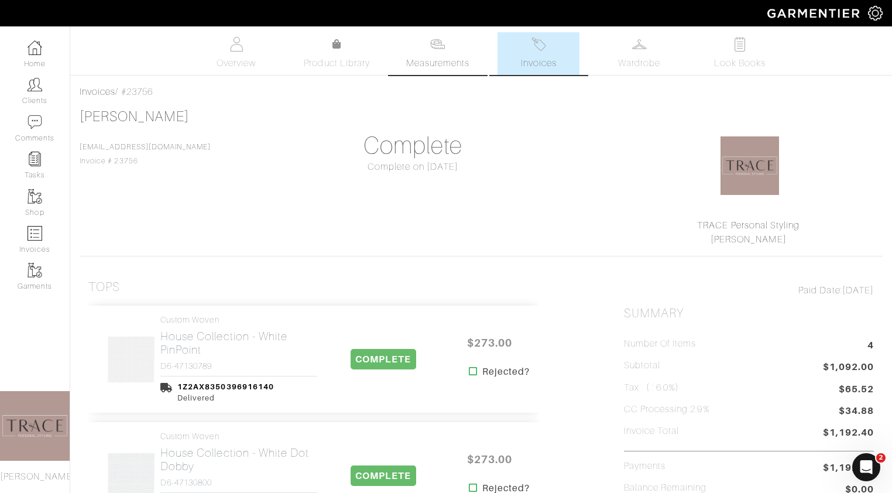
click at [444, 63] on span "Measurements" at bounding box center [438, 63] width 64 height 14
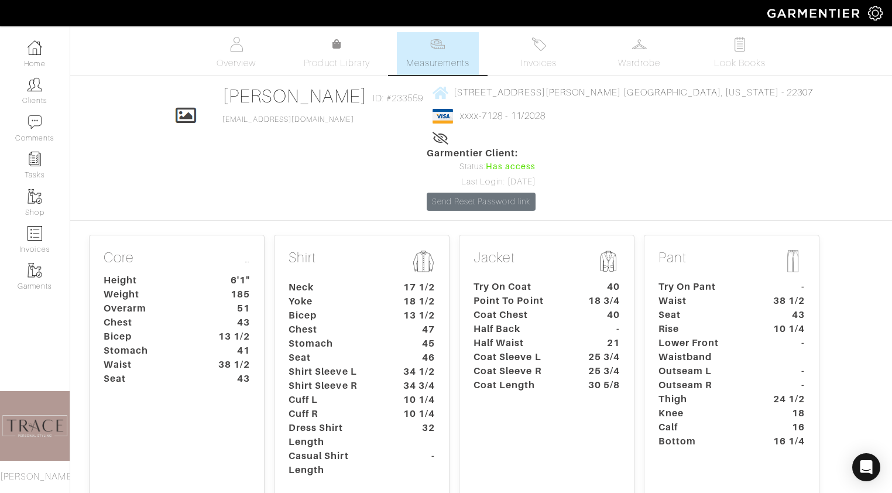
click at [383, 337] on dt "Stomach" at bounding box center [334, 344] width 109 height 14
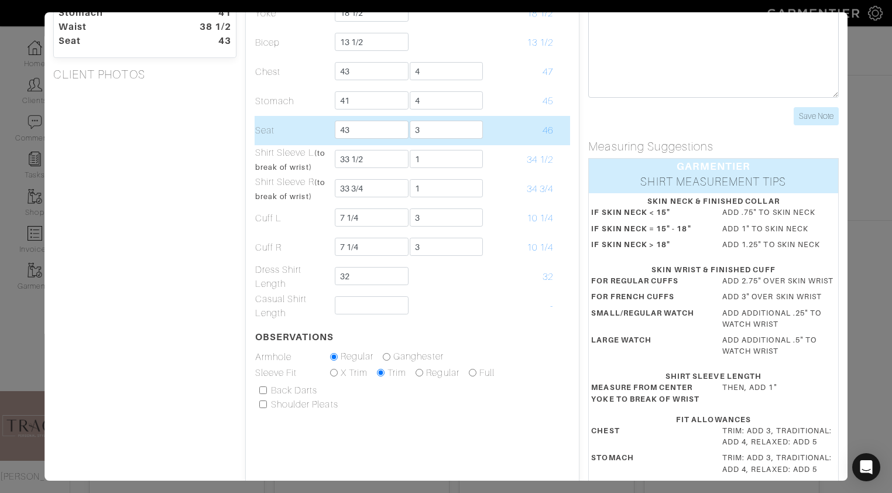
scroll to position [92, 0]
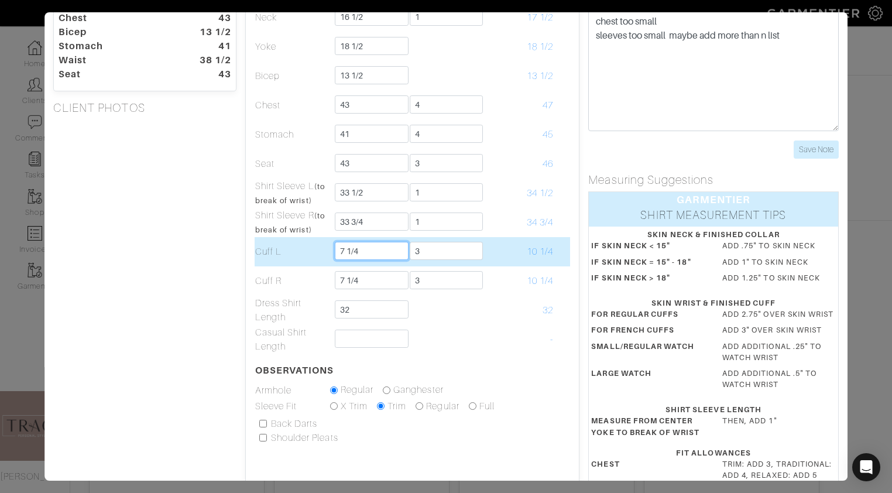
click at [364, 250] on input "7 1/4" at bounding box center [372, 251] width 74 height 18
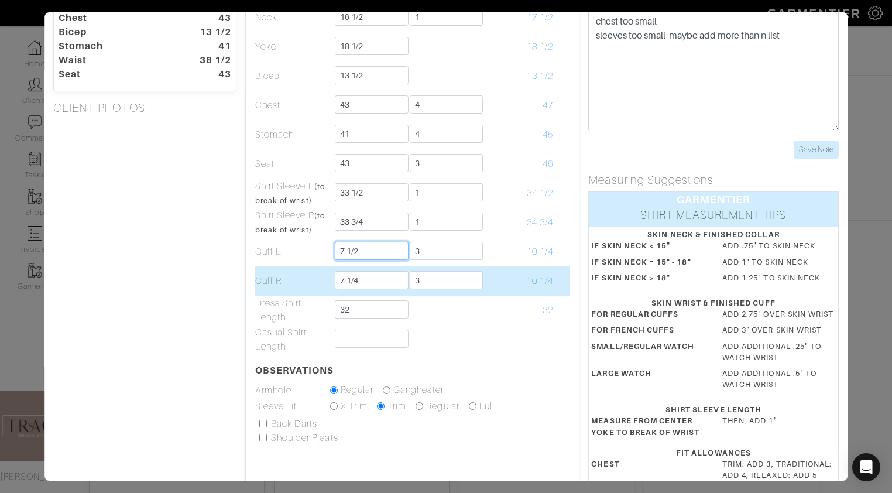
type input "7 1/2"
click at [368, 277] on input "7 1/4" at bounding box center [372, 280] width 74 height 18
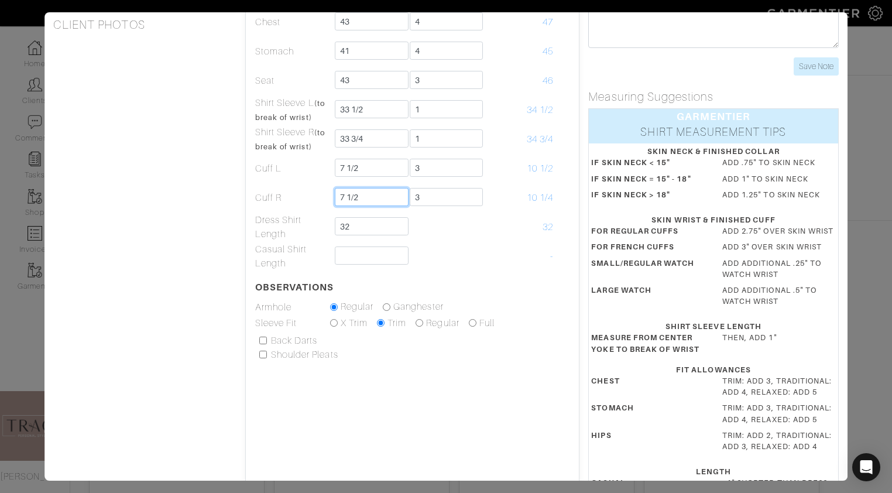
scroll to position [173, 0]
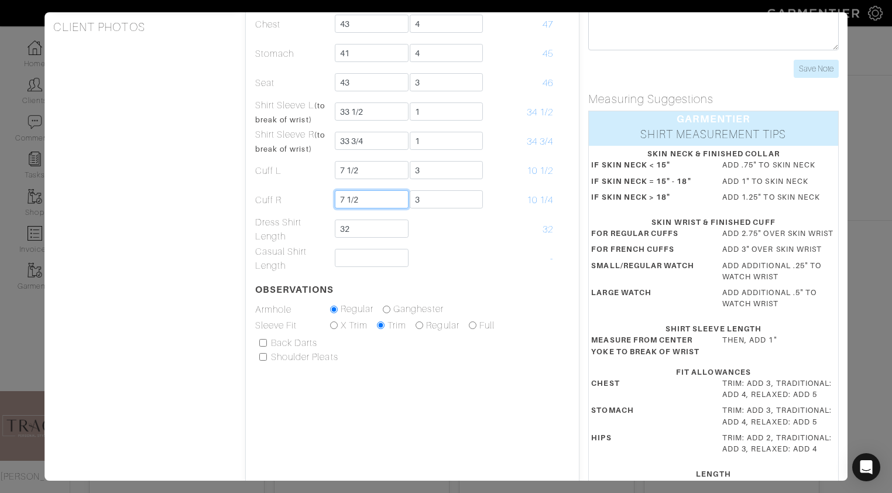
type input "7 1/2"
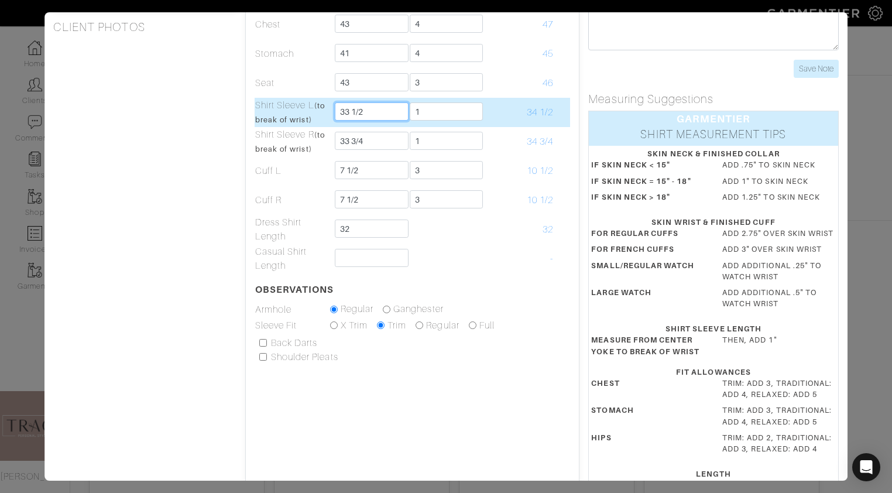
click at [374, 116] on input "33 1/2" at bounding box center [372, 111] width 74 height 18
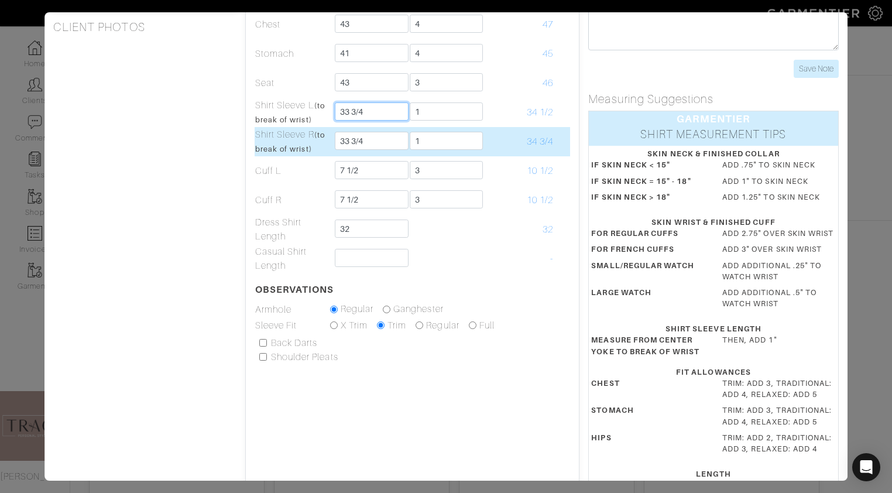
type input "33 3/4"
click at [375, 142] on input "33 3/4" at bounding box center [372, 141] width 74 height 18
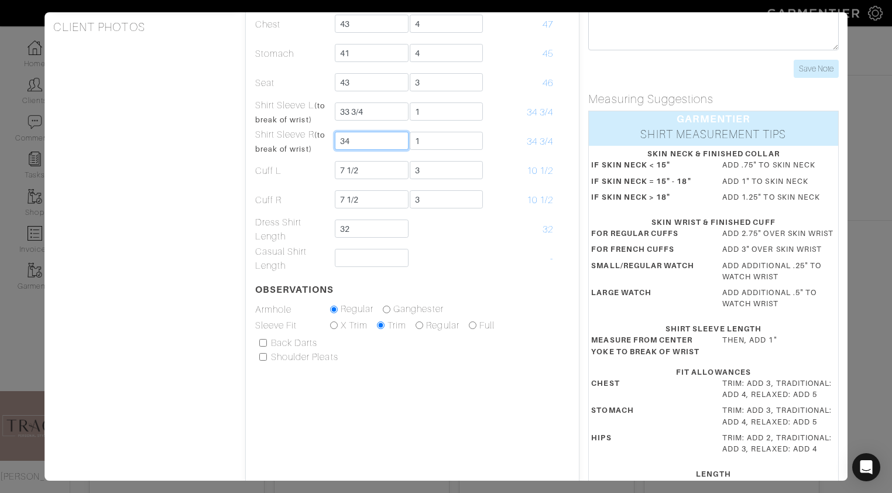
type input "34"
click at [197, 194] on div "Height 6'1" Weight 185 Overarm 51 Chest 43 Bicep 13 1/2 Stomach 41 Waist 38 1/2…" at bounding box center [144, 201] width 201 height 636
click at [27, 374] on div "Core Shirt Jacket Pant Vest Outerwear Belt Height 6'1" Weight 185 Overarm 51 Ch…" at bounding box center [446, 246] width 892 height 493
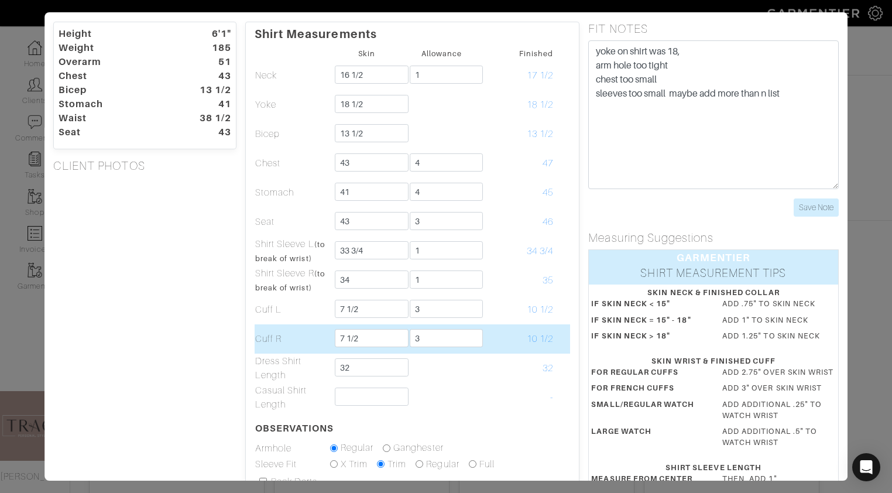
scroll to position [32, 0]
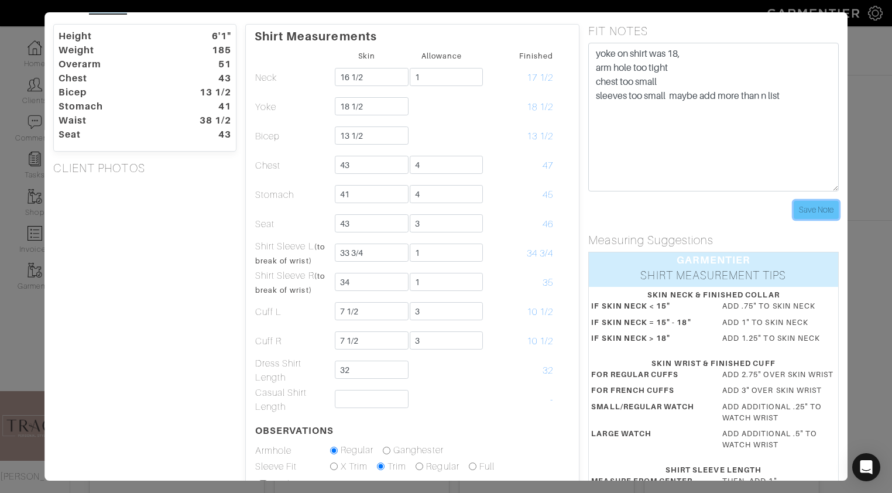
click at [820, 214] on input "Save Note" at bounding box center [816, 210] width 45 height 18
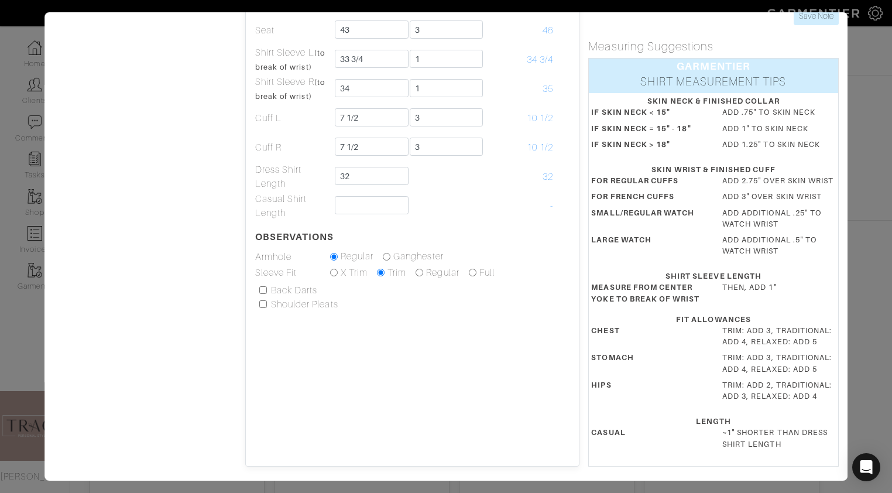
scroll to position [0, 0]
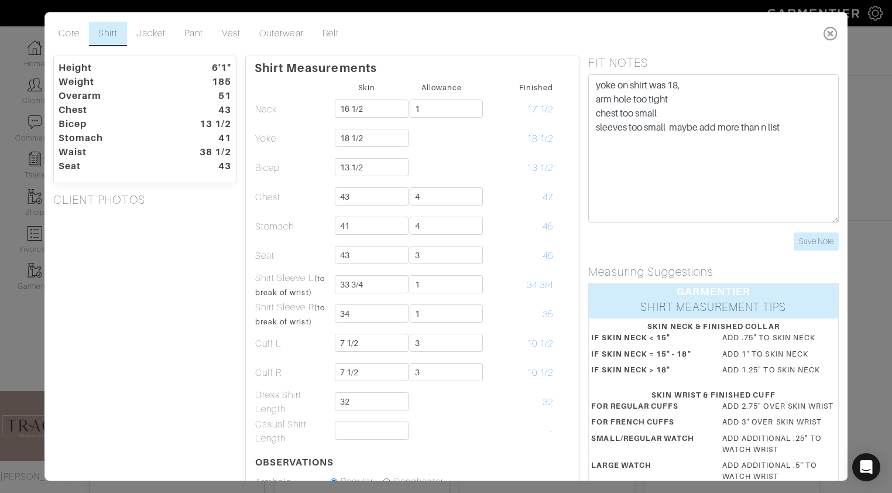
click at [831, 36] on icon at bounding box center [831, 33] width 24 height 23
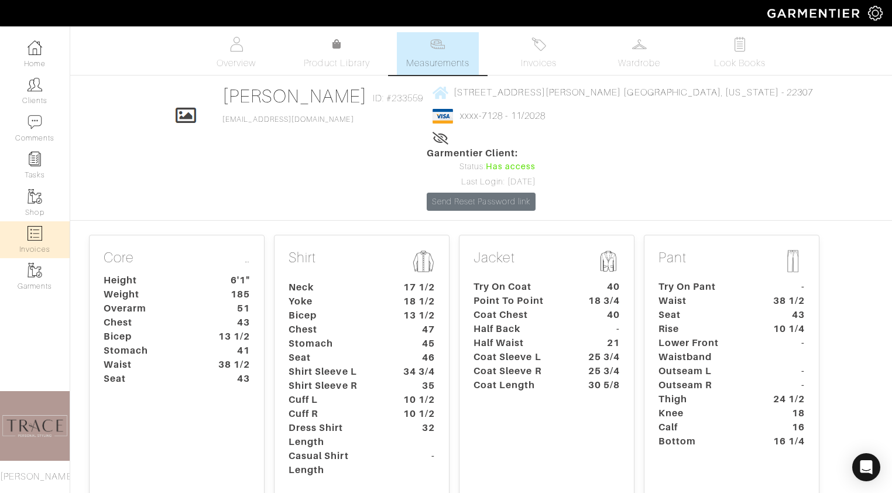
click at [36, 245] on link "Invoices" at bounding box center [35, 239] width 70 height 37
select select
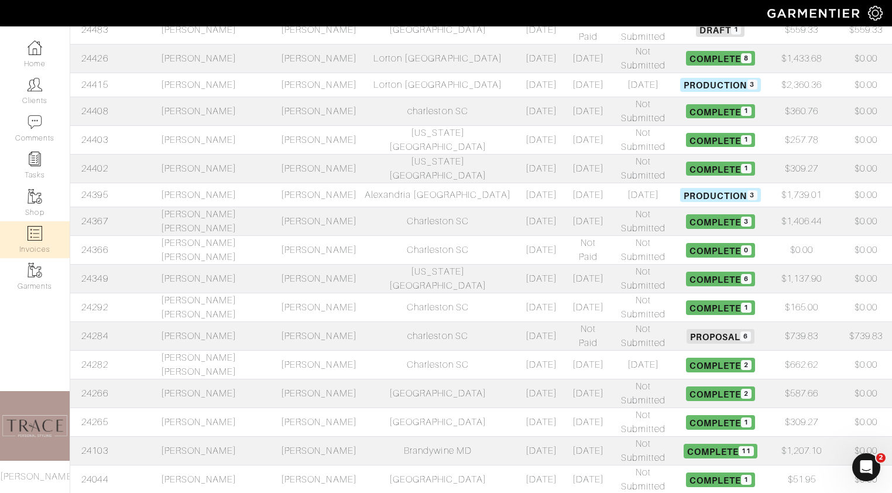
scroll to position [408, 0]
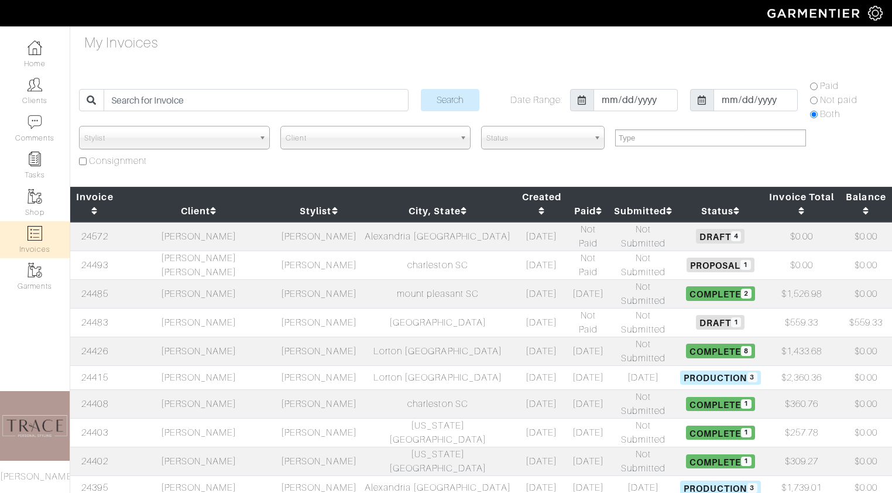
select select
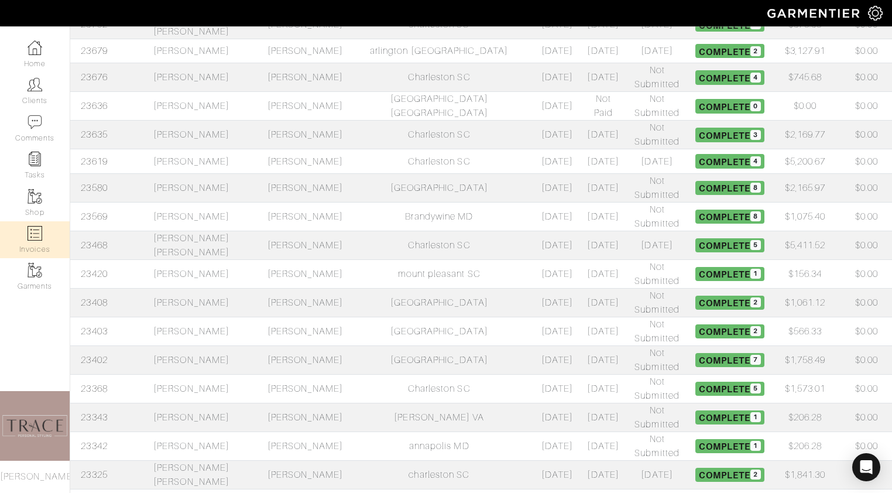
scroll to position [279, 0]
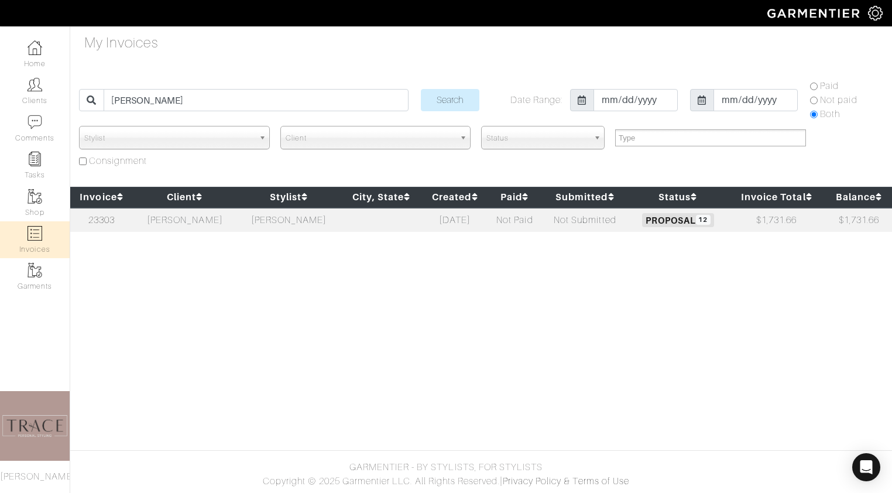
select select
click at [189, 223] on td "[PERSON_NAME]" at bounding box center [185, 220] width 104 height 24
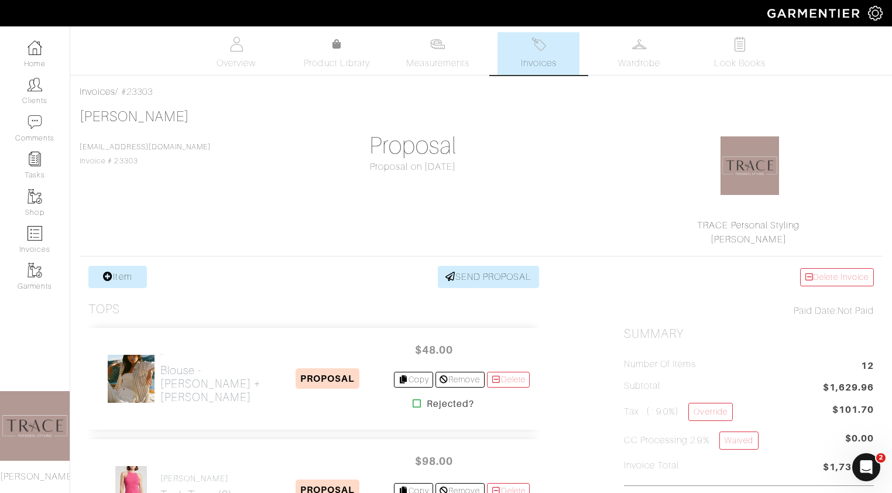
click at [552, 54] on link "Invoices" at bounding box center [539, 53] width 82 height 43
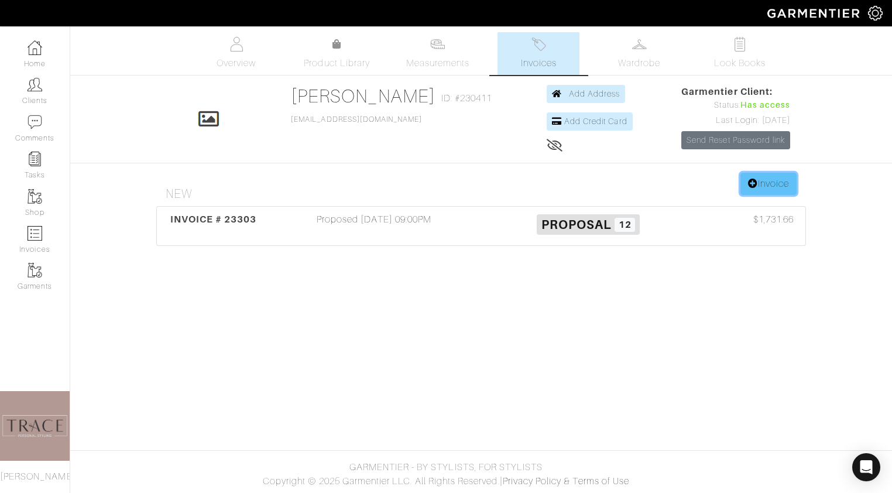
click at [770, 187] on link "Invoice" at bounding box center [769, 184] width 56 height 22
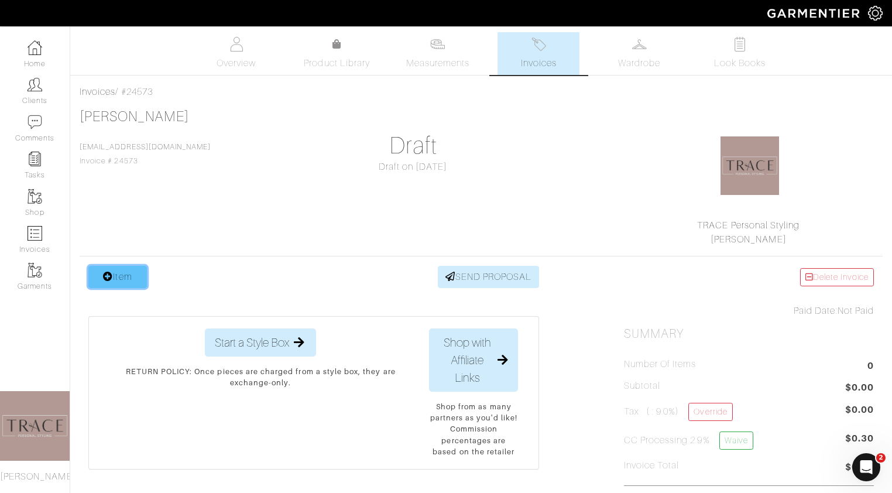
click at [116, 280] on link "Item" at bounding box center [117, 277] width 59 height 22
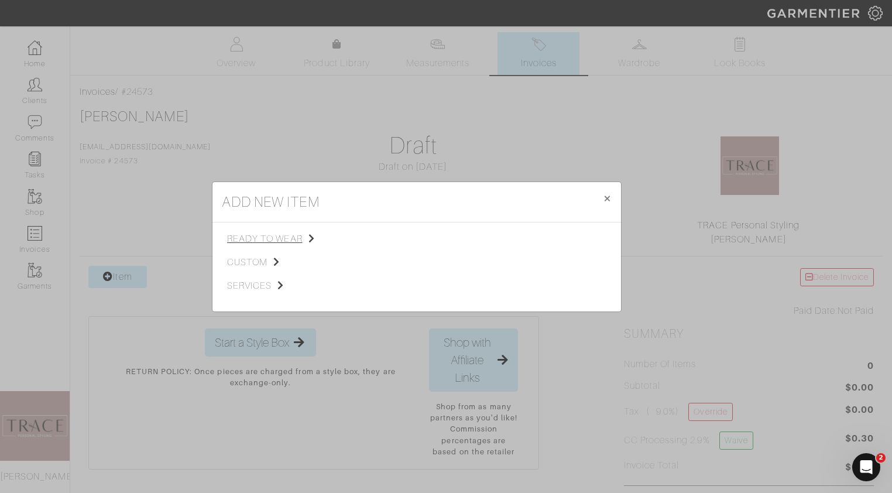
click at [278, 237] on span "ready to wear" at bounding box center [286, 239] width 118 height 14
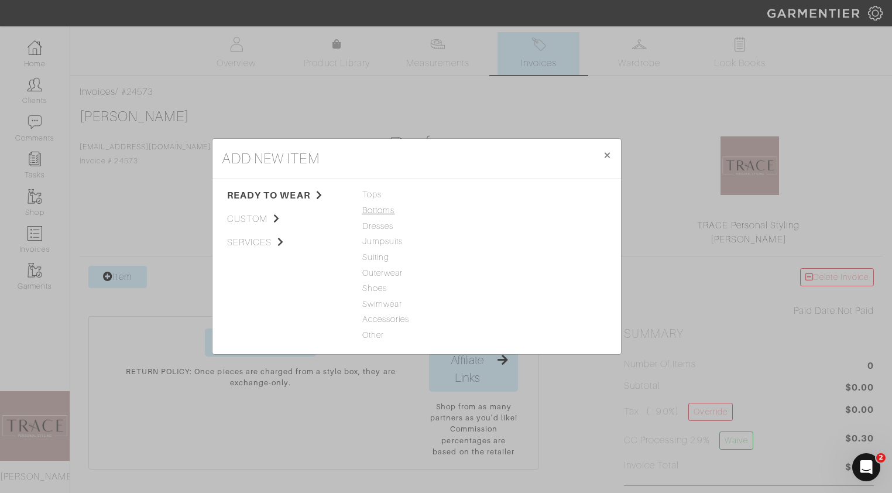
click at [381, 211] on span "Bottoms" at bounding box center [416, 210] width 109 height 13
click at [502, 193] on link "Jeans" at bounding box center [500, 194] width 23 height 9
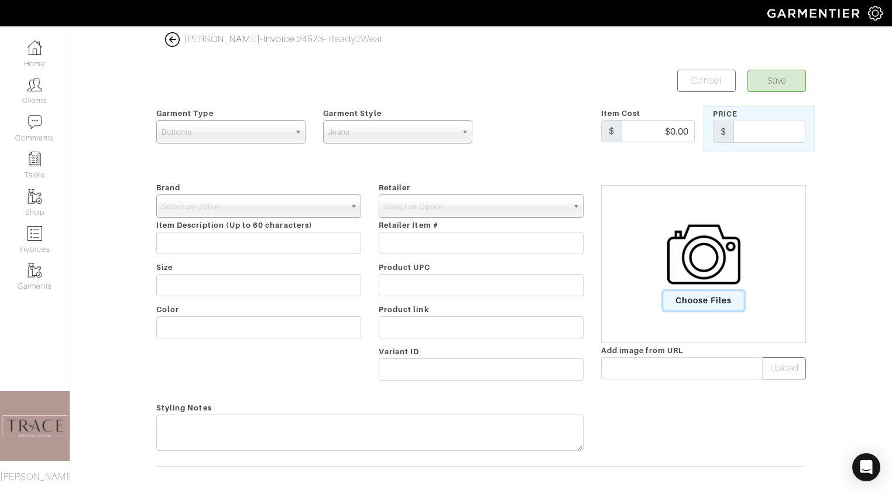
click at [703, 306] on span "Choose Files" at bounding box center [703, 300] width 81 height 19
click at [0, 0] on input "Choose Files" at bounding box center [0, 0] width 0 height 0
click at [318, 207] on span "Select an Option" at bounding box center [254, 206] width 184 height 23
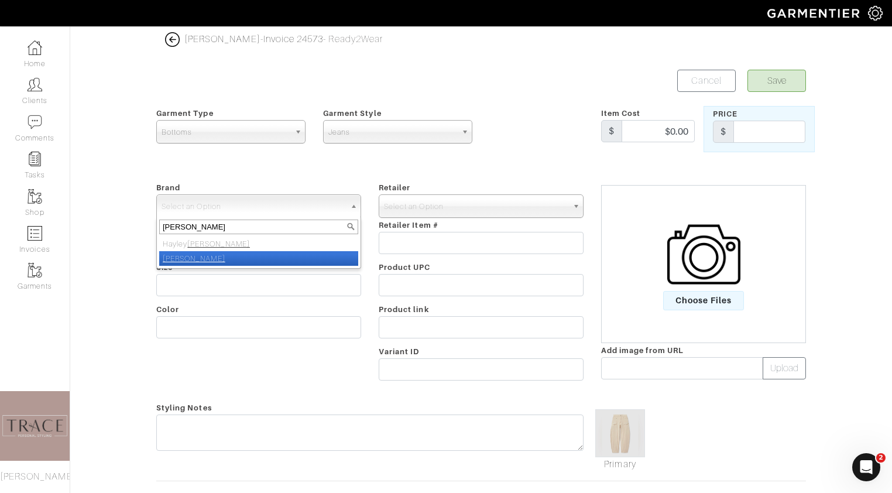
type input "[PERSON_NAME]"
click at [237, 263] on li "[PERSON_NAME]" at bounding box center [258, 258] width 199 height 15
select select "[PERSON_NAME]"
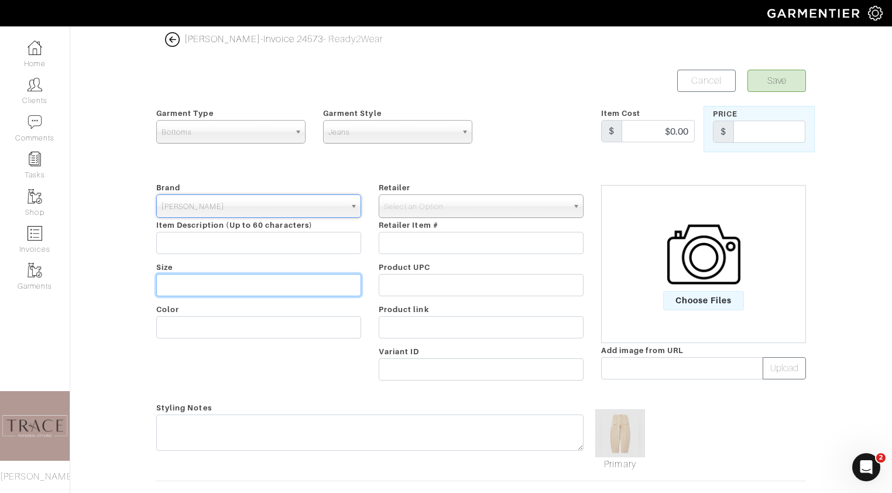
click at [238, 285] on input "text" at bounding box center [258, 285] width 205 height 22
type input "24"
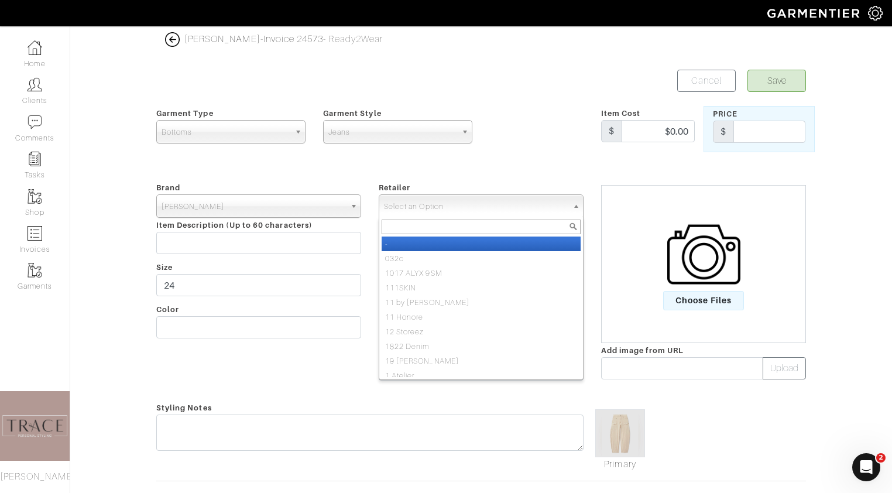
click at [522, 206] on span "Select an Option" at bounding box center [476, 206] width 184 height 23
click at [512, 244] on li "-" at bounding box center [481, 244] width 199 height 15
select select "6380"
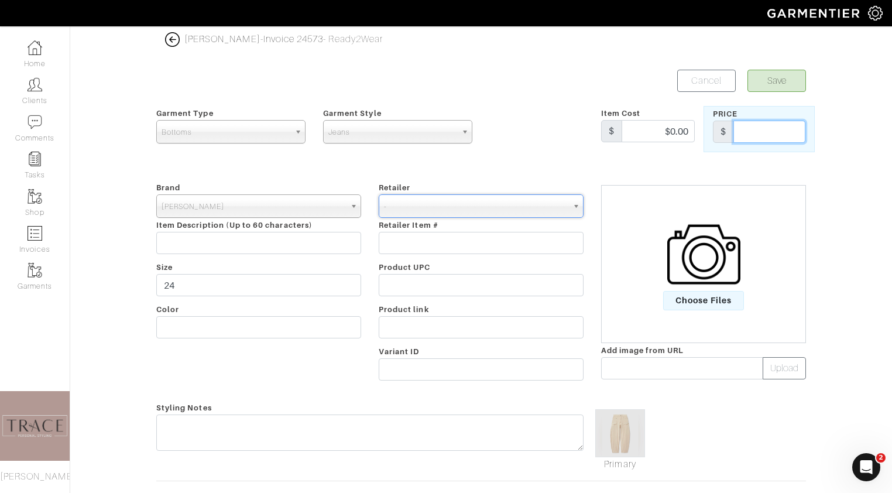
click at [784, 133] on input "text" at bounding box center [770, 132] width 72 height 22
click at [773, 131] on input "text" at bounding box center [770, 132] width 72 height 22
click at [776, 132] on input "text" at bounding box center [770, 132] width 72 height 22
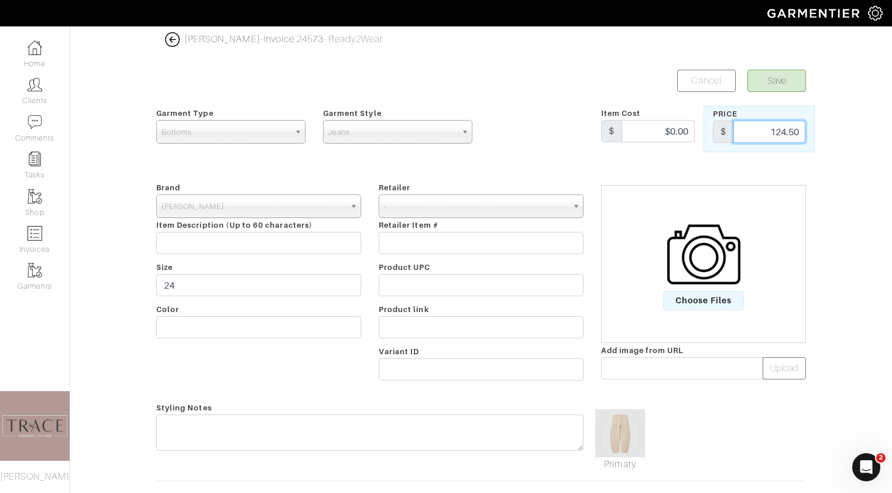
type input "124.50"
click at [789, 78] on button "Save" at bounding box center [777, 81] width 59 height 22
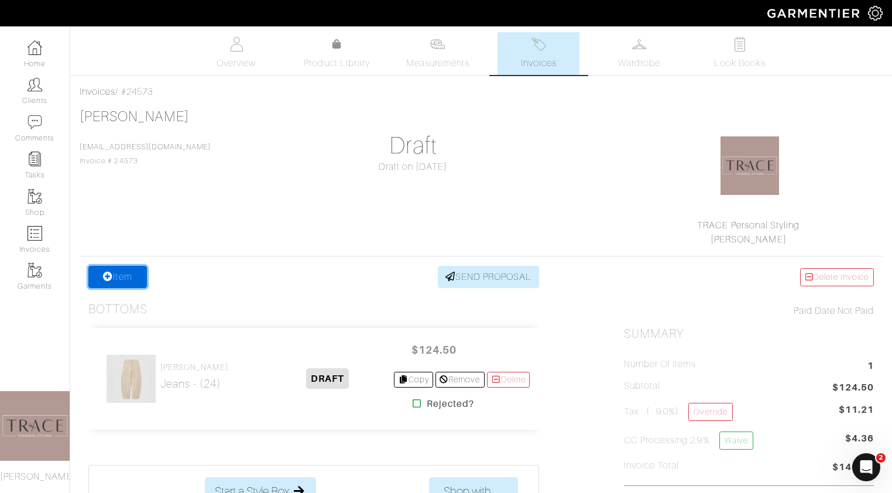
click at [122, 274] on link "Item" at bounding box center [117, 277] width 59 height 22
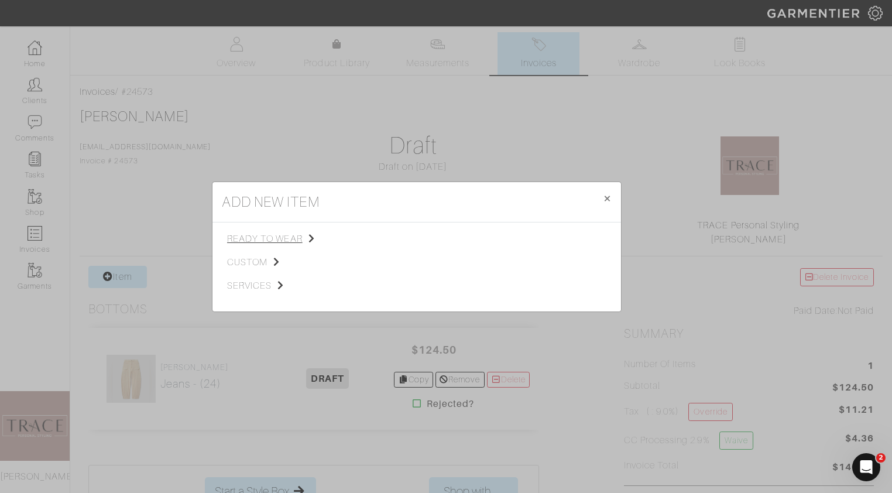
click at [254, 241] on span "ready to wear" at bounding box center [286, 239] width 118 height 14
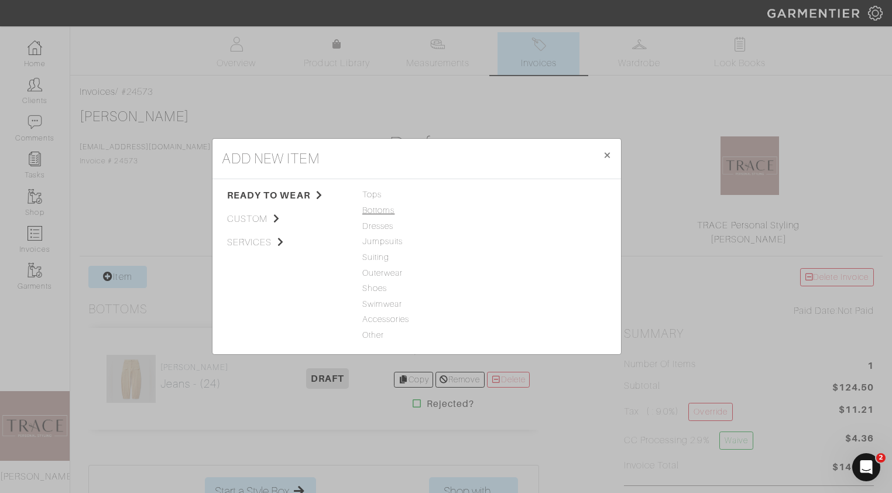
click at [383, 210] on span "Bottoms" at bounding box center [416, 210] width 109 height 13
click at [505, 193] on link "Jeans" at bounding box center [500, 194] width 23 height 9
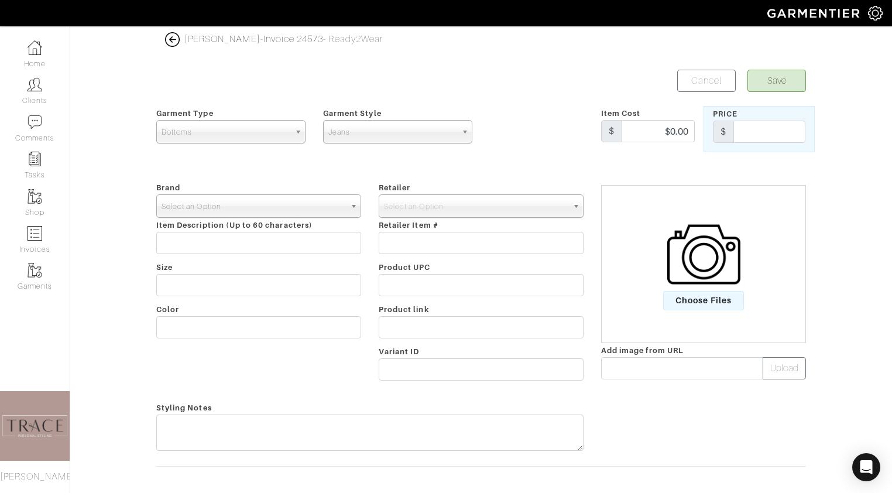
click at [337, 209] on span "Select an Option" at bounding box center [254, 206] width 184 height 23
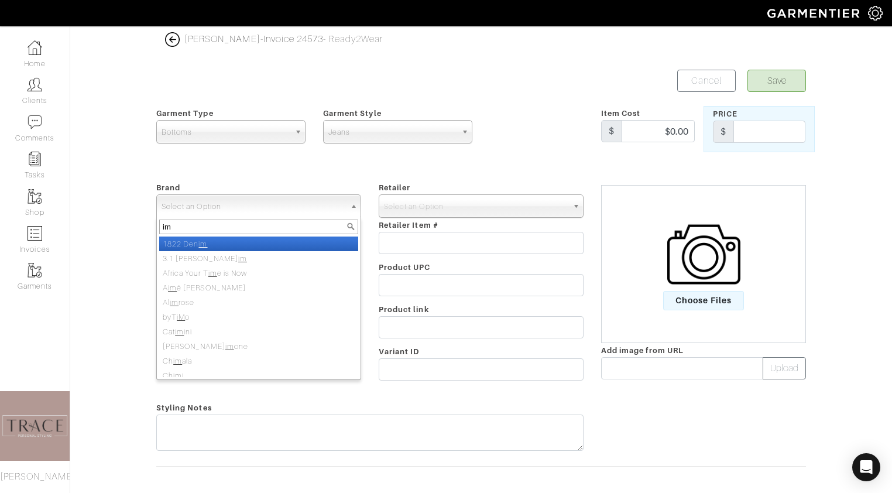
type input "i"
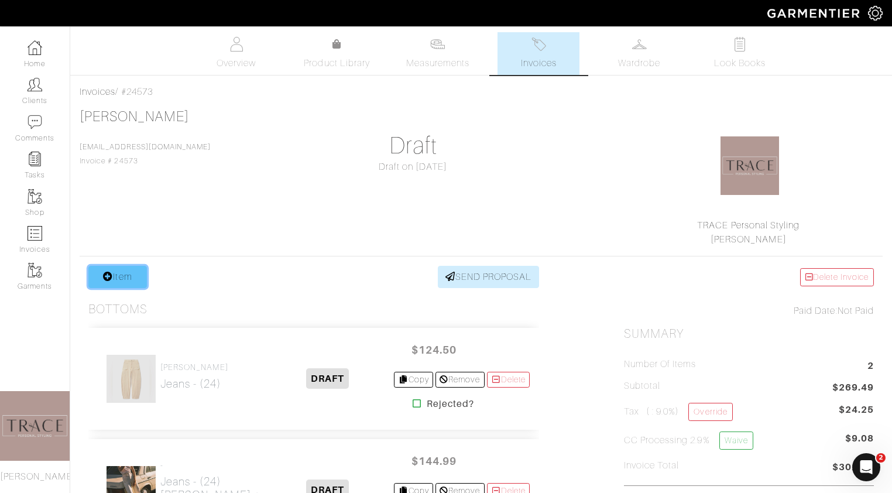
click at [117, 279] on link "Item" at bounding box center [117, 277] width 59 height 22
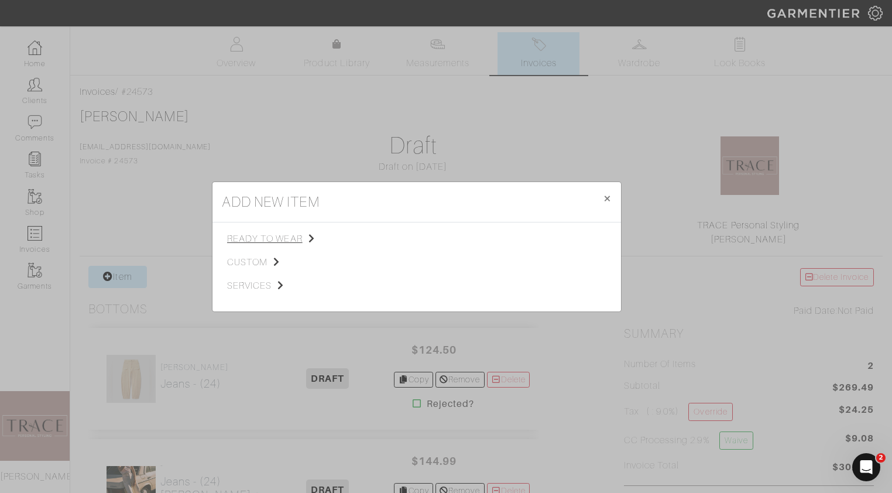
click at [253, 240] on span "ready to wear" at bounding box center [286, 239] width 118 height 14
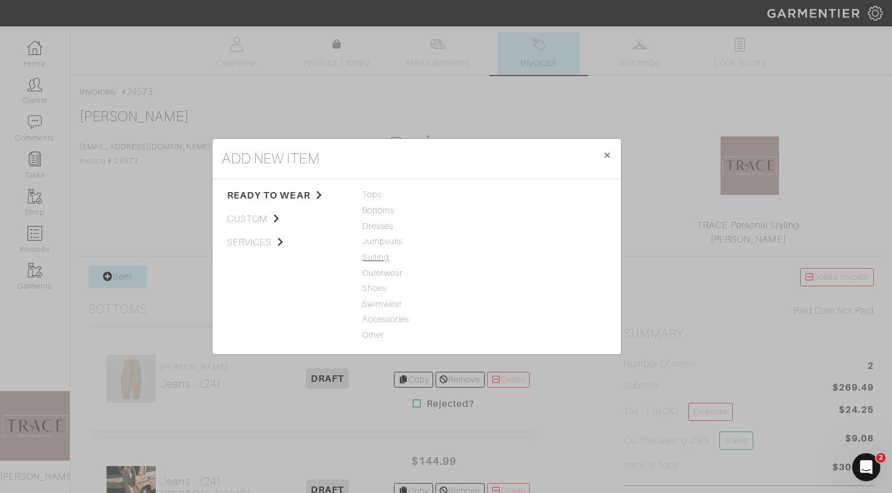
click at [379, 256] on span "Suiting" at bounding box center [416, 257] width 109 height 13
click at [383, 277] on span "Outerwear" at bounding box center [416, 273] width 109 height 13
click at [509, 196] on link "Jacket" at bounding box center [502, 194] width 26 height 9
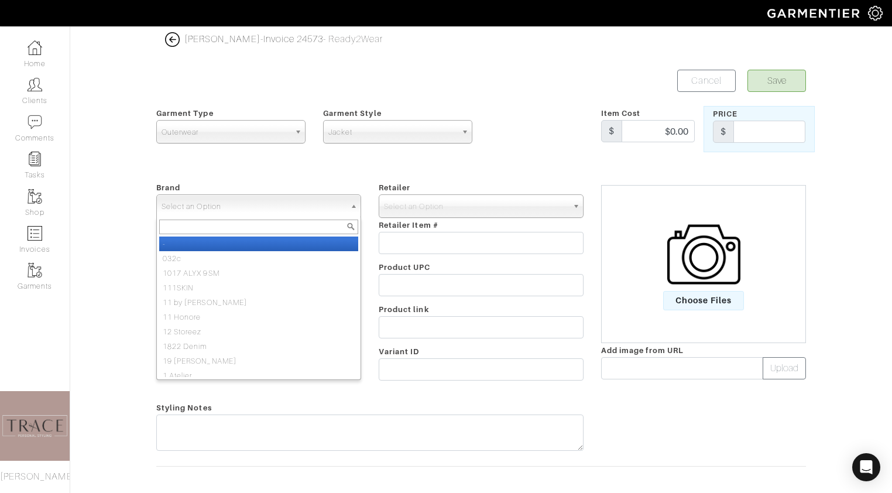
click at [286, 211] on span "Select an Option" at bounding box center [254, 206] width 184 height 23
click at [271, 249] on li "-" at bounding box center [258, 244] width 199 height 15
select select "-"
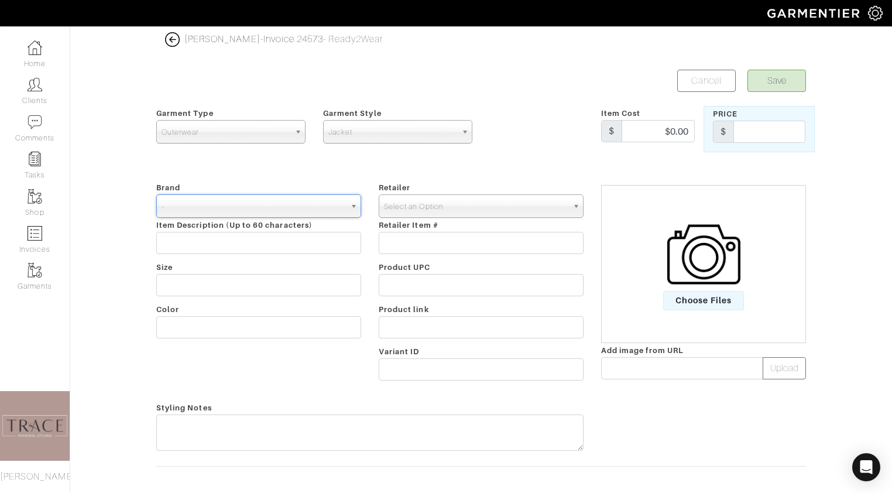
click at [436, 205] on span "Select an Option" at bounding box center [476, 206] width 184 height 23
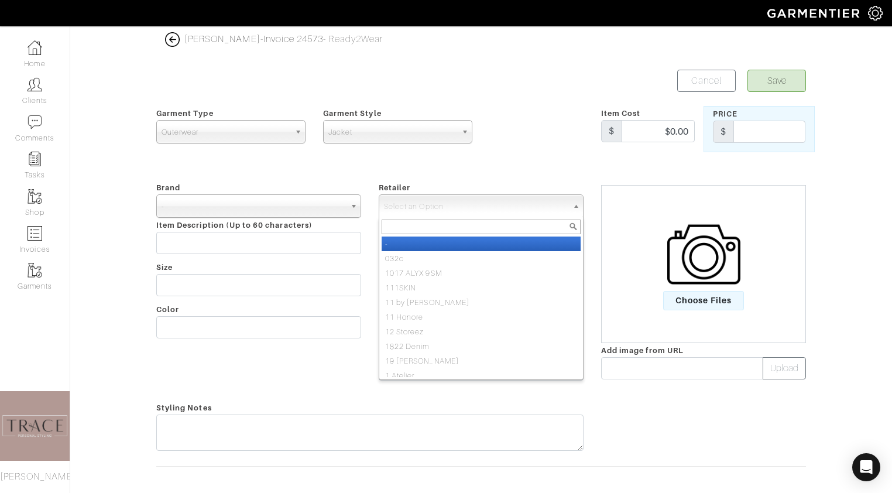
click at [437, 242] on li "-" at bounding box center [481, 244] width 199 height 15
select select "6380"
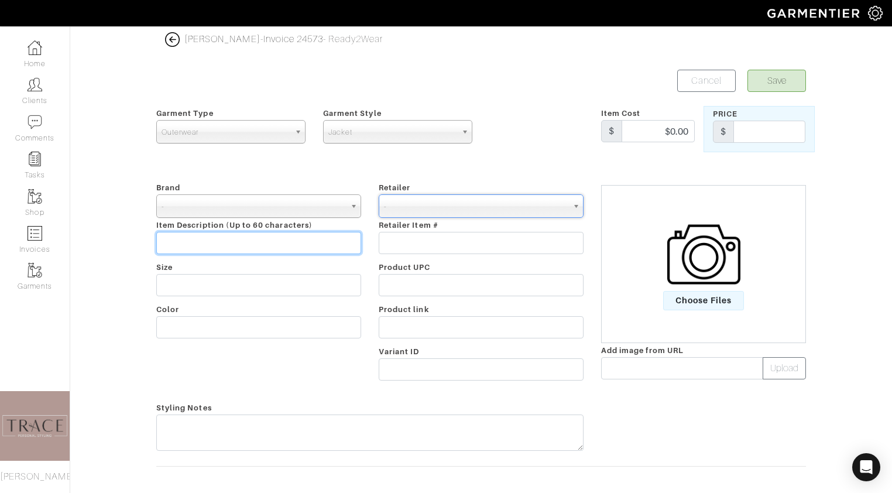
click at [228, 248] on input "text" at bounding box center [258, 243] width 205 height 22
type input "Italian silk"
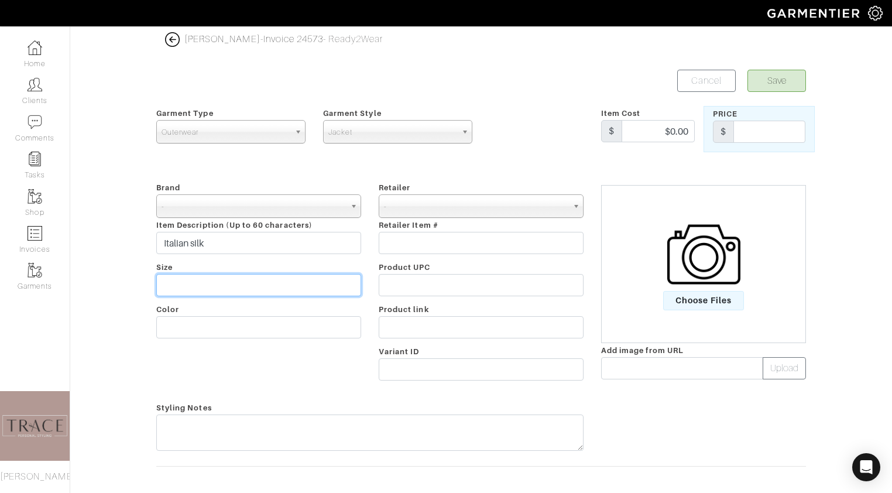
click at [224, 288] on input "text" at bounding box center [258, 285] width 205 height 22
type input "xs"
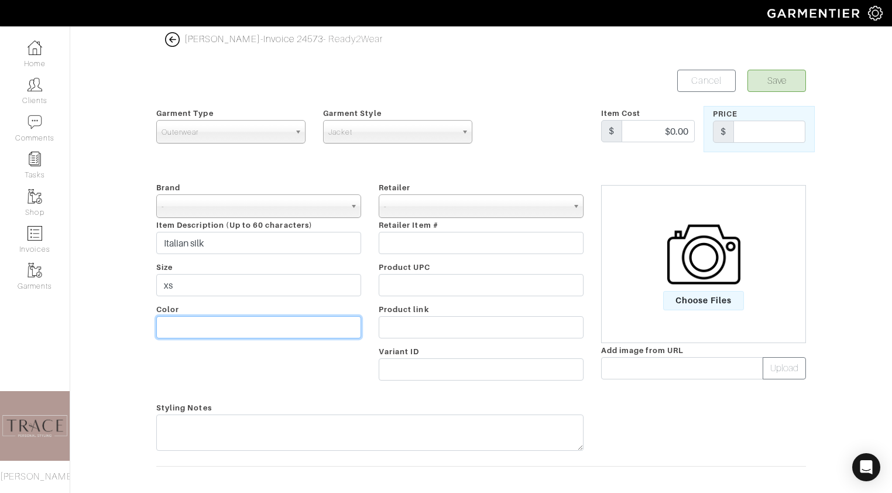
click at [211, 326] on input "text" at bounding box center [258, 327] width 205 height 22
type input "B"
type input "Green & black"
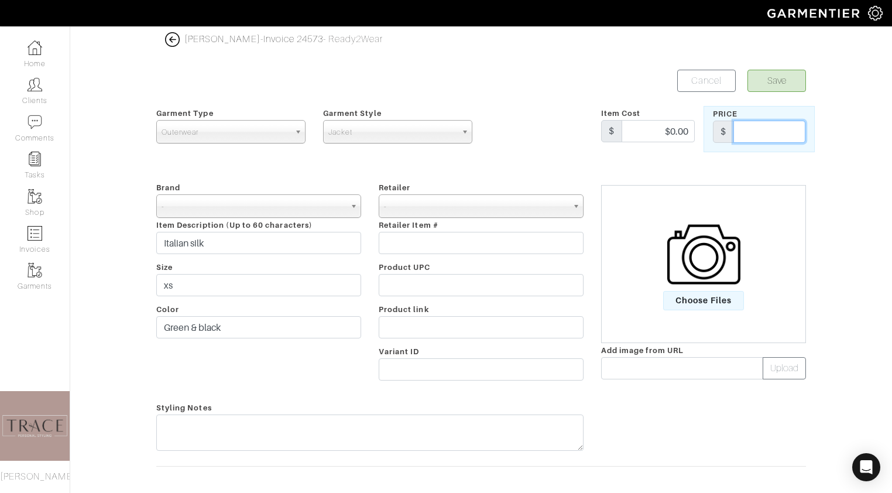
click at [764, 138] on input "text" at bounding box center [770, 132] width 72 height 22
type input "147"
click at [776, 81] on button "Save" at bounding box center [777, 81] width 59 height 22
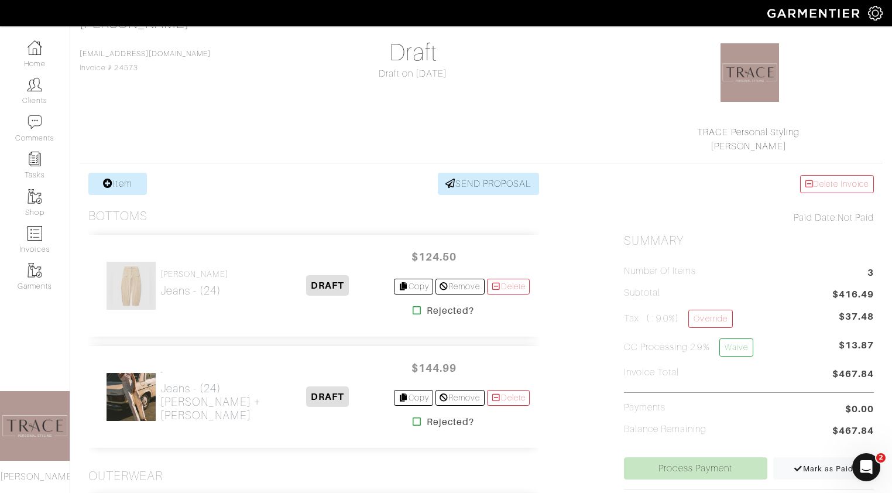
scroll to position [77, 0]
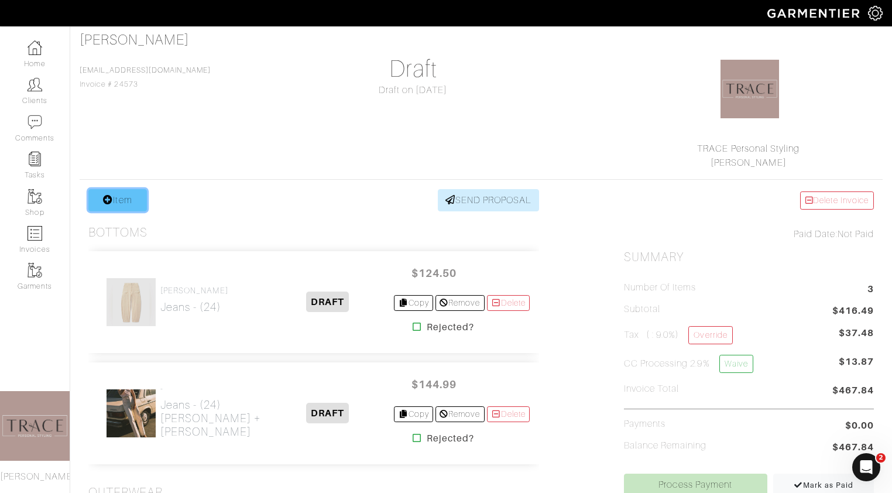
click at [140, 204] on link "Item" at bounding box center [117, 200] width 59 height 22
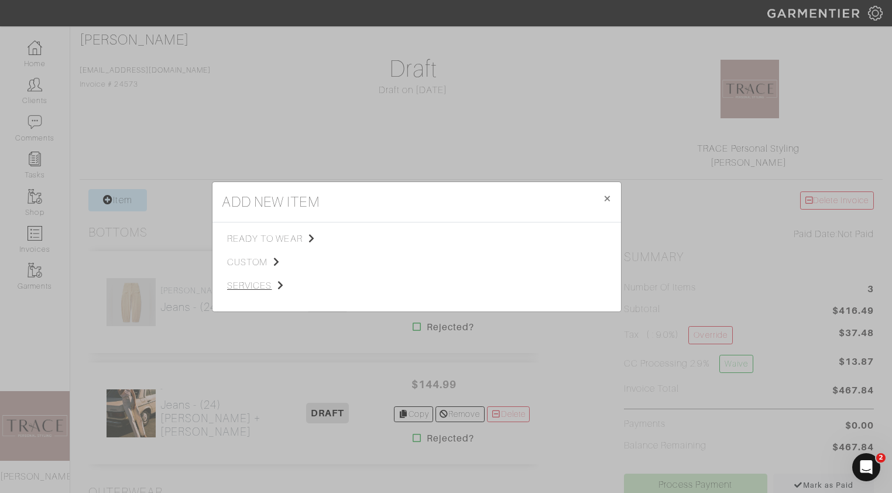
click at [245, 283] on span "services" at bounding box center [286, 286] width 118 height 14
click at [395, 242] on div "Styling Service" at bounding box center [416, 238] width 109 height 13
click at [394, 239] on span "Styling Service" at bounding box center [391, 237] width 58 height 9
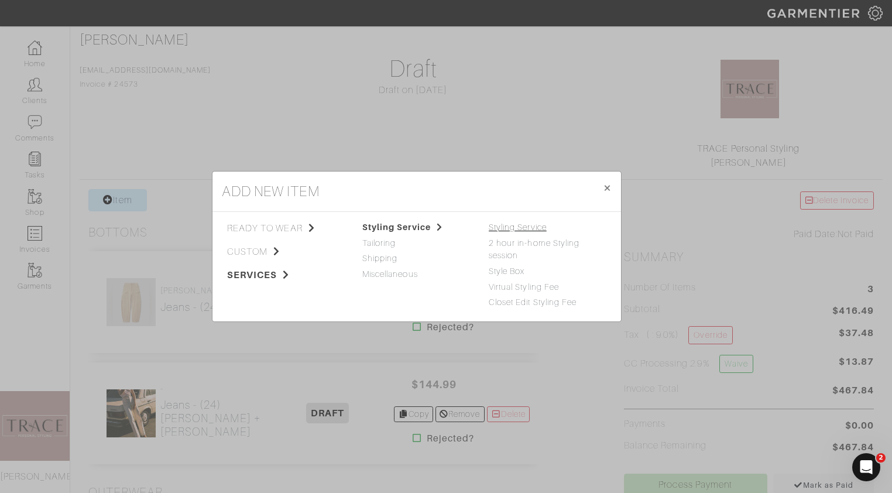
click at [530, 228] on link "Styling Service" at bounding box center [518, 226] width 58 height 9
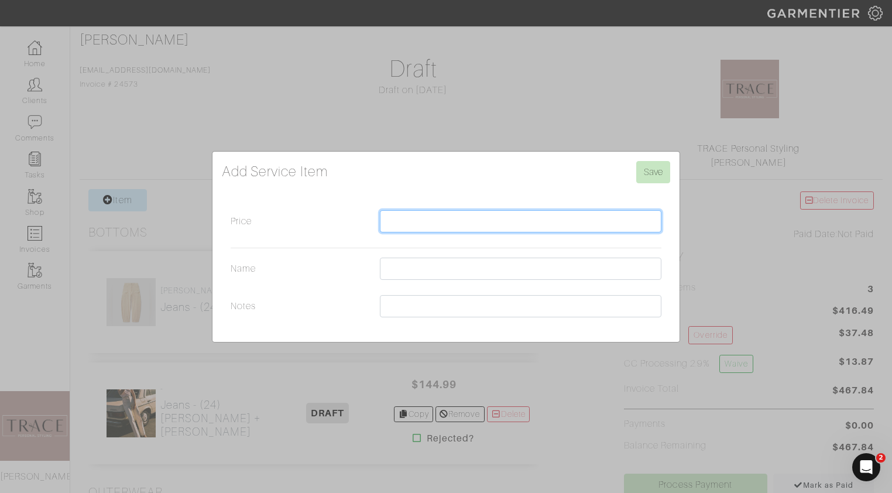
click at [495, 226] on input "Price" at bounding box center [521, 221] width 282 height 22
type input "300"
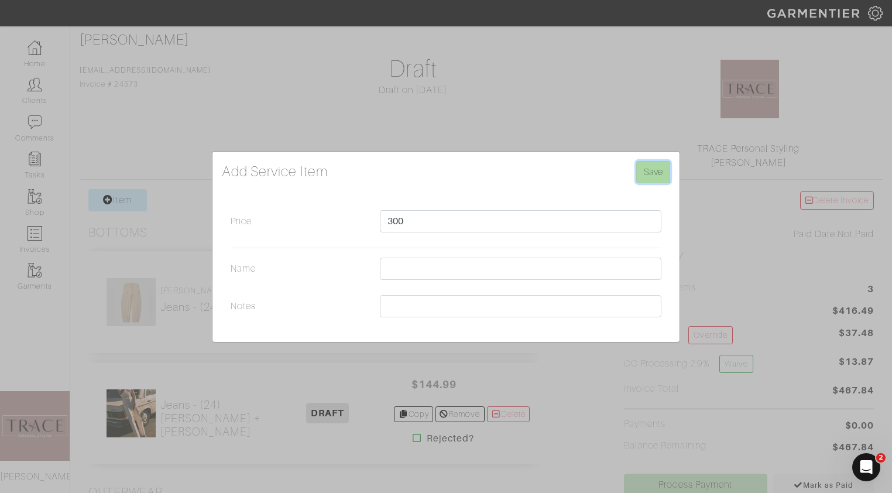
click at [648, 174] on input "Save" at bounding box center [653, 172] width 34 height 22
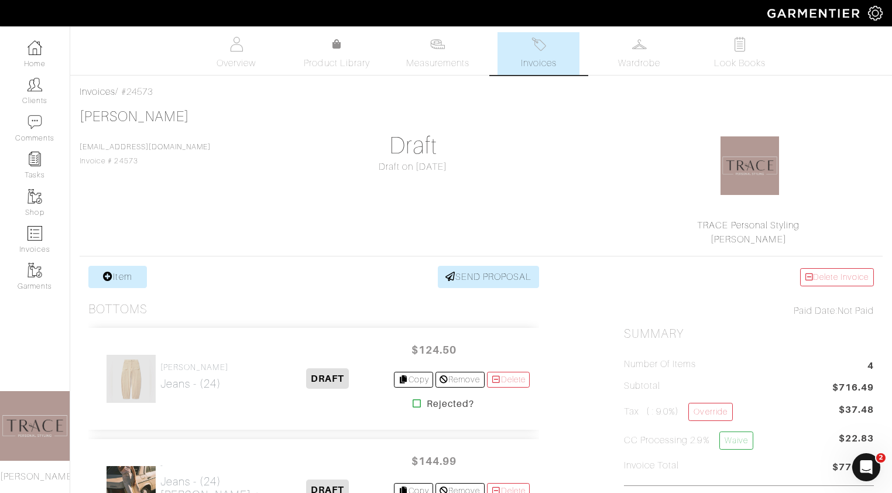
click at [544, 68] on span "Invoices" at bounding box center [539, 63] width 36 height 14
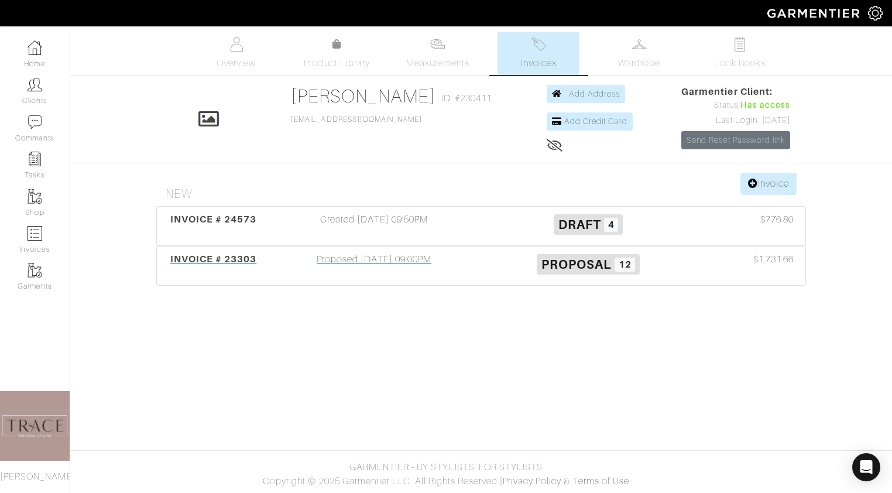
click at [399, 263] on div "Proposed 04/24/25 09:00PM" at bounding box center [374, 265] width 214 height 27
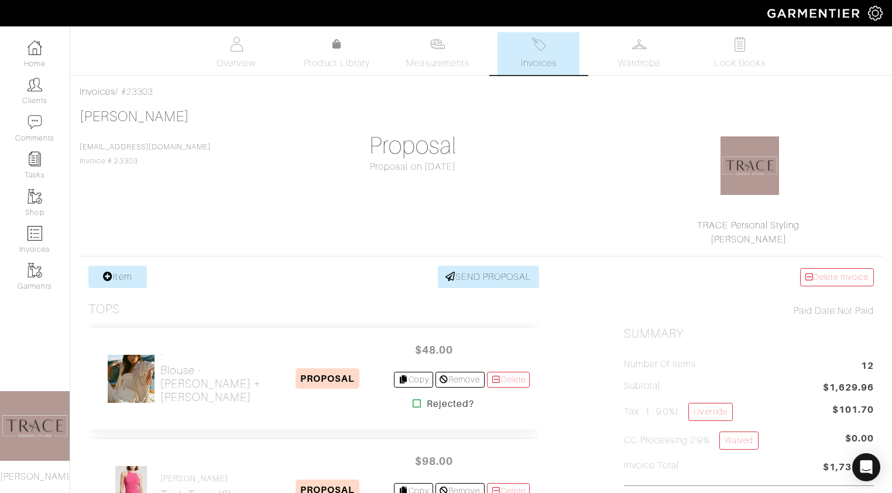
click at [540, 53] on link "Invoices" at bounding box center [539, 53] width 82 height 43
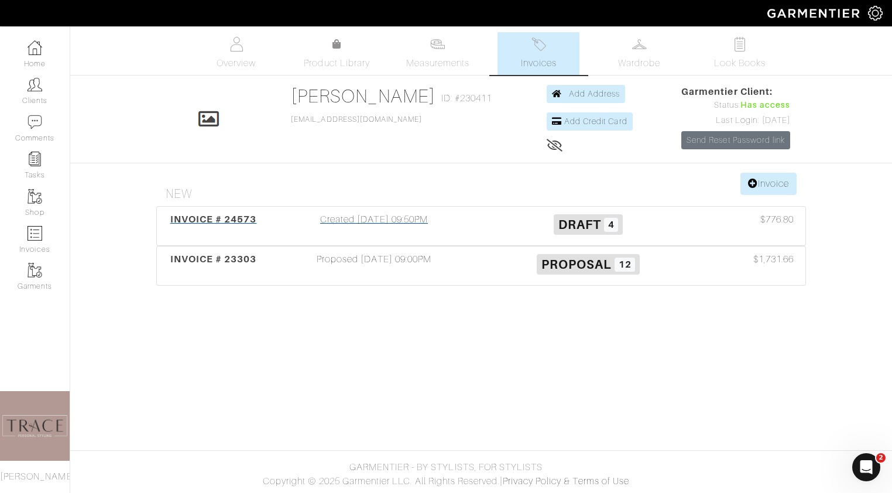
click at [432, 230] on div "Created 09/15/25 09:50PM" at bounding box center [374, 226] width 214 height 27
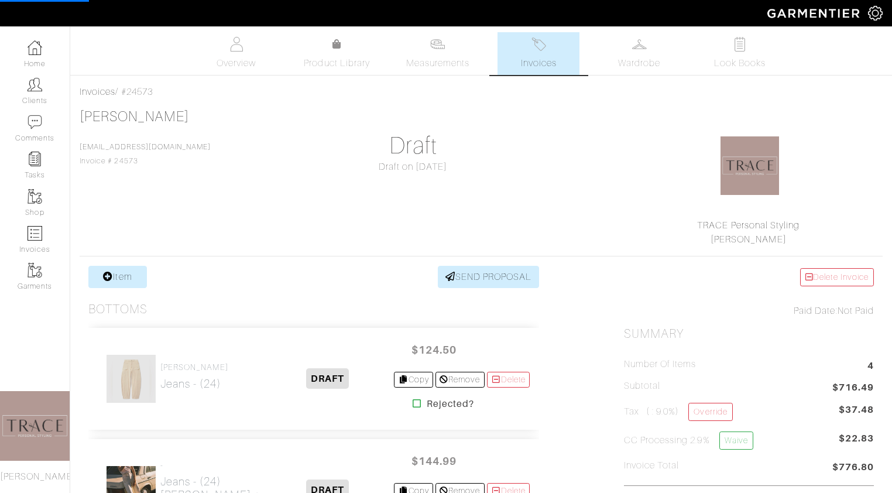
scroll to position [560, 0]
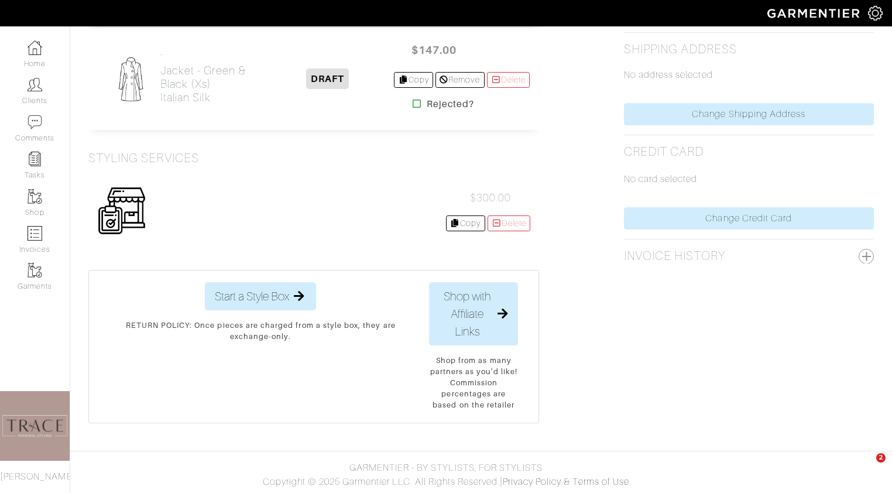
click at [112, 214] on img at bounding box center [121, 210] width 49 height 49
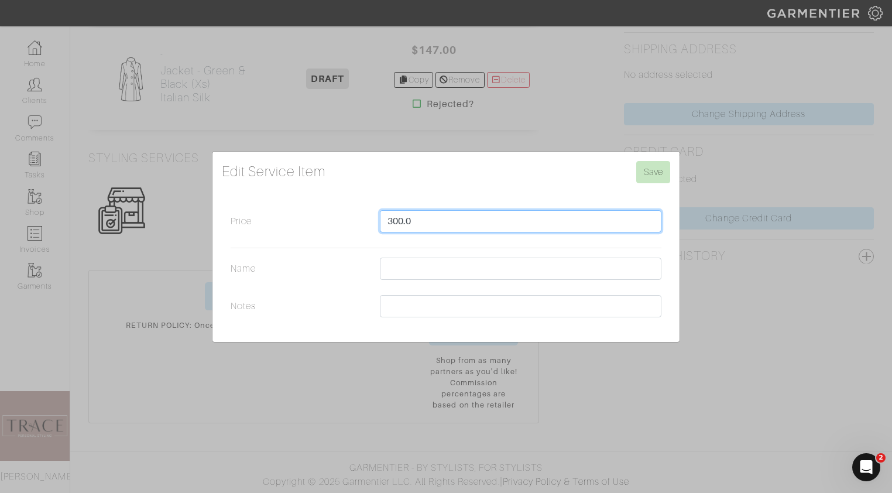
click at [430, 223] on input "300.0" at bounding box center [521, 221] width 282 height 22
type input "275"
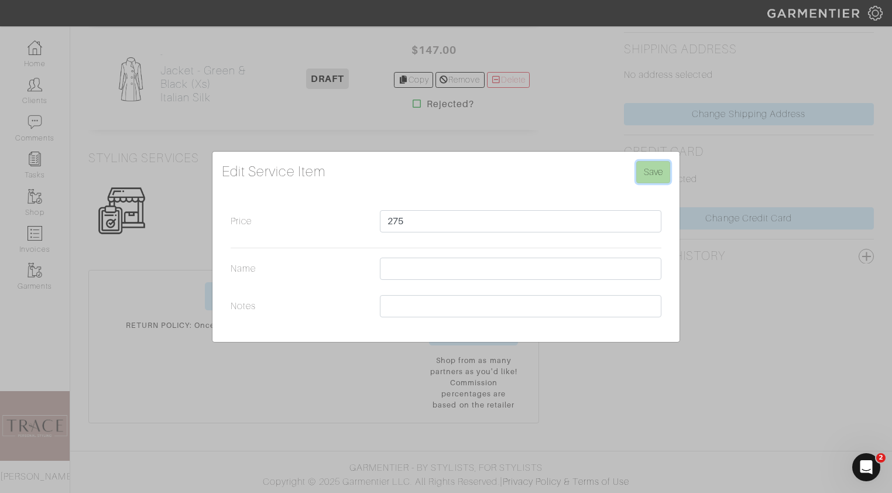
click at [665, 172] on input "Save" at bounding box center [653, 172] width 34 height 22
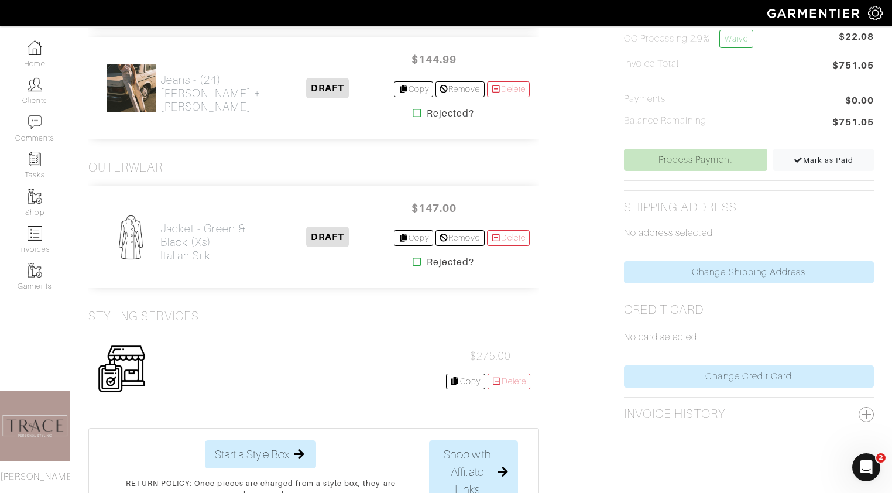
scroll to position [406, 0]
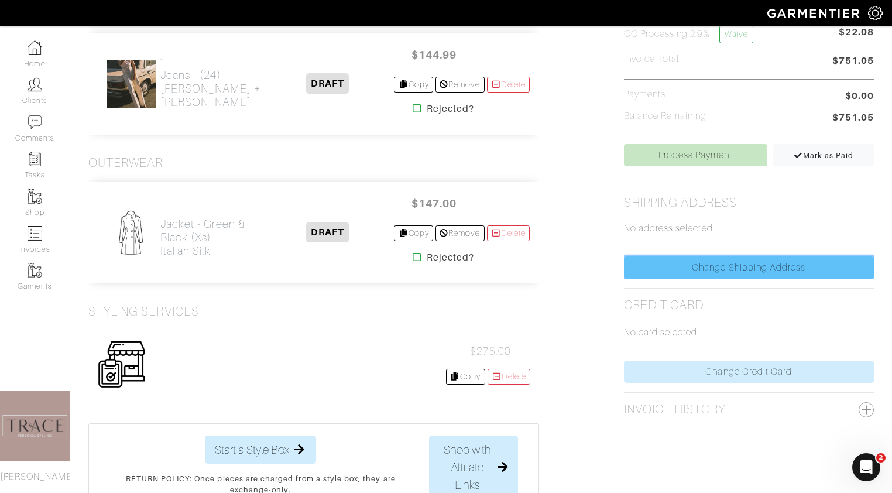
click at [758, 267] on link "Change Shipping Address" at bounding box center [749, 267] width 250 height 22
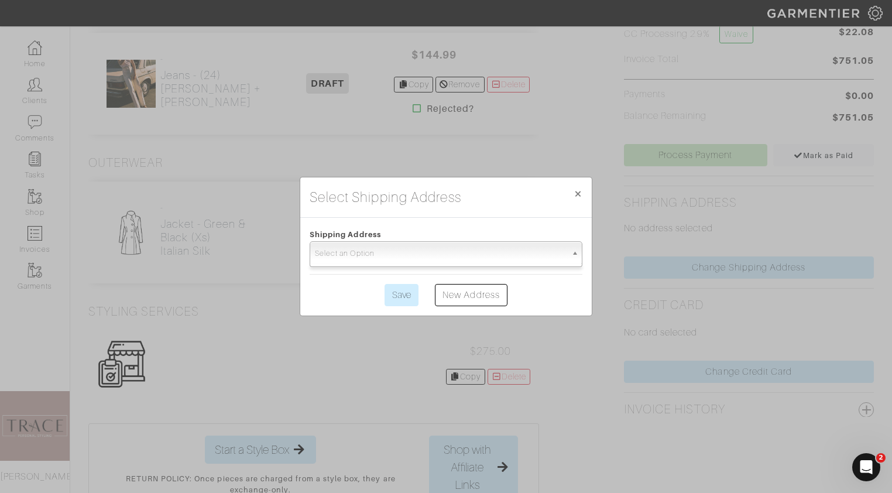
click at [458, 255] on span "Select an Option" at bounding box center [441, 253] width 252 height 23
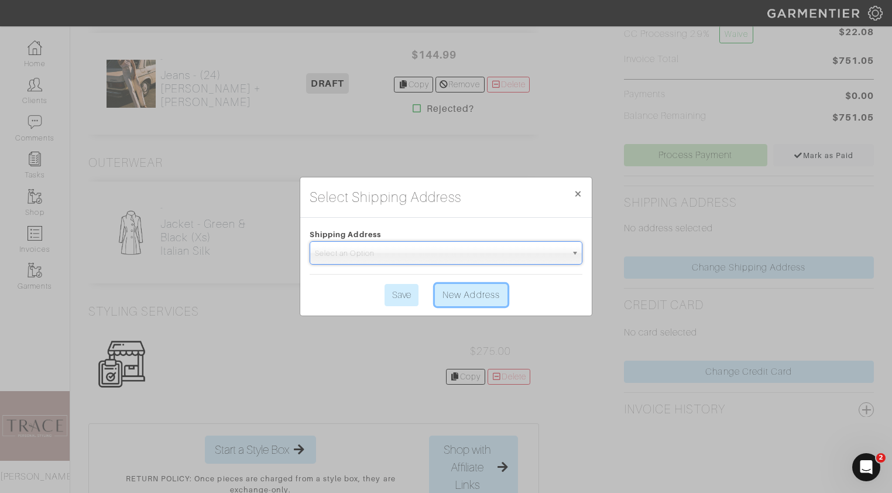
click at [473, 296] on link "New Address" at bounding box center [471, 295] width 73 height 22
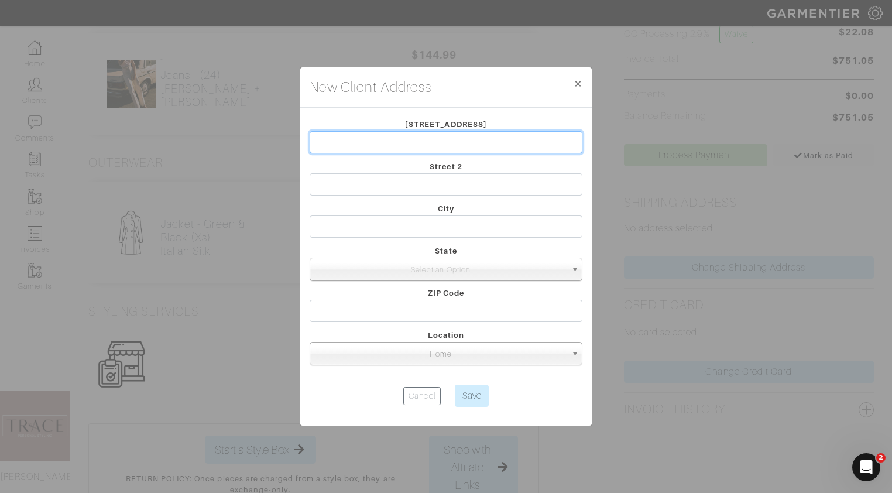
click at [465, 141] on input "text" at bounding box center [446, 142] width 273 height 22
type input "[STREET_ADDRESS]"
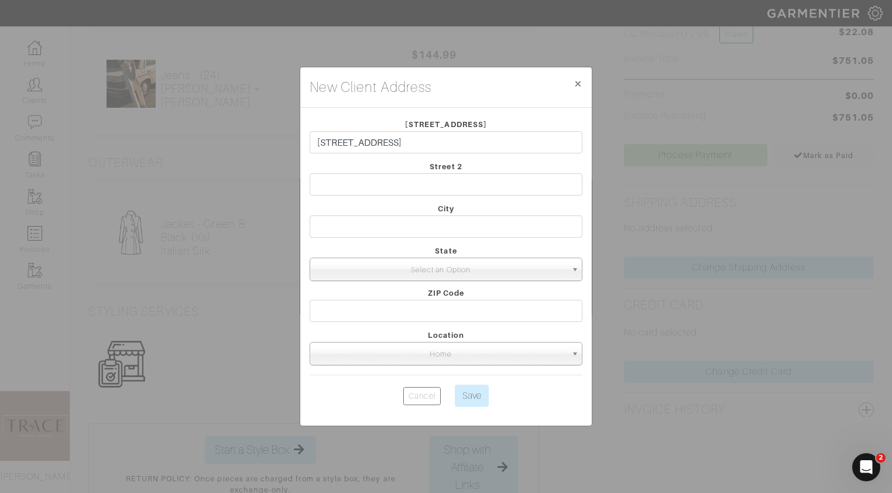
click at [415, 267] on span "Select an Option" at bounding box center [441, 269] width 252 height 23
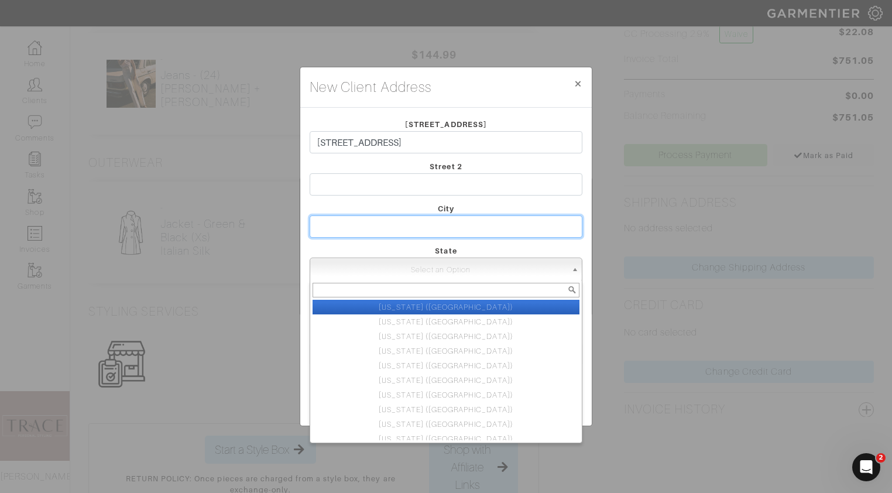
click at [427, 224] on input "text" at bounding box center [446, 226] width 273 height 22
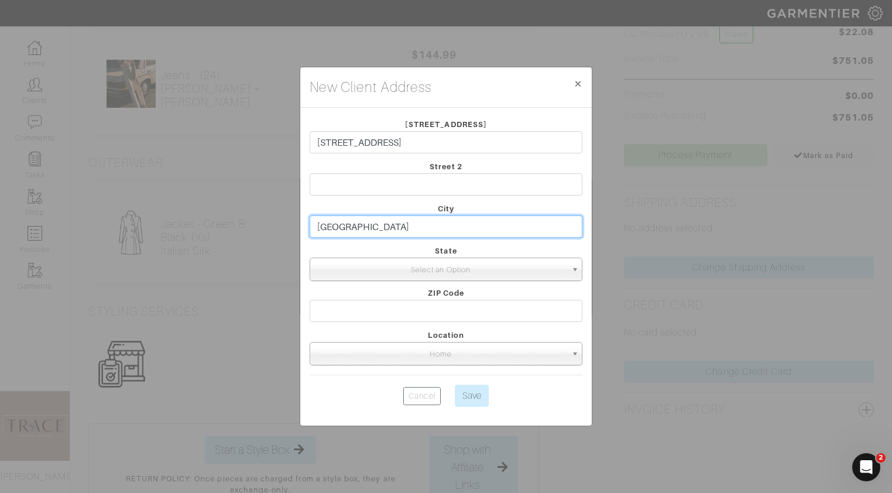
type input "[GEOGRAPHIC_DATA]"
click at [432, 270] on span "Select an Option" at bounding box center [441, 269] width 252 height 23
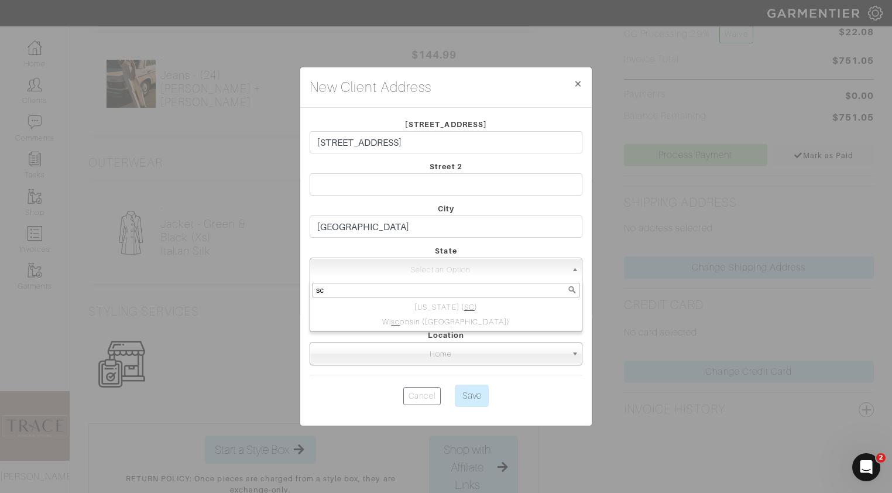
type input "sc"
click at [498, 282] on div "sc" at bounding box center [446, 289] width 272 height 19
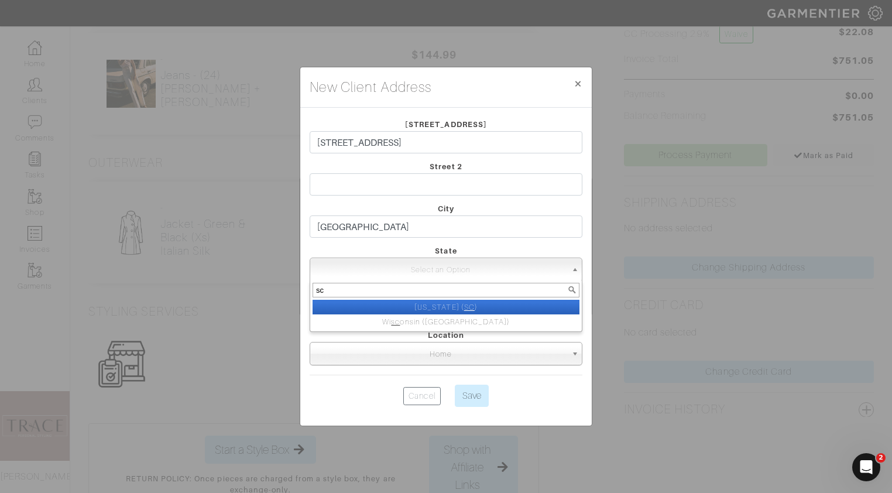
click at [489, 306] on li "[US_STATE] ( [GEOGRAPHIC_DATA] )" at bounding box center [446, 307] width 267 height 15
select select "41"
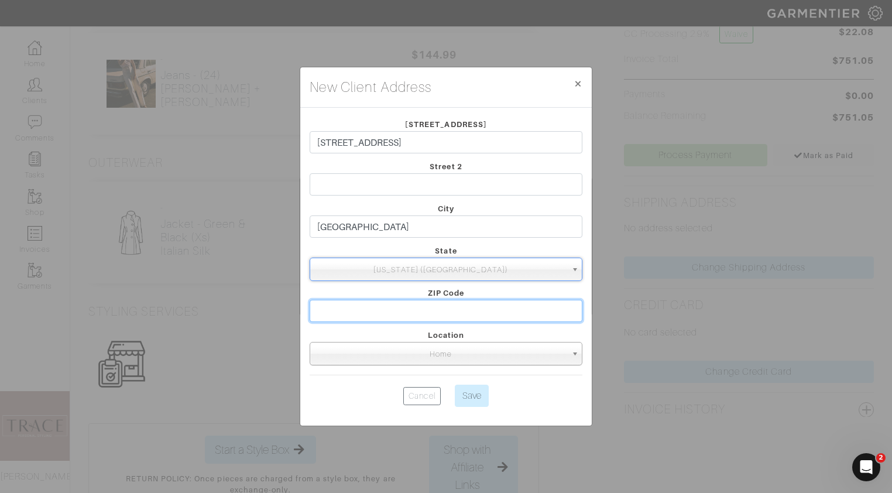
click at [478, 309] on input "text" at bounding box center [446, 311] width 273 height 22
type input "29466"
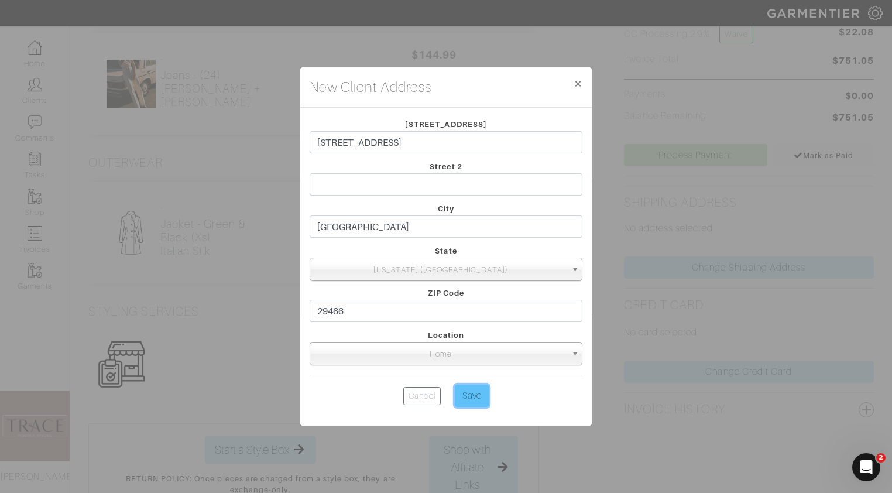
click at [486, 395] on input "Save" at bounding box center [472, 396] width 34 height 22
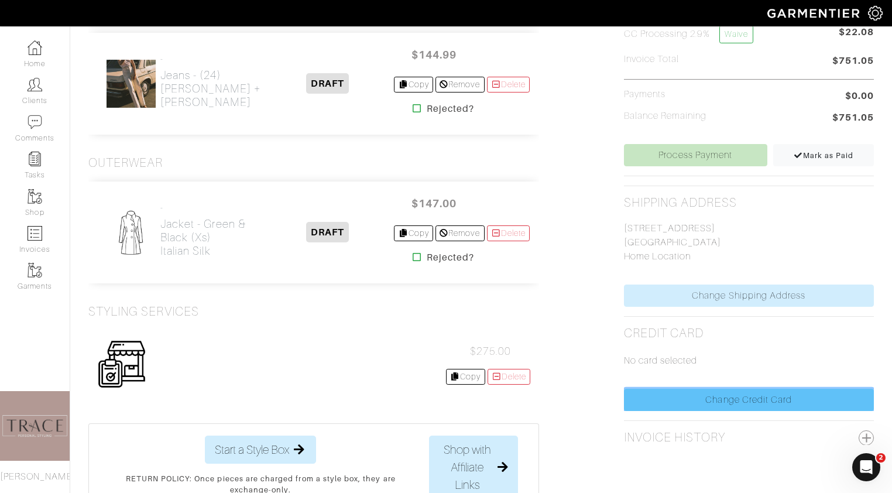
click at [768, 399] on link "Change Credit Card" at bounding box center [749, 400] width 250 height 22
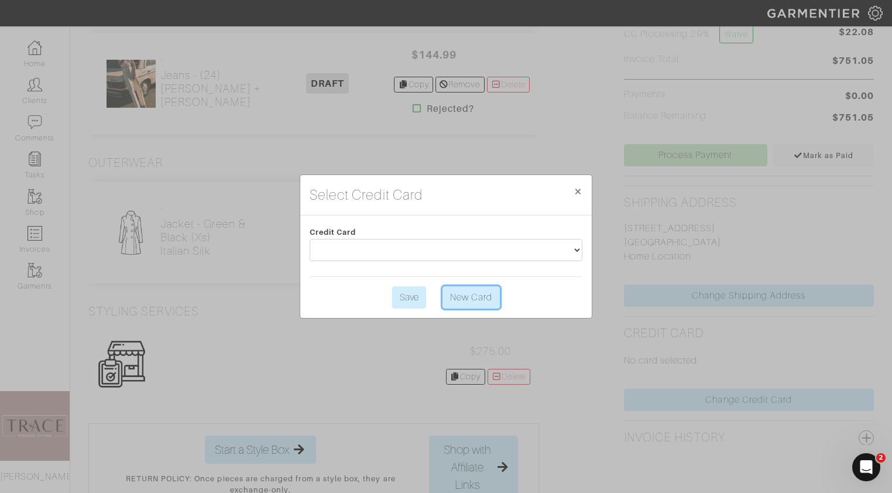
click at [488, 302] on link "New Card" at bounding box center [471, 297] width 57 height 22
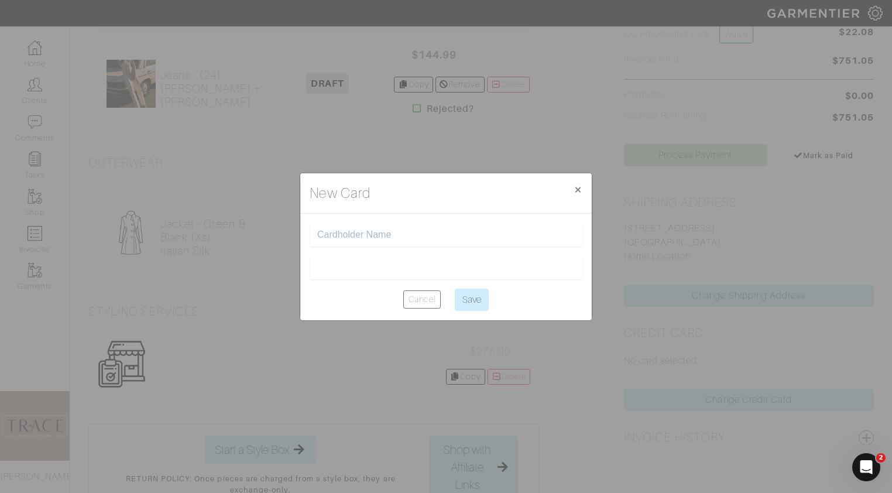
click at [452, 231] on input "text" at bounding box center [446, 235] width 258 height 11
type input "k"
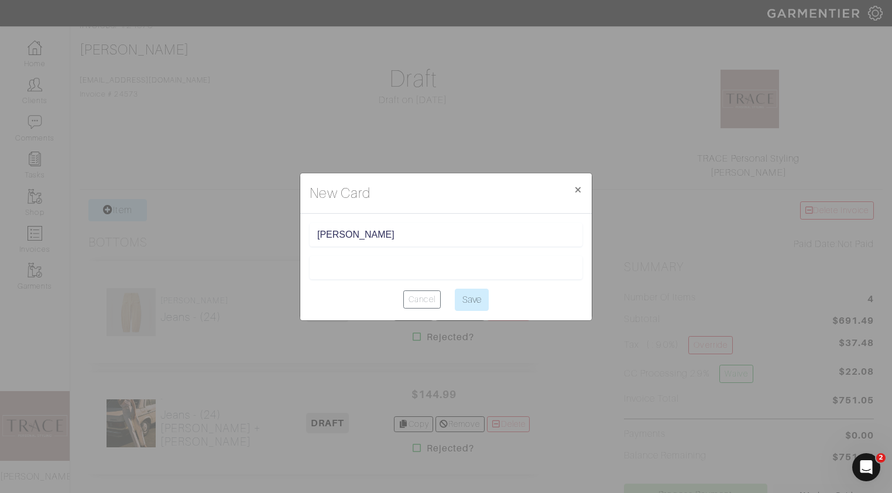
scroll to position [0, 0]
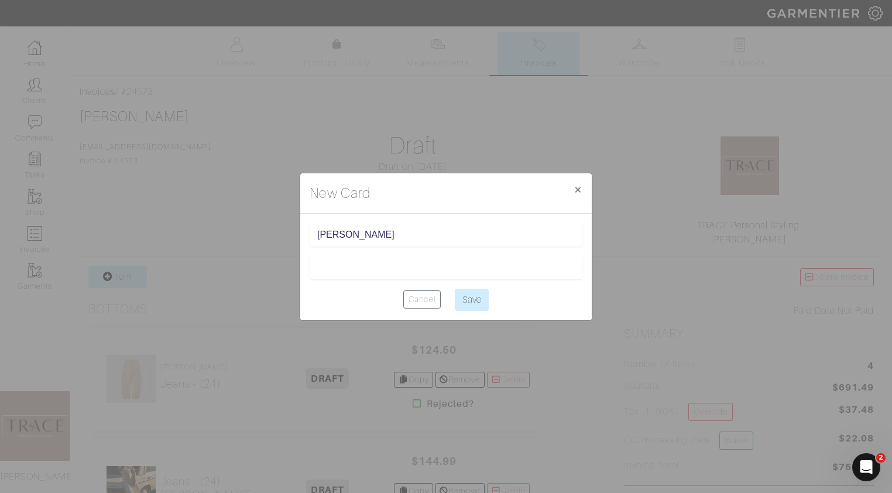
type input "[PERSON_NAME]"
click at [476, 305] on input "Save" at bounding box center [472, 300] width 34 height 22
type input "Saving..."
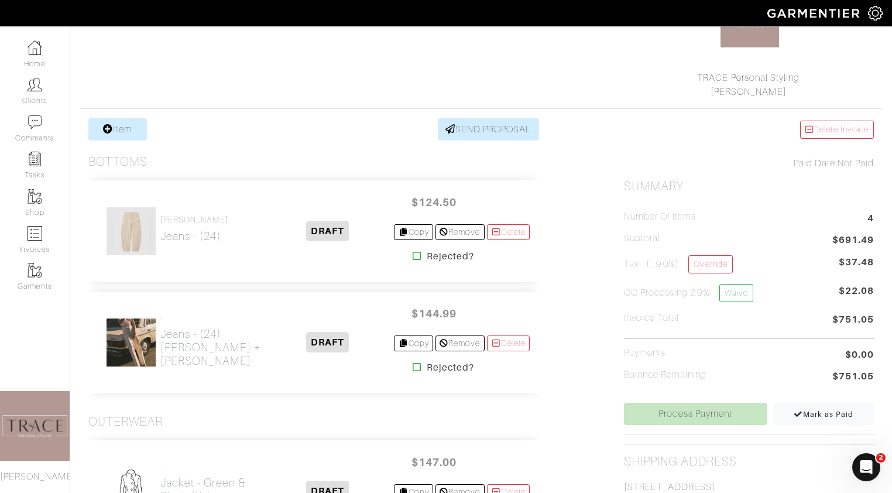
scroll to position [233, 0]
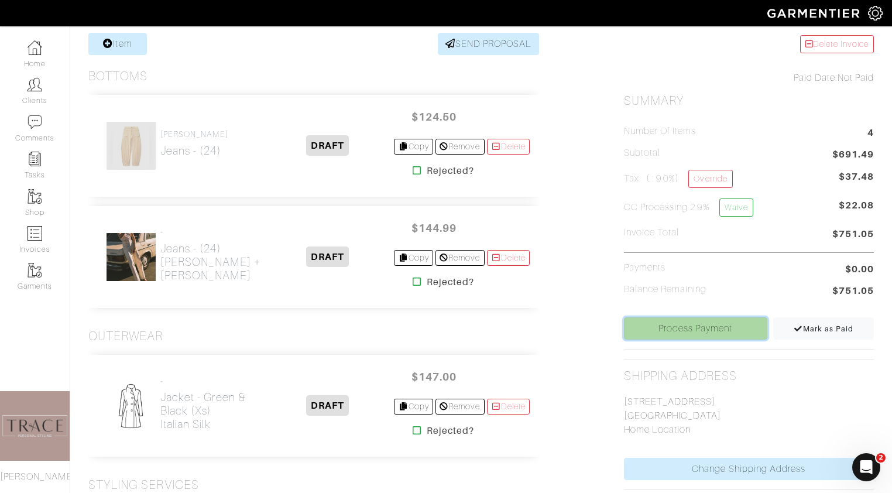
click at [714, 331] on link "Process Payment" at bounding box center [695, 328] width 143 height 22
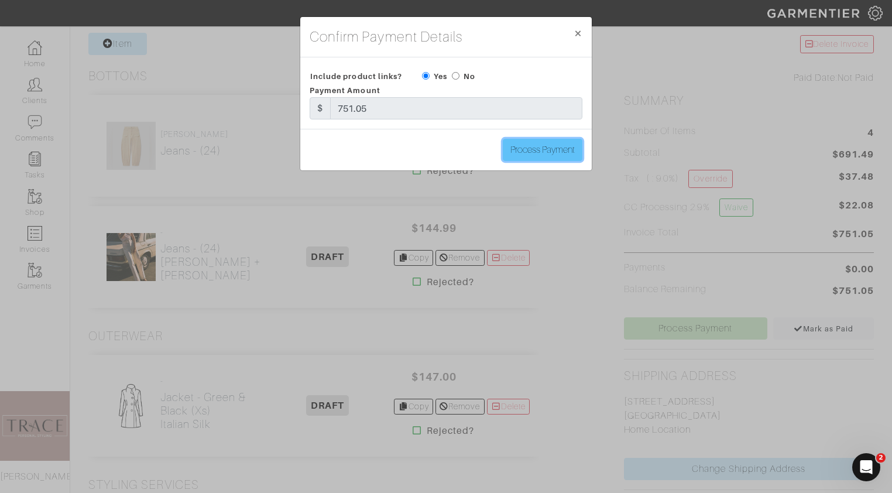
click at [559, 156] on input "Process Payment" at bounding box center [543, 150] width 80 height 22
type input "Process Payment"
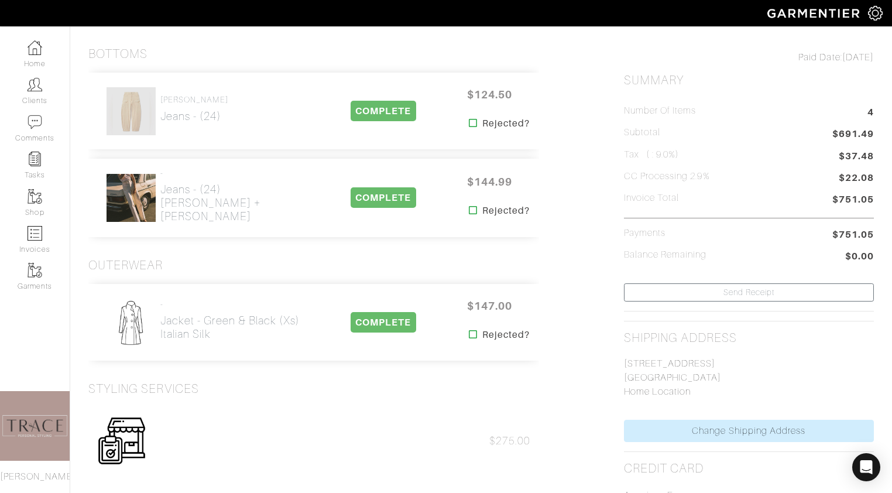
scroll to position [0, 0]
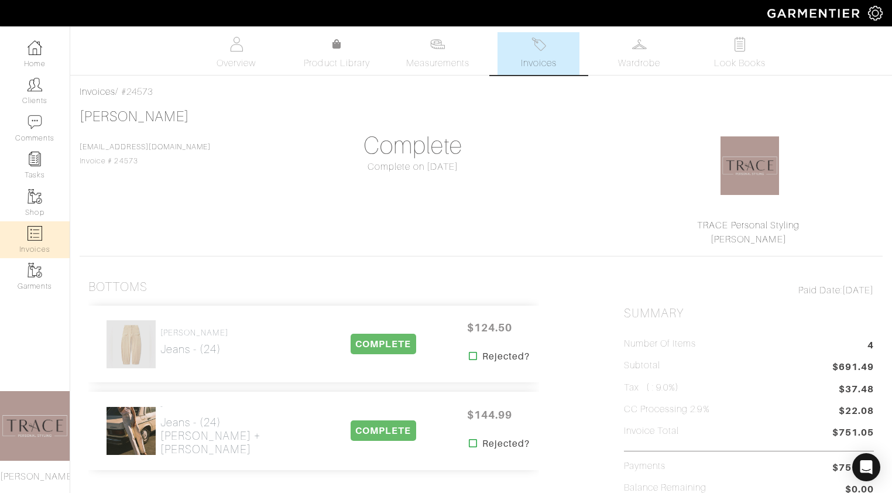
click at [48, 239] on link "Invoices" at bounding box center [35, 239] width 70 height 37
select select
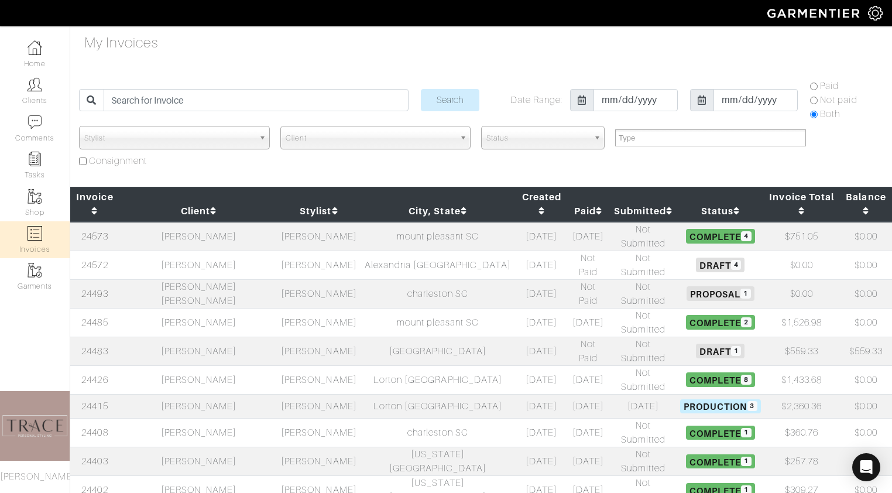
click at [211, 337] on td "[PERSON_NAME]" at bounding box center [198, 351] width 159 height 29
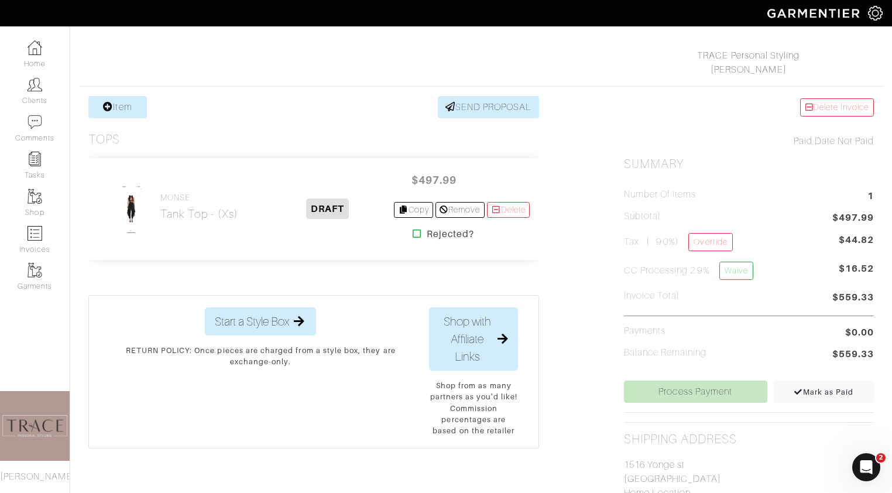
scroll to position [169, 0]
click at [500, 214] on link "Delete" at bounding box center [508, 211] width 43 height 16
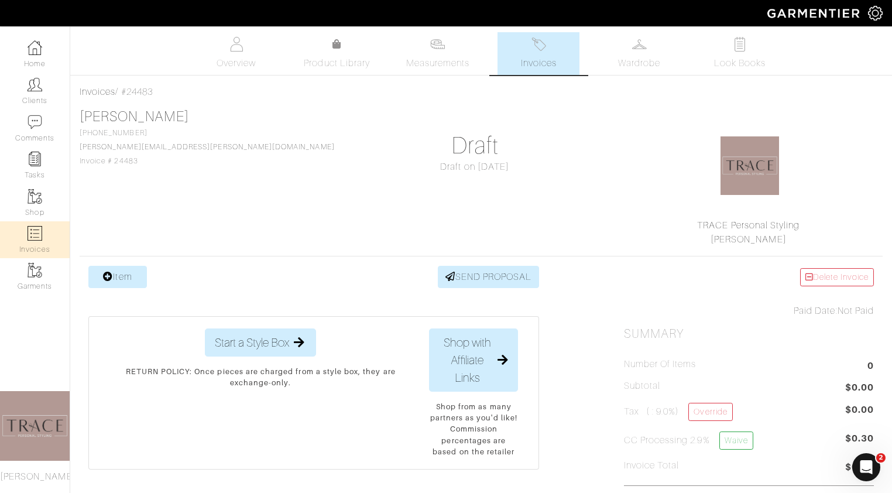
click at [24, 249] on link "Invoices" at bounding box center [35, 239] width 70 height 37
select select
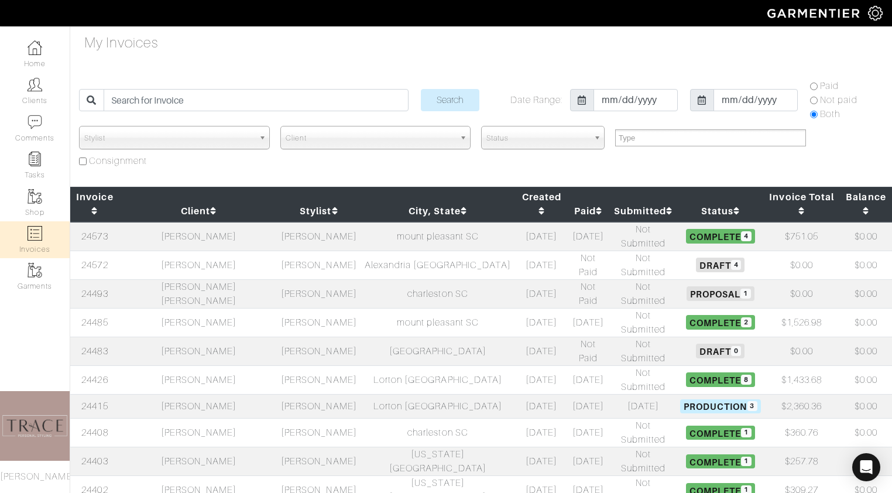
click at [36, 237] on img at bounding box center [35, 233] width 15 height 15
select select
click at [175, 222] on td "[PERSON_NAME]" at bounding box center [198, 236] width 159 height 29
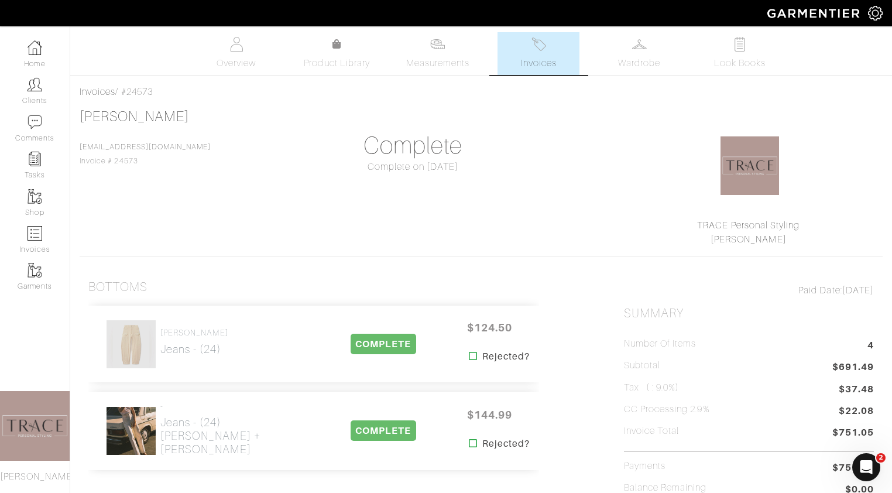
click at [537, 57] on span "Invoices" at bounding box center [539, 63] width 36 height 14
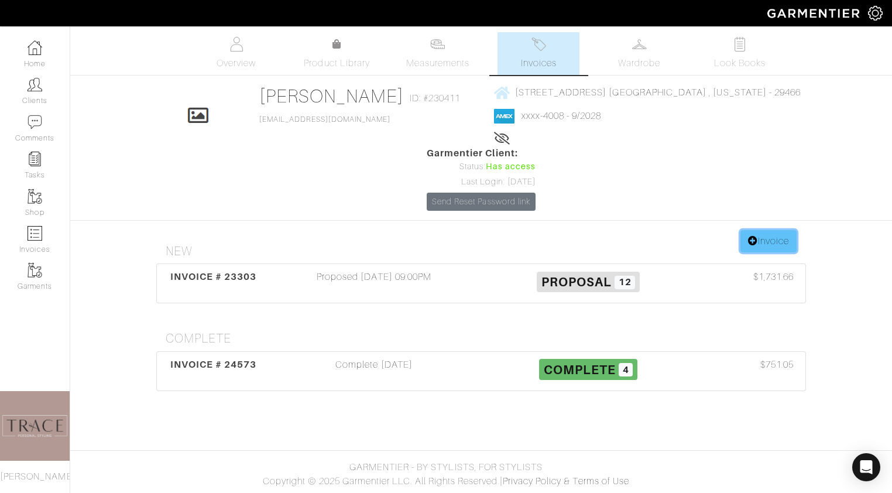
click at [779, 249] on link "Invoice" at bounding box center [769, 241] width 56 height 22
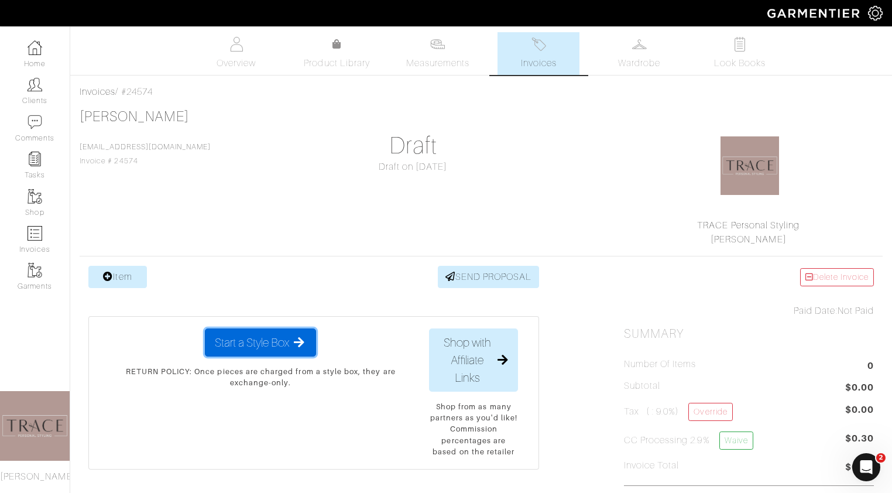
click at [241, 347] on span "Start a Style Box" at bounding box center [252, 343] width 74 height 18
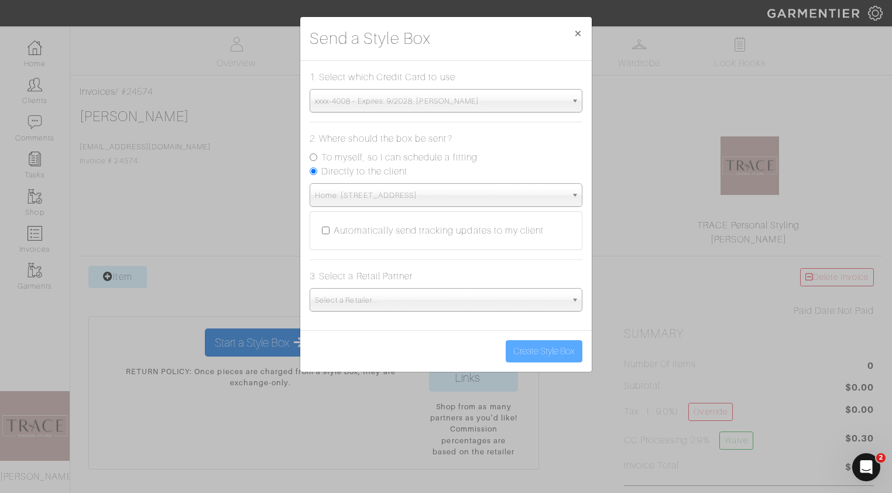
click at [360, 157] on label "To myself, so I can schedule a fitting" at bounding box center [399, 157] width 156 height 14
click at [317, 157] on input "To myself, so I can schedule a fitting" at bounding box center [314, 157] width 8 height 8
radio input "true"
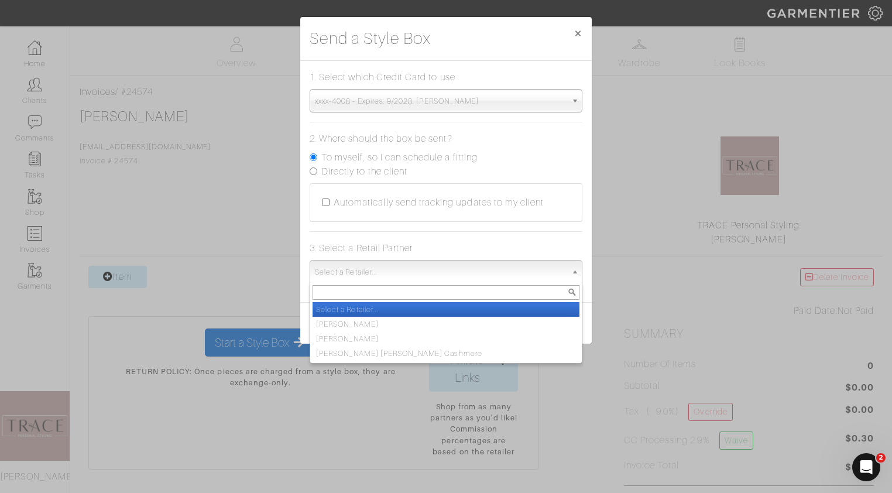
click at [392, 272] on span "Select a Retailer..." at bounding box center [441, 272] width 252 height 23
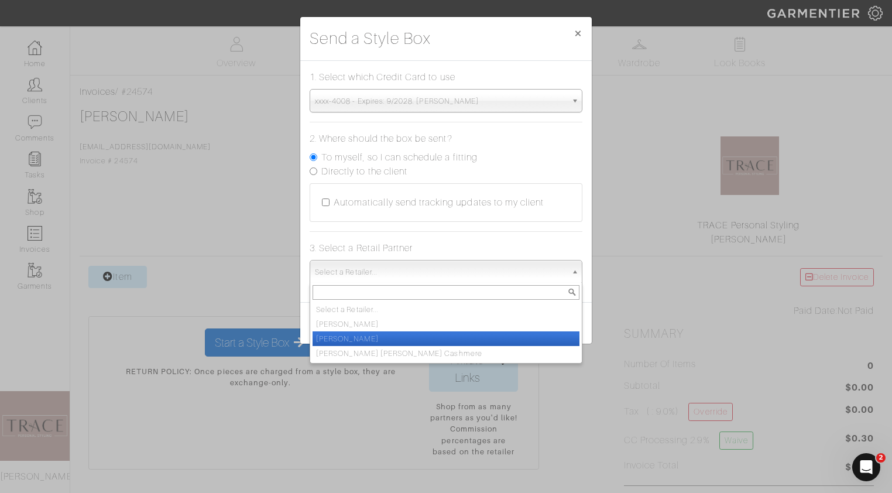
scroll to position [88, 0]
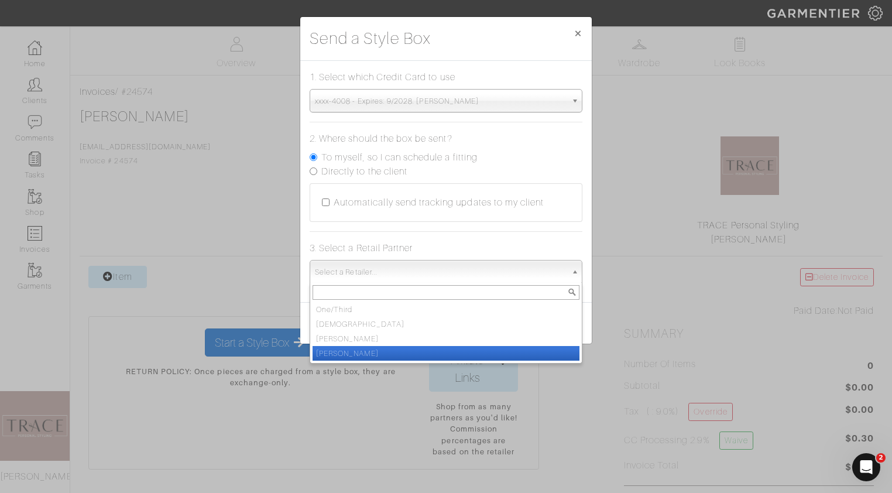
click at [383, 355] on li "[PERSON_NAME]" at bounding box center [446, 353] width 267 height 15
select select "19"
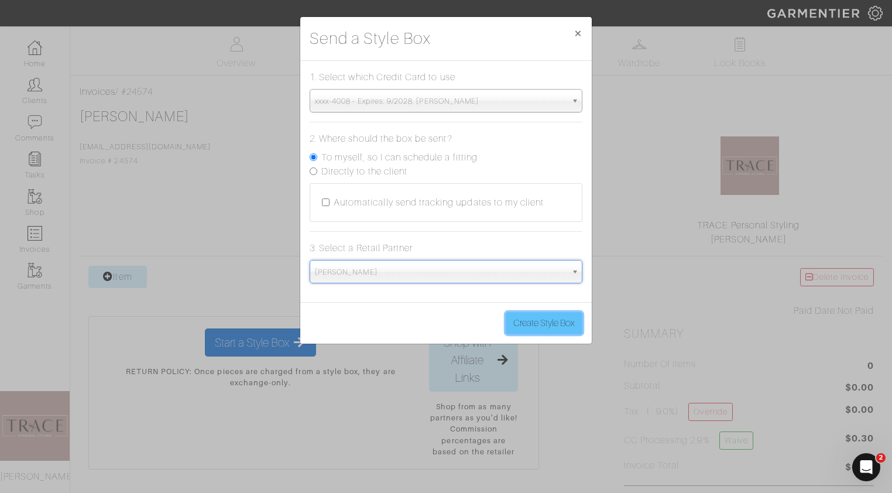
click at [557, 323] on button "Create Style Box" at bounding box center [544, 323] width 77 height 22
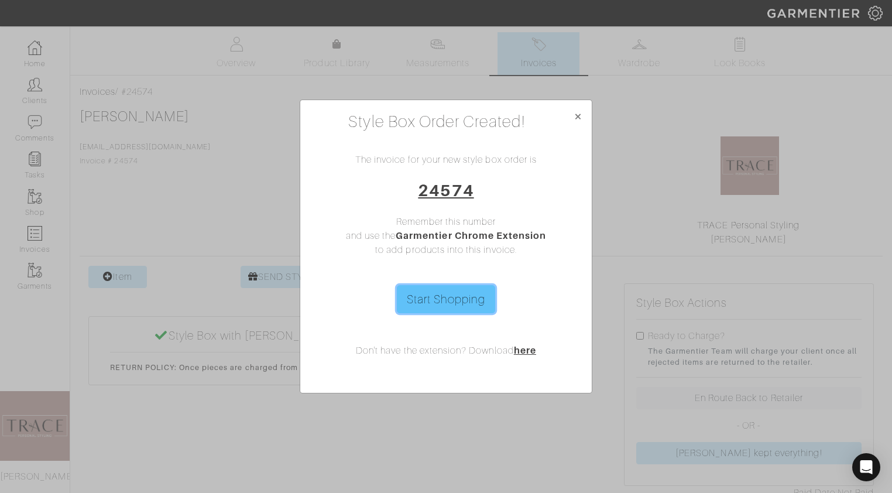
click at [484, 296] on link "Start Shopping" at bounding box center [446, 299] width 99 height 28
